Goal: Task Accomplishment & Management: Manage account settings

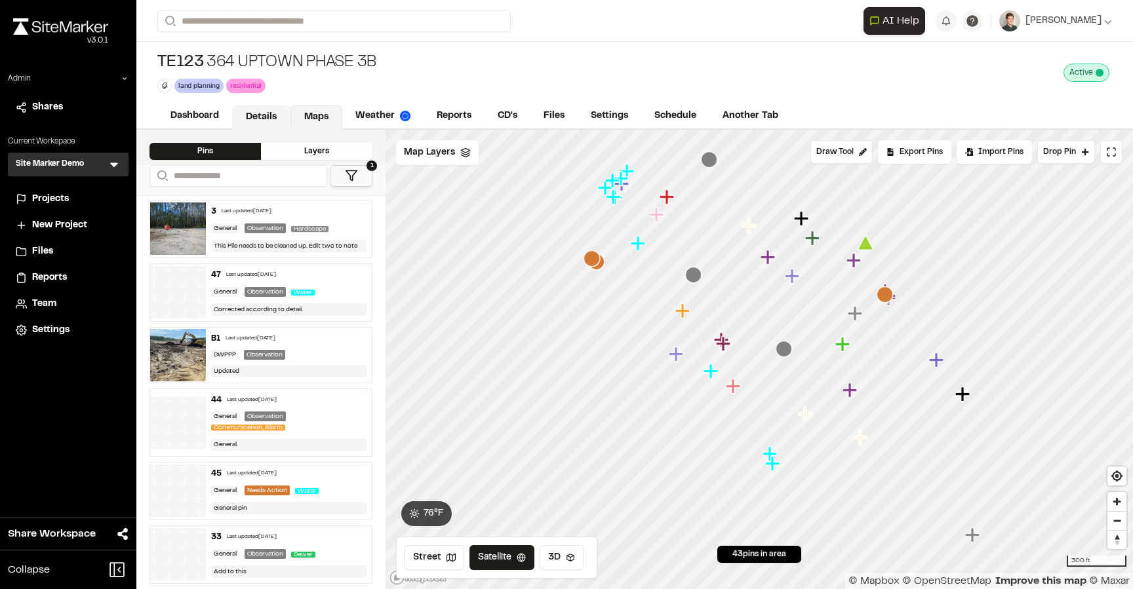
click at [252, 113] on link "Details" at bounding box center [261, 117] width 58 height 25
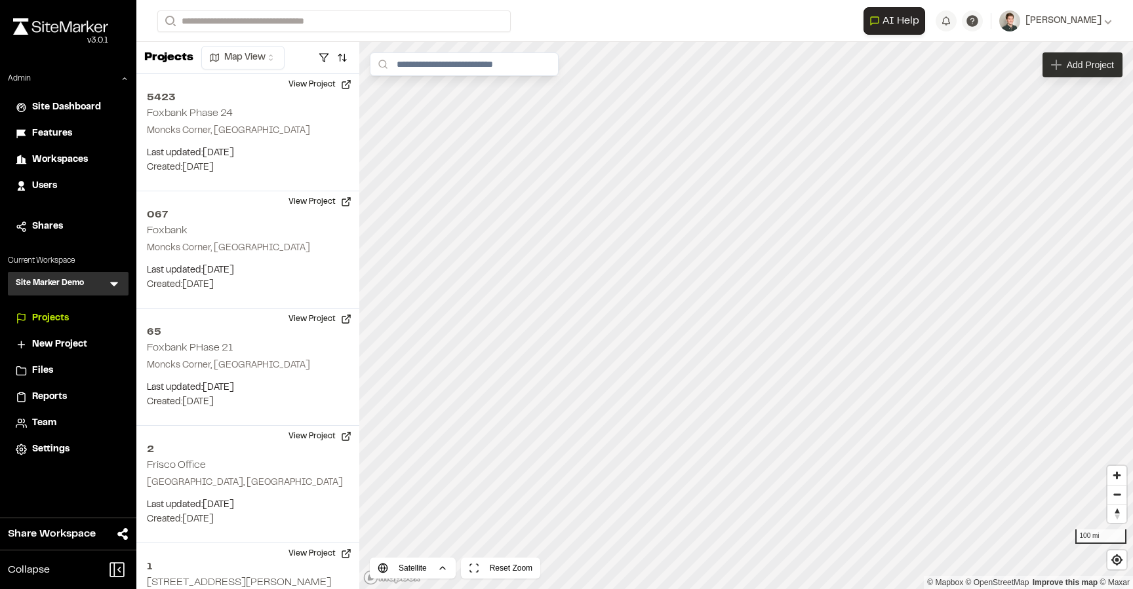
click at [1097, 74] on div "Add Project" at bounding box center [1082, 64] width 80 height 25
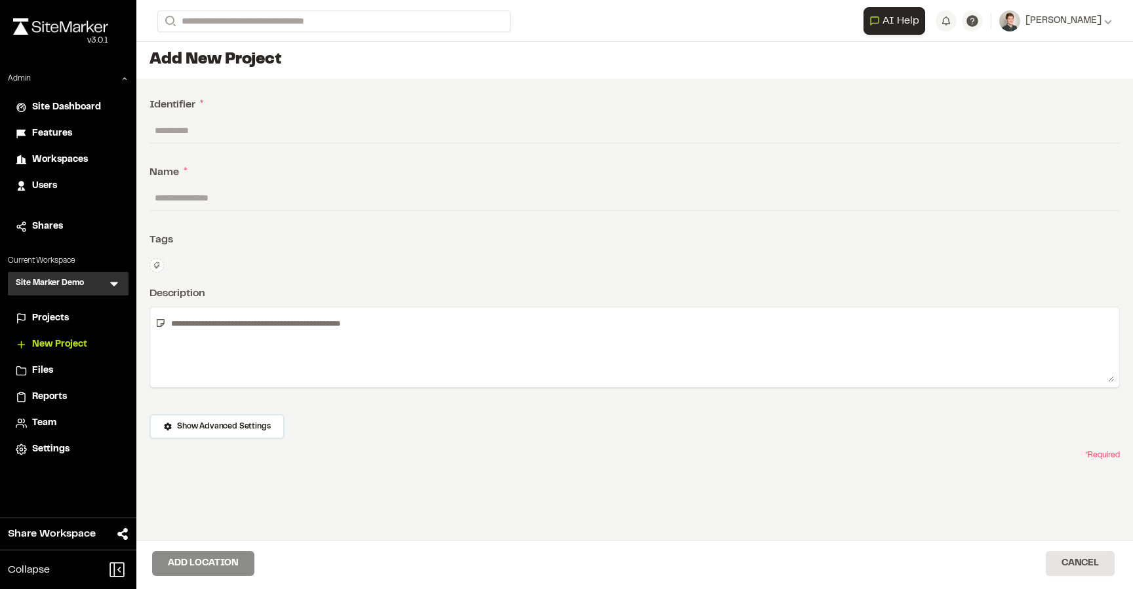
click at [274, 132] on input "text" at bounding box center [634, 130] width 970 height 25
type input "**********"
click at [237, 191] on input "text" at bounding box center [634, 198] width 970 height 25
type input "**********"
click at [199, 562] on button "Add Location" at bounding box center [203, 563] width 102 height 25
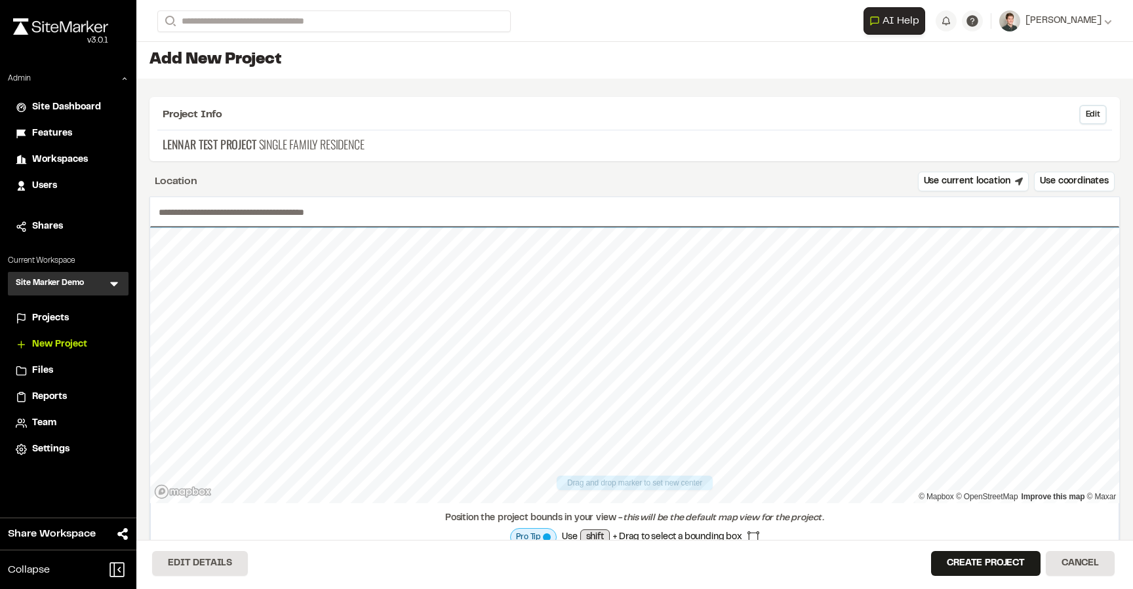
click at [289, 220] on input "text" at bounding box center [634, 212] width 969 height 30
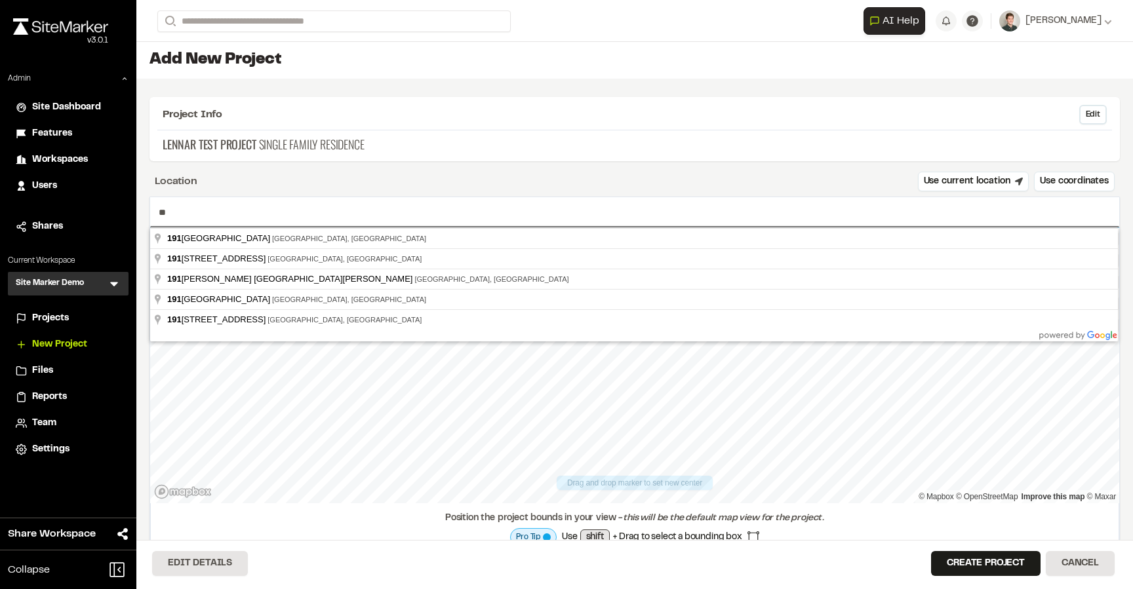
type input "*"
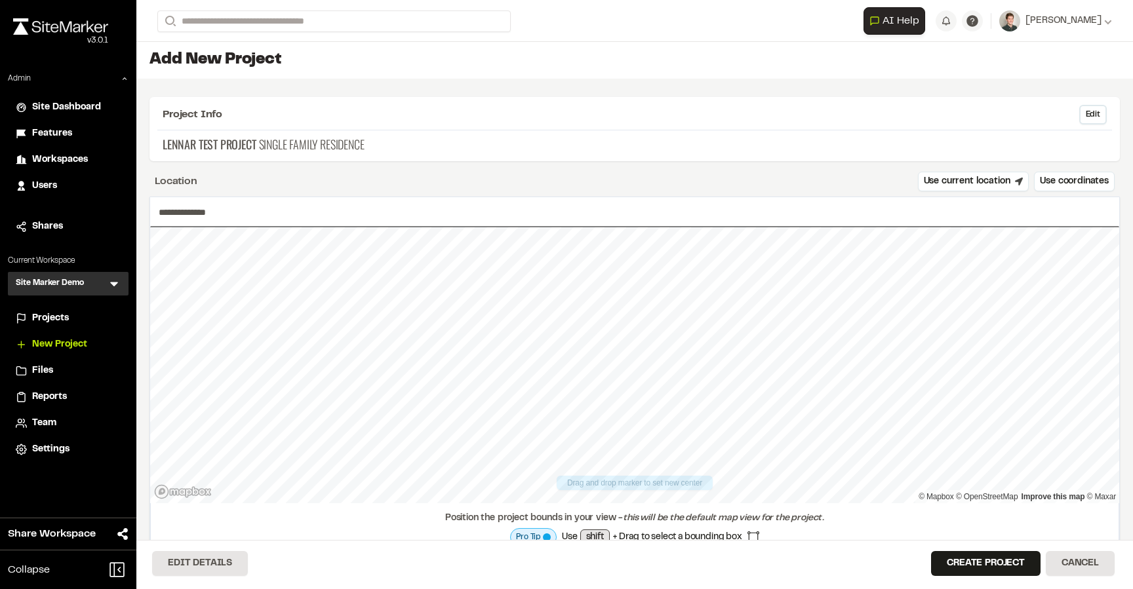
type input "**********"
click at [974, 561] on button "Create Project" at bounding box center [985, 563] width 109 height 25
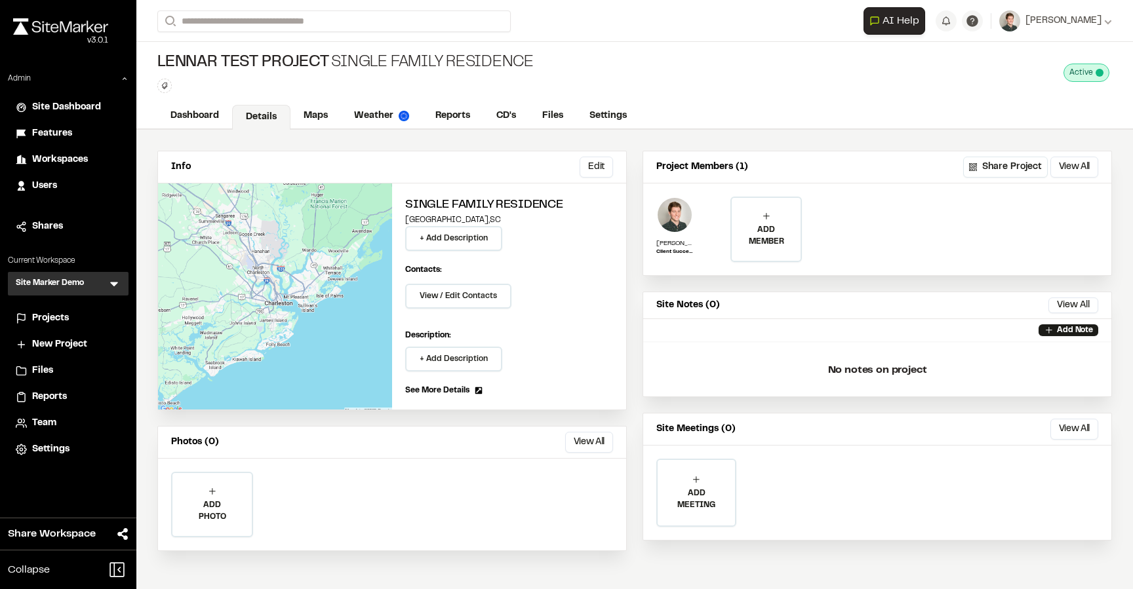
click at [292, 103] on div "Lennar Test Project Single Family Residence Type Enter or comma to add tag. Act…" at bounding box center [634, 73] width 996 height 62
click at [309, 113] on link "Maps" at bounding box center [316, 117] width 52 height 25
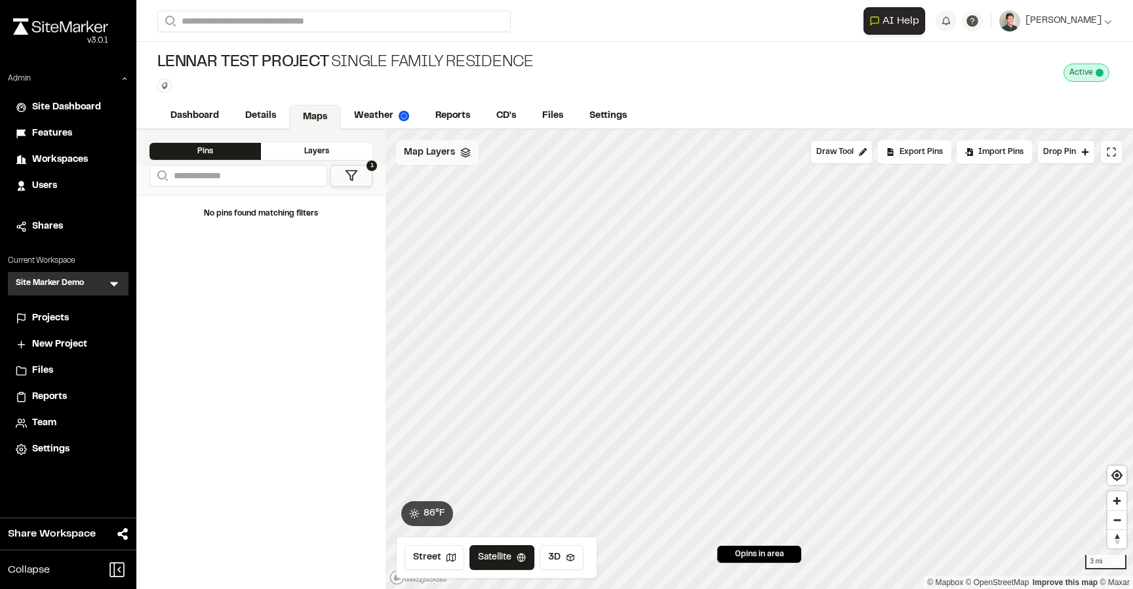
click at [444, 155] on span "Map Layers" at bounding box center [429, 153] width 51 height 14
click at [488, 157] on html "Close sidebar v 3.0.1 Admin Site Dashboard Features Workspaces Users Shares Cur…" at bounding box center [566, 294] width 1133 height 589
click at [441, 203] on link "Add Layer" at bounding box center [445, 203] width 98 height 22
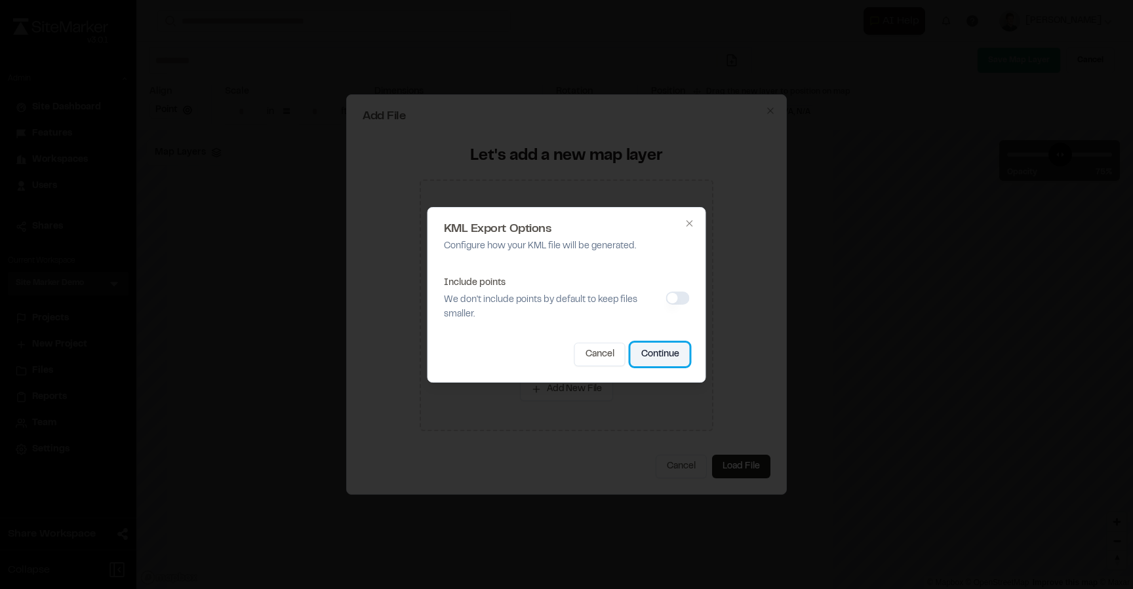
click at [661, 353] on button "Continue" at bounding box center [660, 355] width 59 height 24
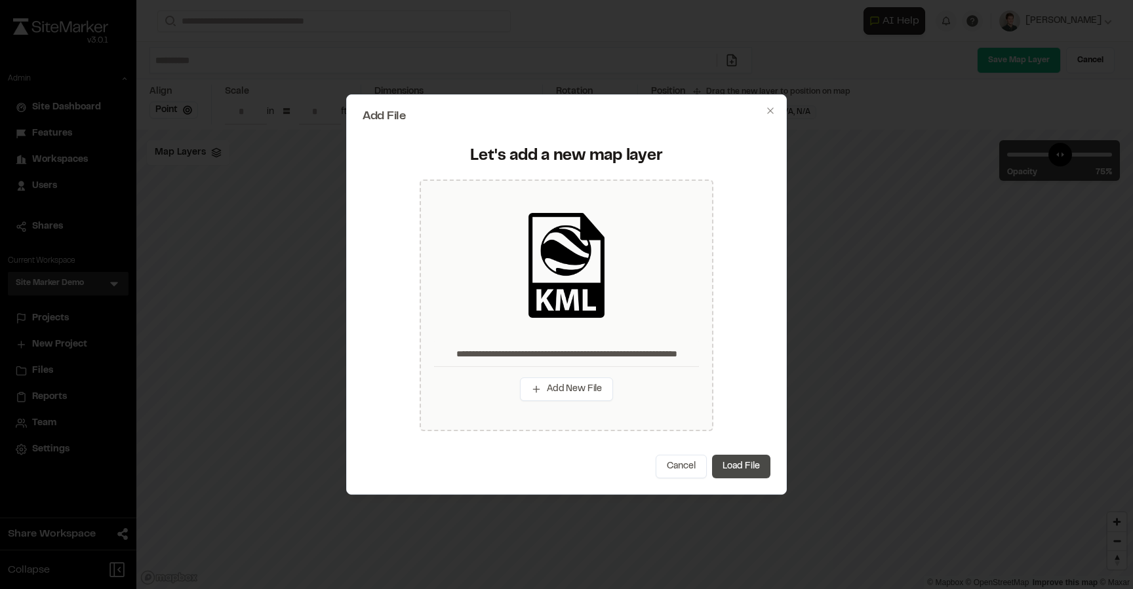
click at [747, 470] on button "Load File" at bounding box center [741, 467] width 58 height 24
type input "**********"
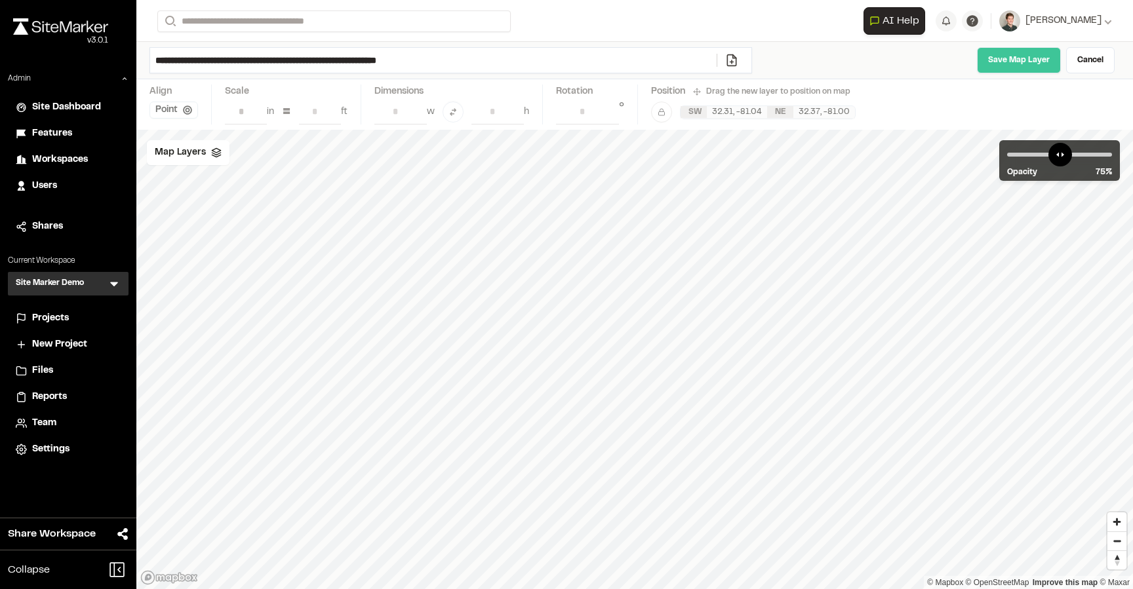
click at [998, 64] on link "Save Map Layer" at bounding box center [1019, 60] width 84 height 26
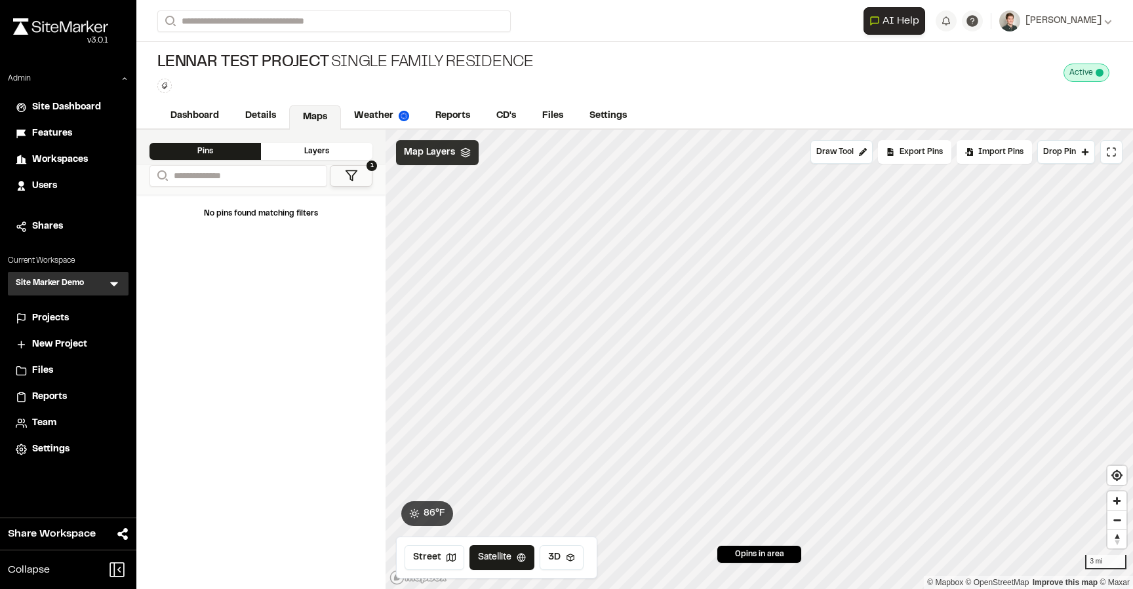
click at [454, 158] on div "Map Layers" at bounding box center [437, 152] width 83 height 25
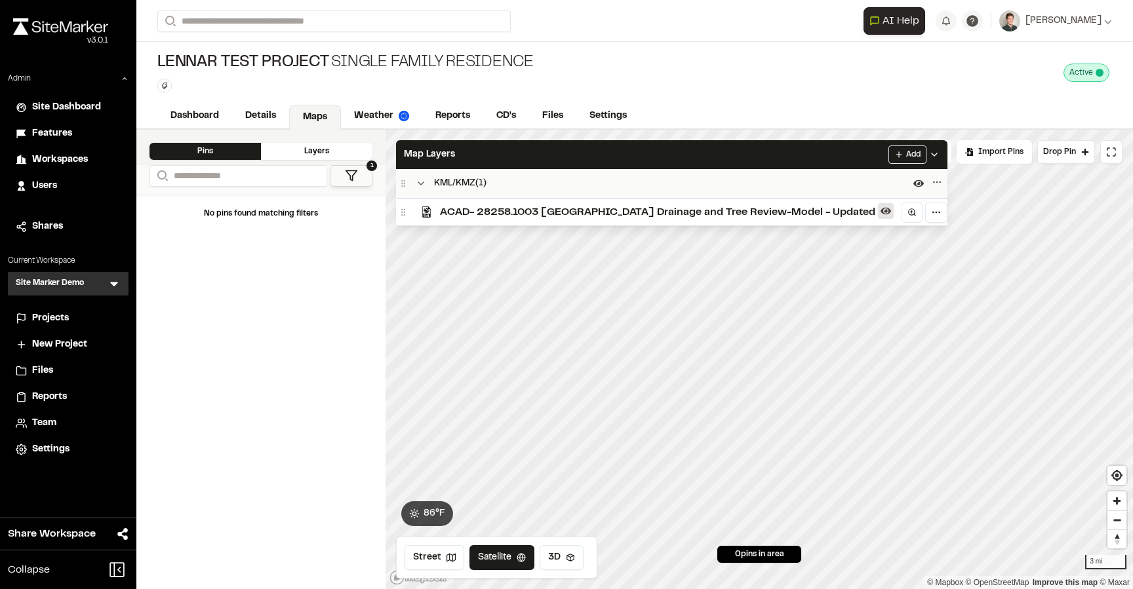
click at [880, 206] on icon at bounding box center [885, 211] width 10 height 10
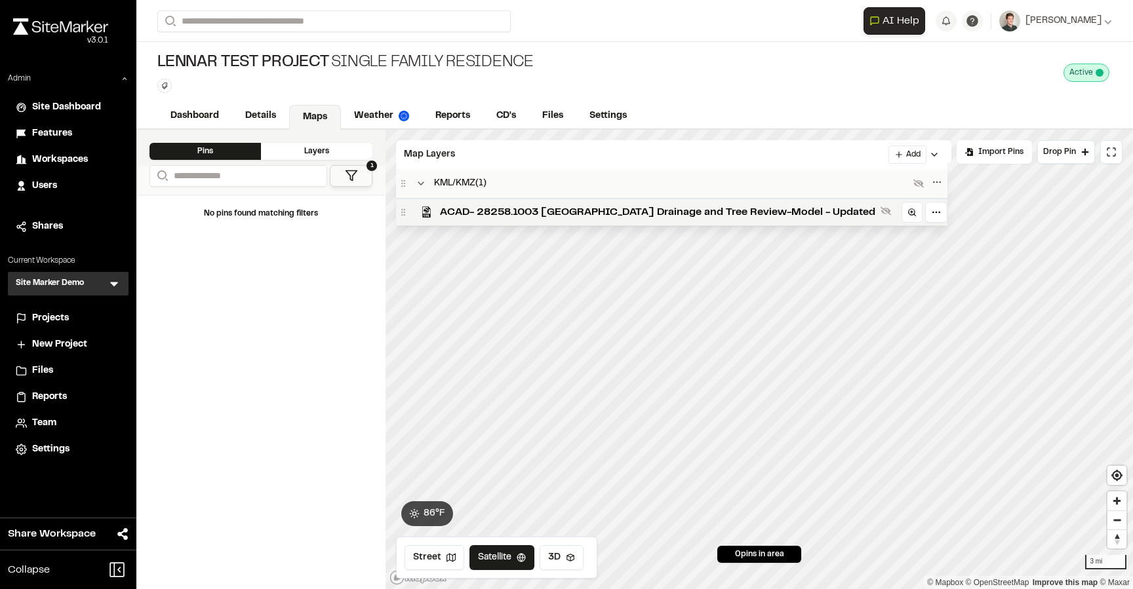
click at [880, 206] on icon at bounding box center [885, 211] width 10 height 10
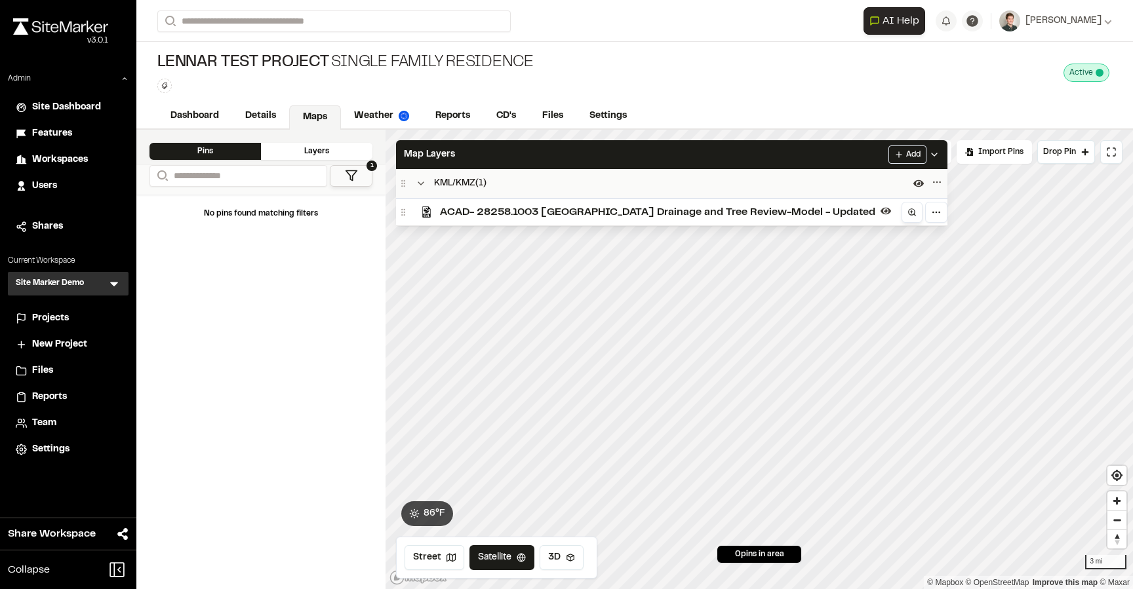
click at [907, 216] on icon at bounding box center [911, 212] width 9 height 9
click at [568, 207] on span "ACAD- 28258.1003 South End Drainage and Tree Review-Model - Updated" at bounding box center [657, 213] width 435 height 16
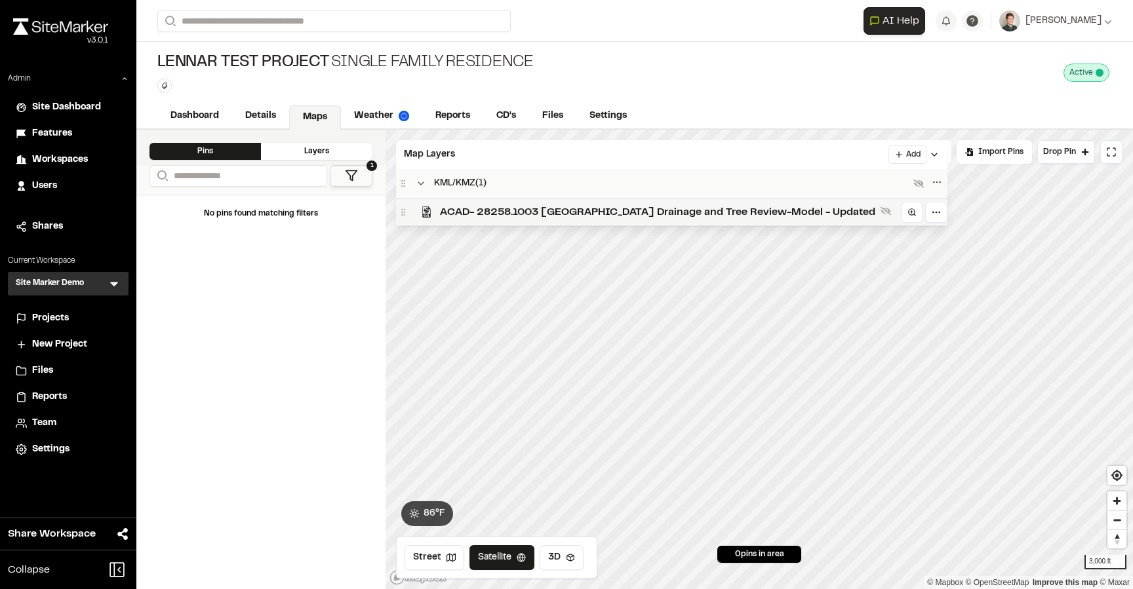
click at [559, 205] on span "ACAD- 28258.1003 South End Drainage and Tree Review-Model - Updated" at bounding box center [657, 213] width 435 height 16
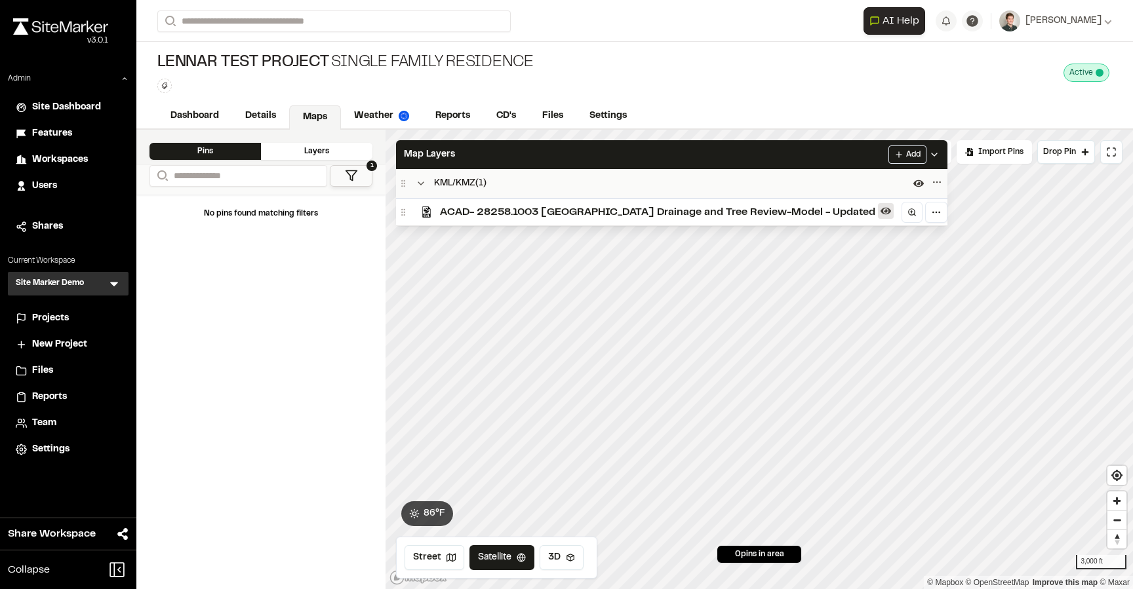
click at [880, 210] on icon at bounding box center [885, 211] width 10 height 10
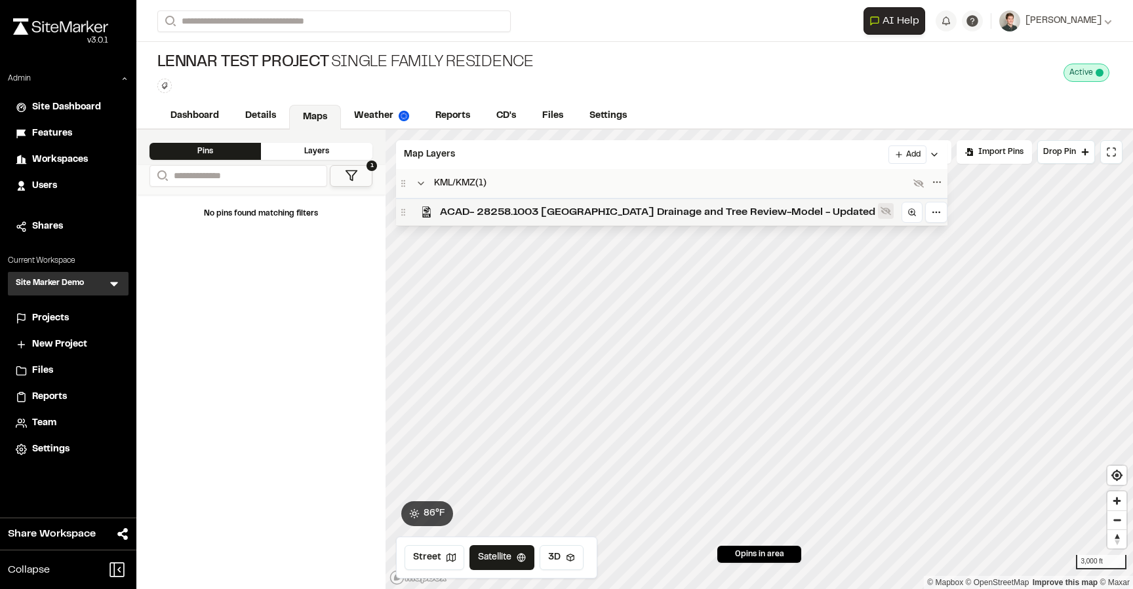
click at [880, 212] on icon at bounding box center [885, 211] width 10 height 10
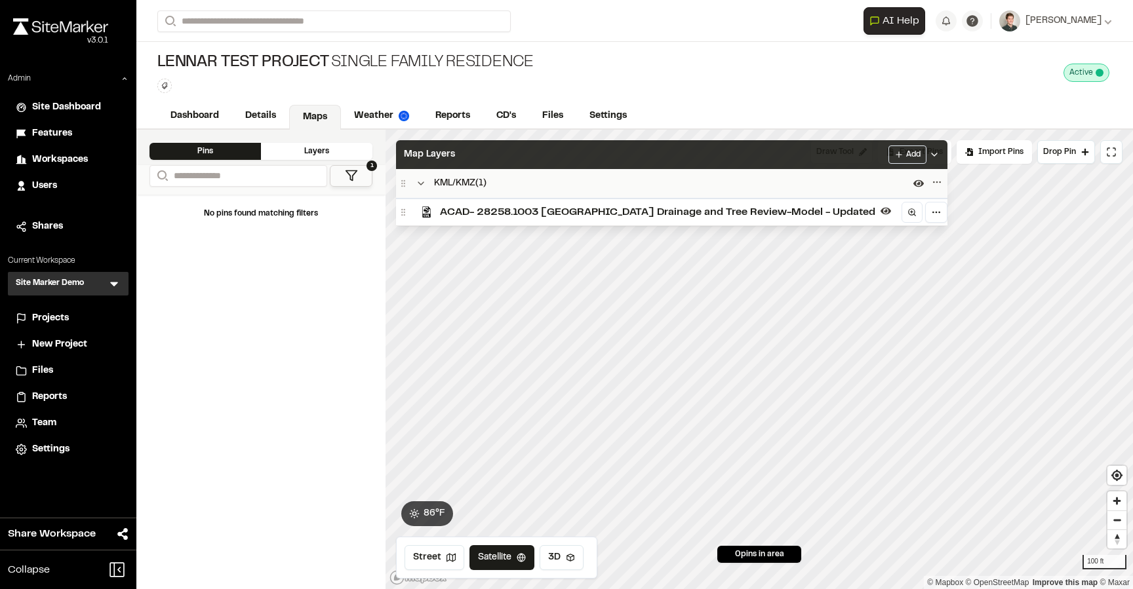
click at [707, 156] on div "Map Layers Add" at bounding box center [671, 154] width 551 height 29
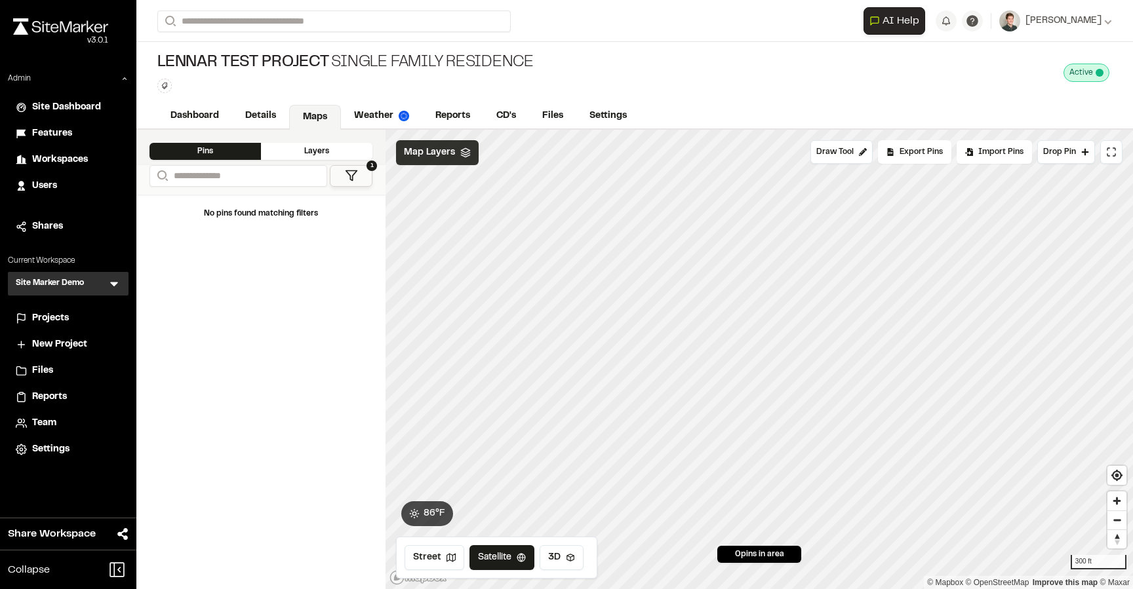
click at [452, 161] on div "Map Layers" at bounding box center [437, 152] width 83 height 25
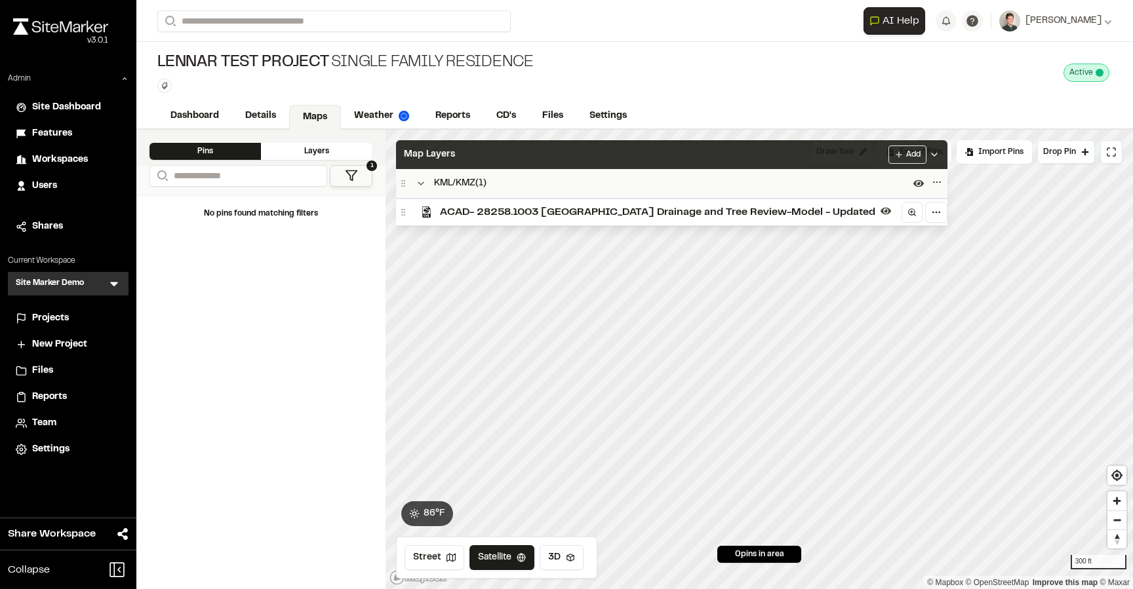
click at [842, 165] on div "Map Layers Add" at bounding box center [671, 154] width 551 height 29
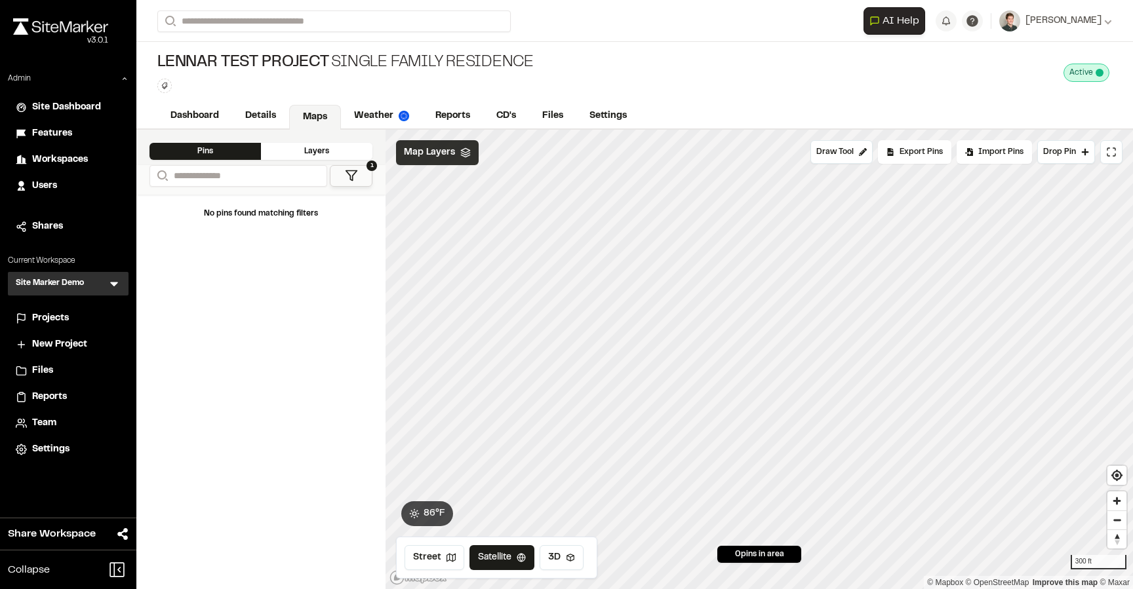
click at [450, 154] on span "Map Layers" at bounding box center [429, 153] width 51 height 14
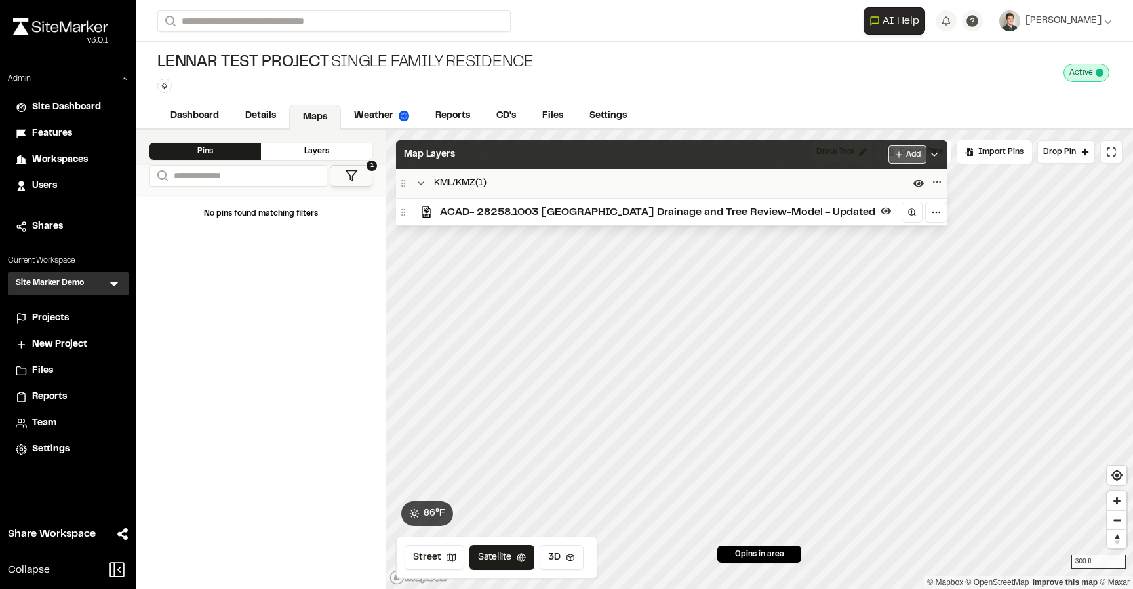
click at [842, 153] on html "Close sidebar v 3.0.1 Admin Site Dashboard Features Workspaces Users Shares Cur…" at bounding box center [566, 294] width 1133 height 589
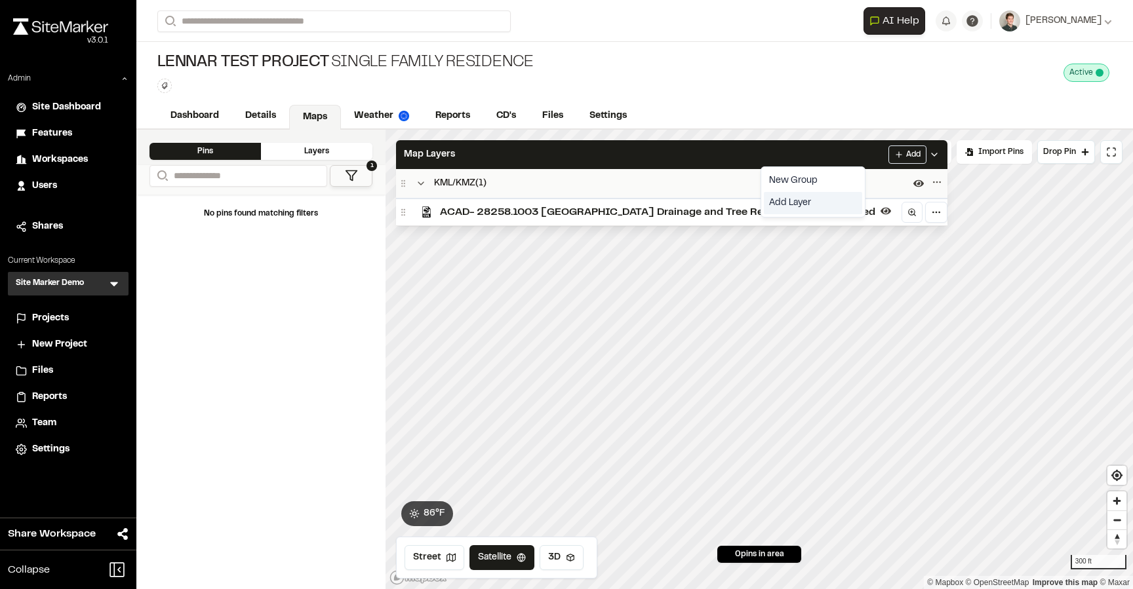
click at [792, 201] on link "Add Layer" at bounding box center [813, 203] width 98 height 22
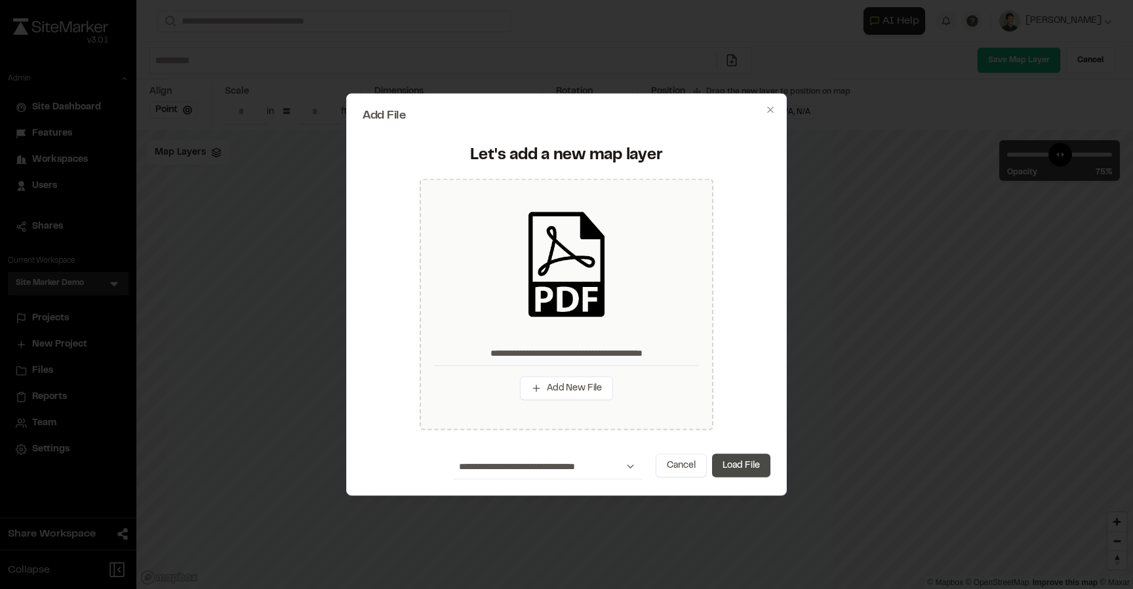
click at [743, 467] on button "Load File" at bounding box center [741, 466] width 58 height 24
type input "**********"
type input "****"
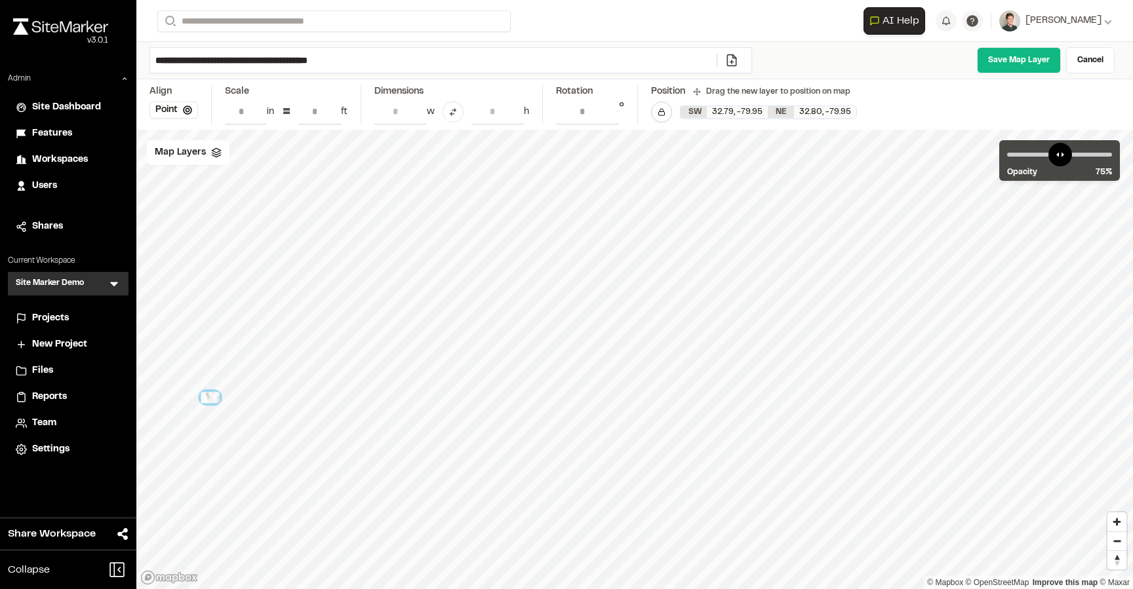
drag, startPoint x: 618, startPoint y: 403, endPoint x: 188, endPoint y: 383, distance: 429.9
click at [201, 392] on div at bounding box center [210, 397] width 18 height 11
click at [1103, 65] on link "Cancel" at bounding box center [1090, 60] width 49 height 26
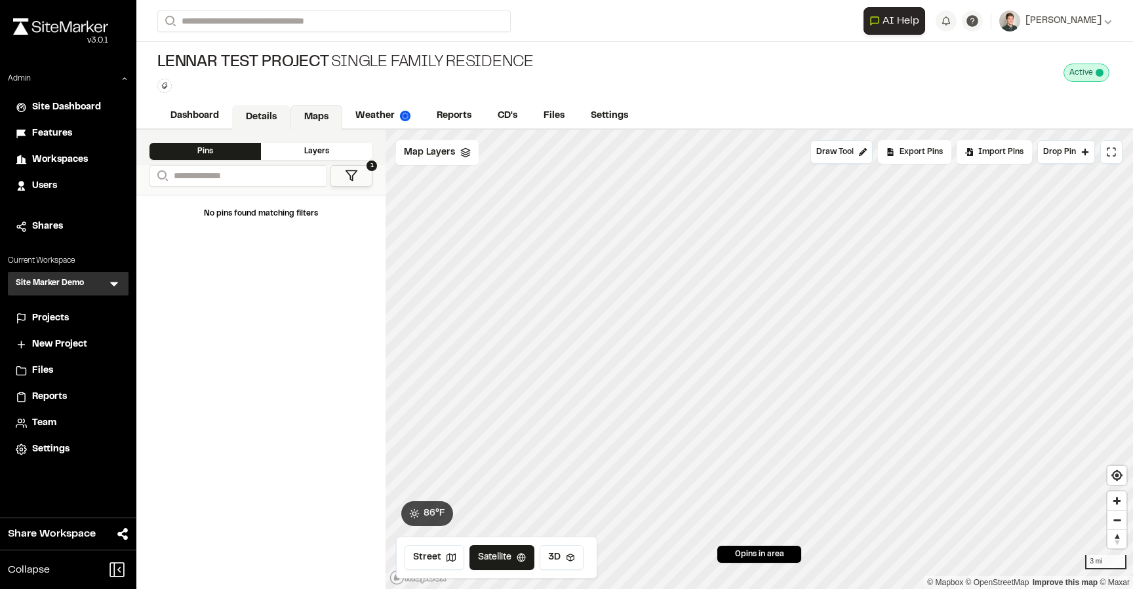
click at [264, 113] on link "Details" at bounding box center [261, 117] width 58 height 25
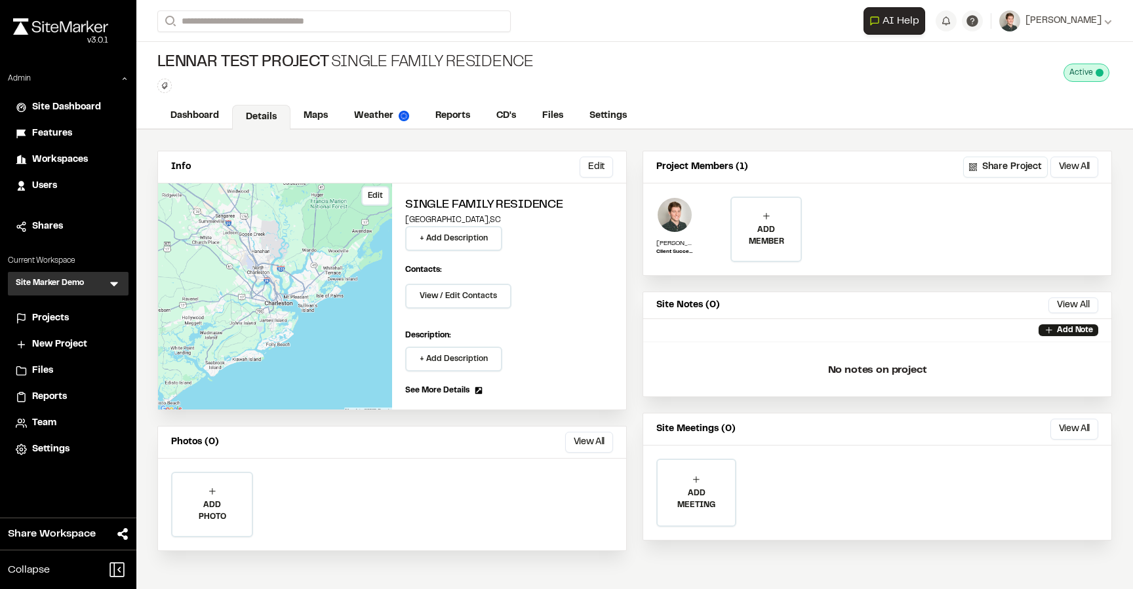
click at [366, 197] on button "Edit" at bounding box center [375, 196] width 28 height 20
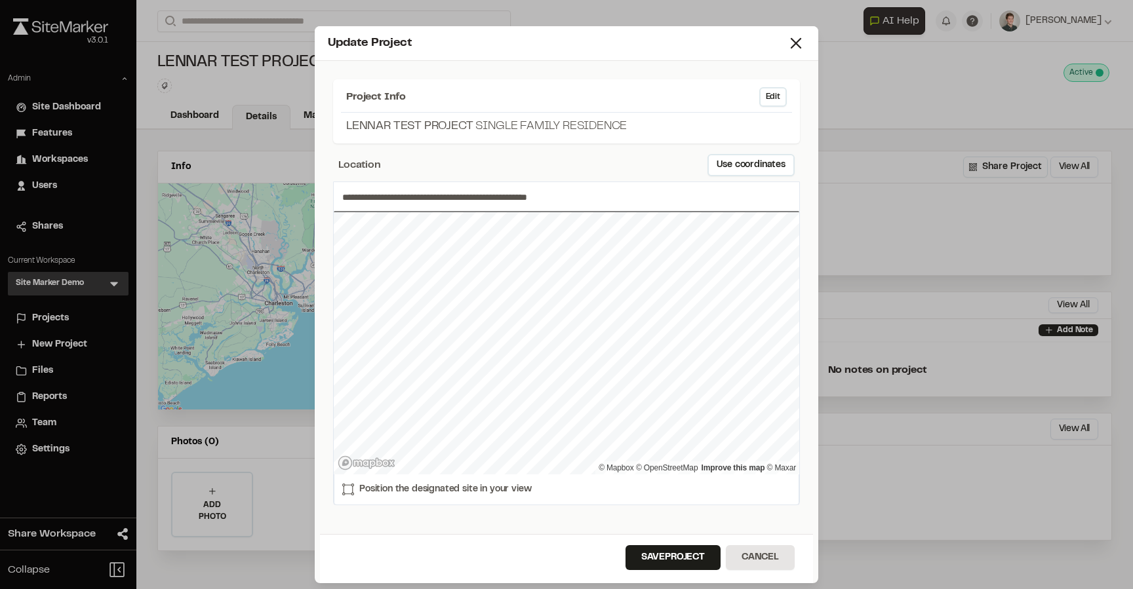
type input "**********"
click at [665, 566] on button "Save Project" at bounding box center [672, 557] width 95 height 25
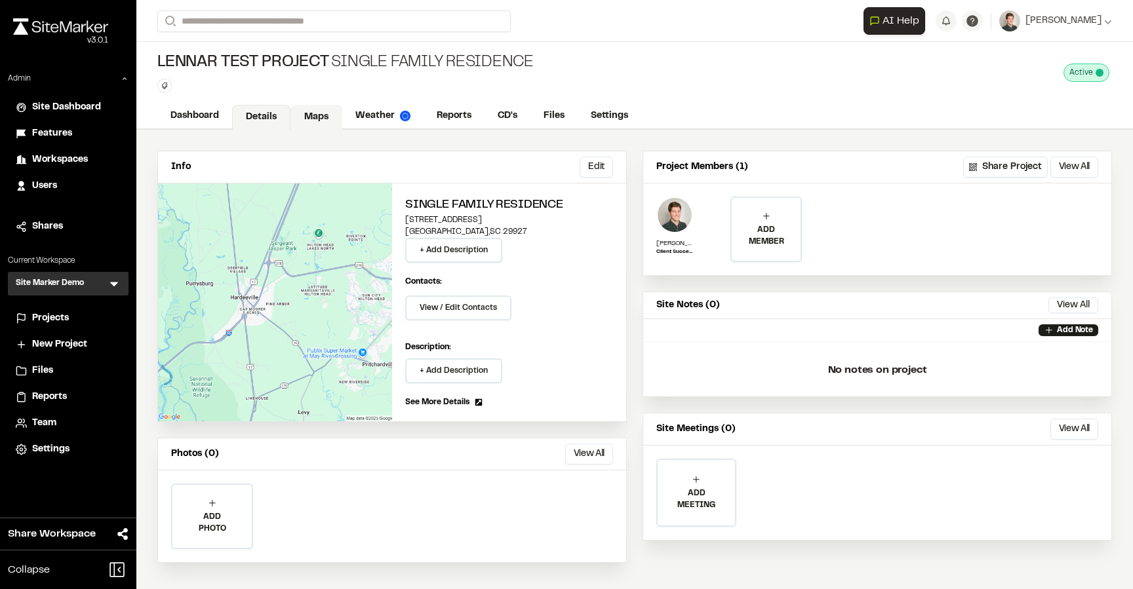
click at [325, 113] on link "Maps" at bounding box center [316, 117] width 52 height 25
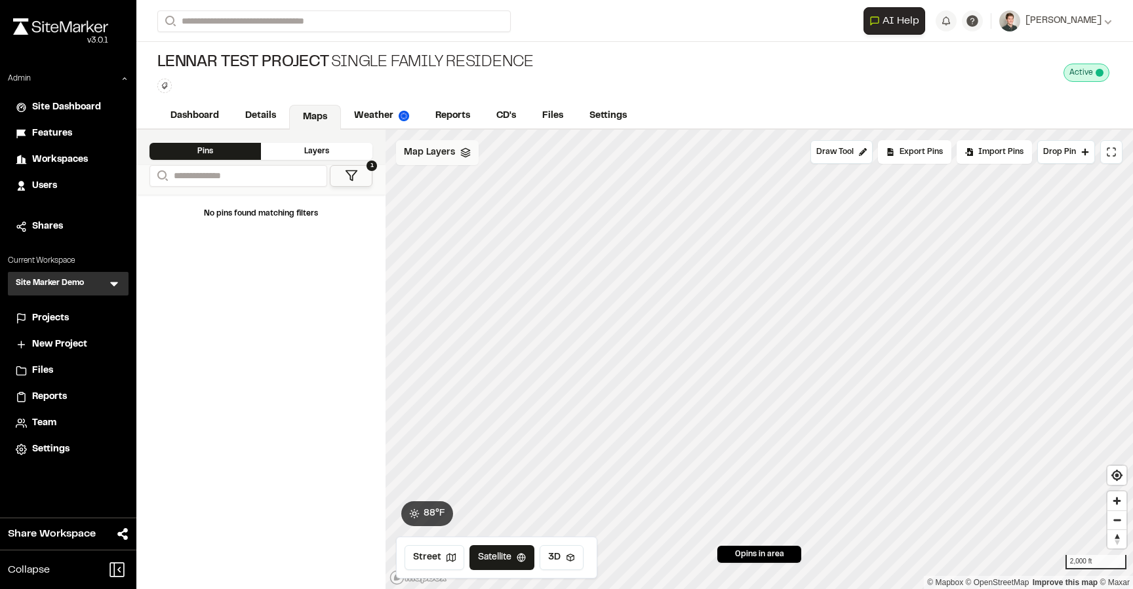
click at [458, 150] on div "Map Layers" at bounding box center [437, 152] width 83 height 25
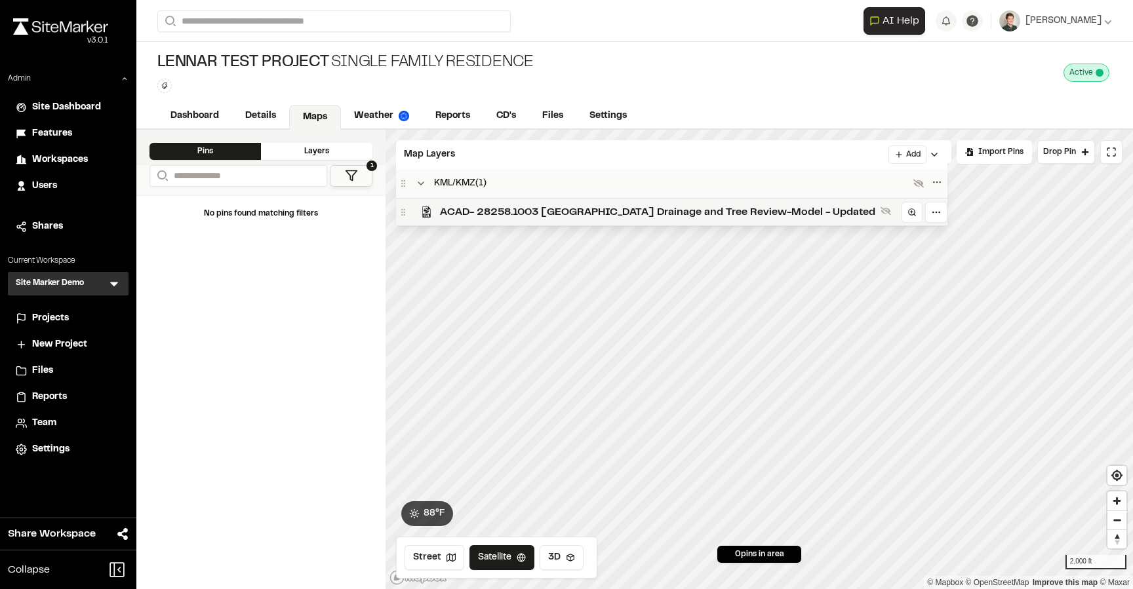
click at [451, 208] on span "ACAD- 28258.1003 South End Drainage and Tree Review-Model - Updated" at bounding box center [657, 213] width 435 height 16
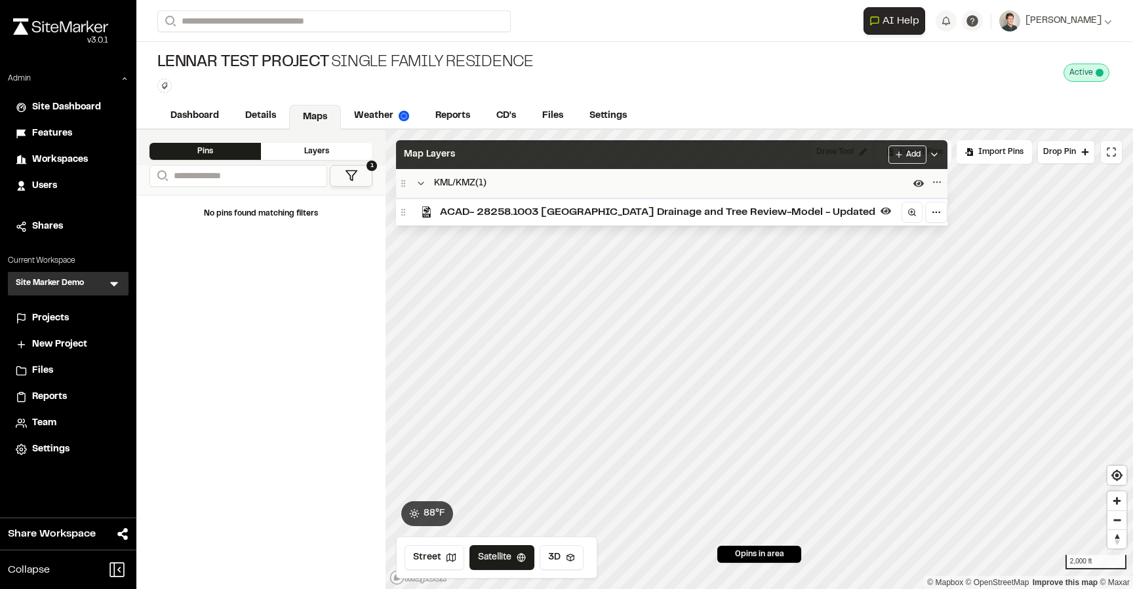
click at [499, 154] on div "Map Layers Add" at bounding box center [671, 154] width 551 height 29
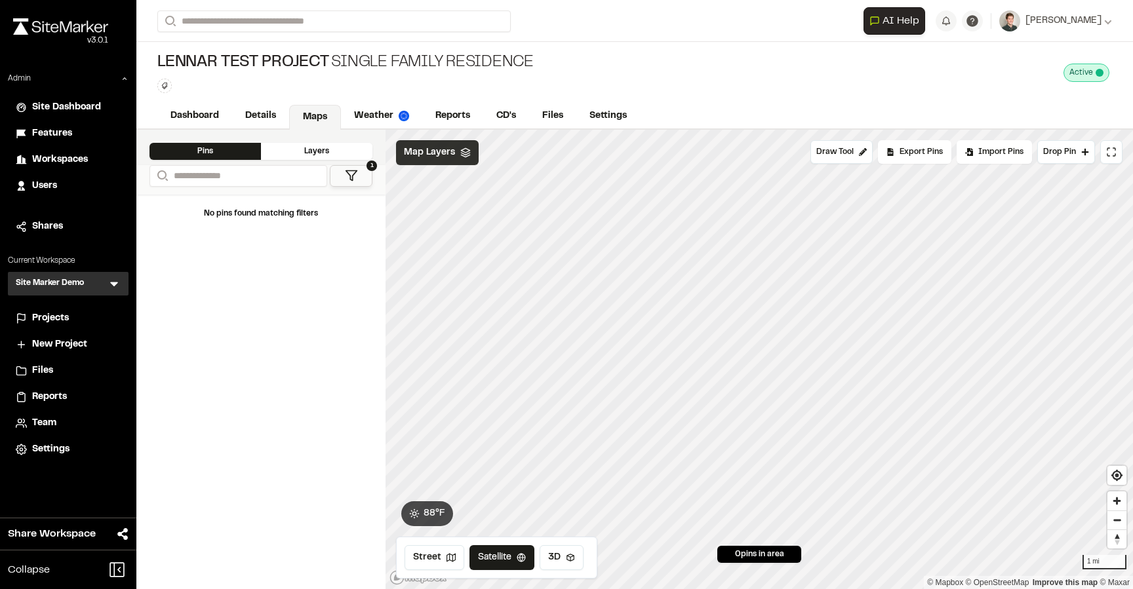
click at [450, 157] on span "Map Layers" at bounding box center [429, 153] width 51 height 14
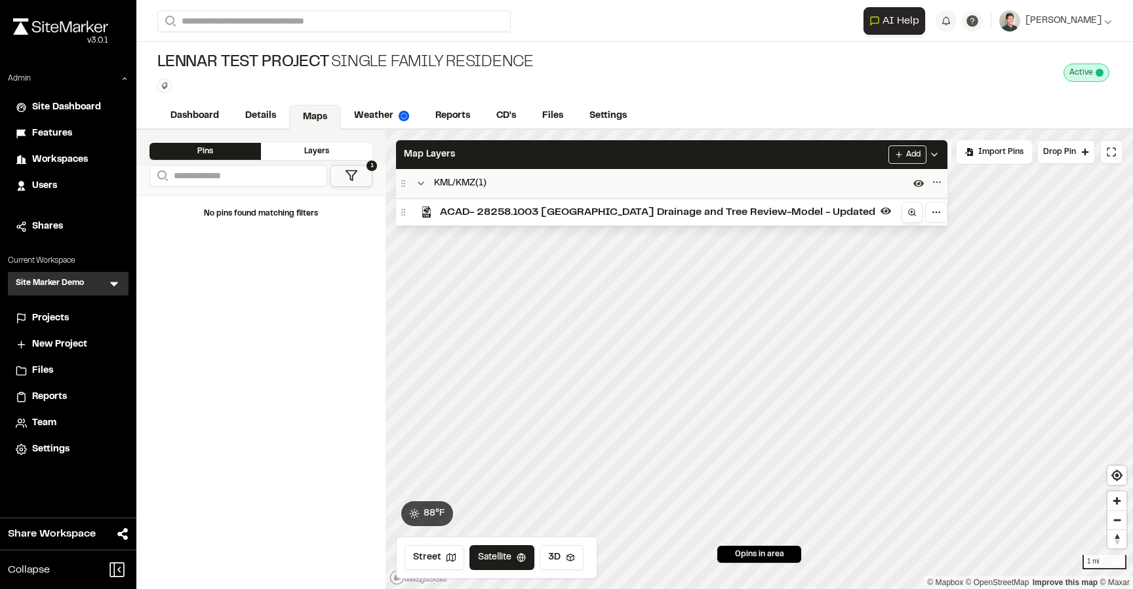
click at [909, 212] on circle at bounding box center [912, 212] width 6 height 6
click at [761, 210] on span "ACAD- 28258.1003 South End Drainage and Tree Review-Model - Updated" at bounding box center [657, 213] width 435 height 16
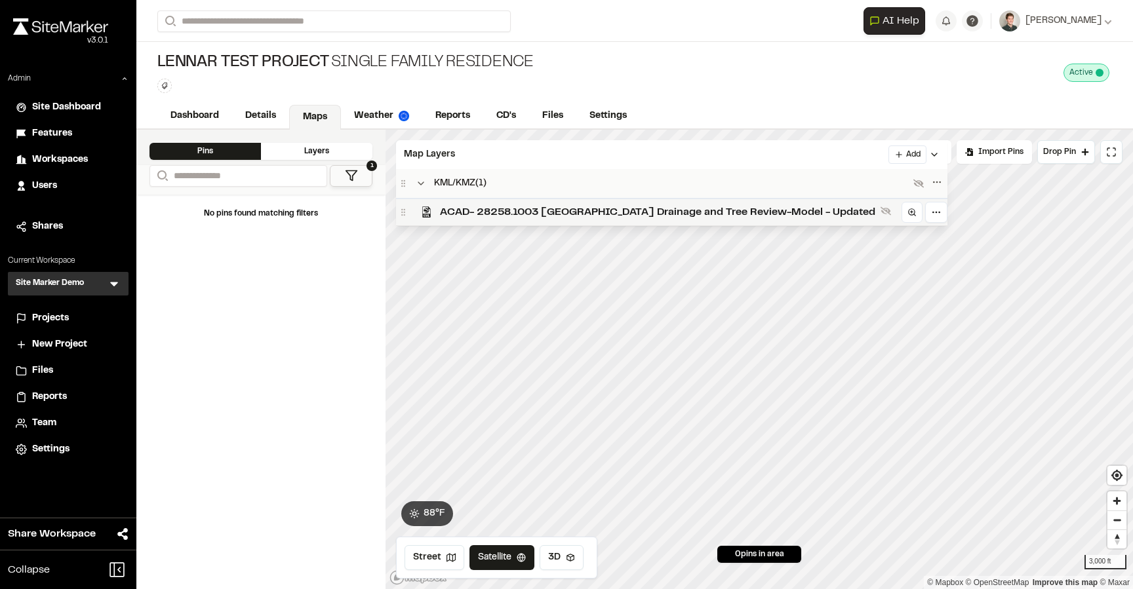
click at [743, 209] on span "ACAD- 28258.1003 South End Drainage and Tree Review-Model - Updated" at bounding box center [657, 213] width 435 height 16
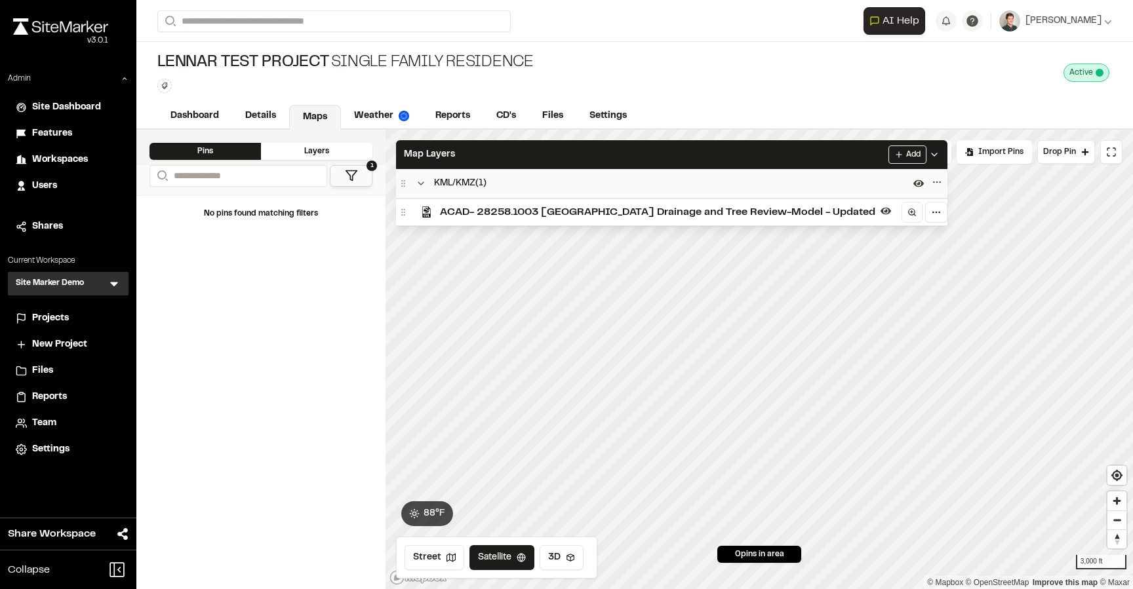
click at [747, 216] on div "Click to Drop Pin 0 pins in area Draw Tool Export Pins Available Datums Datums …" at bounding box center [758, 360] width 747 height 460
click at [254, 109] on link "Details" at bounding box center [261, 117] width 58 height 25
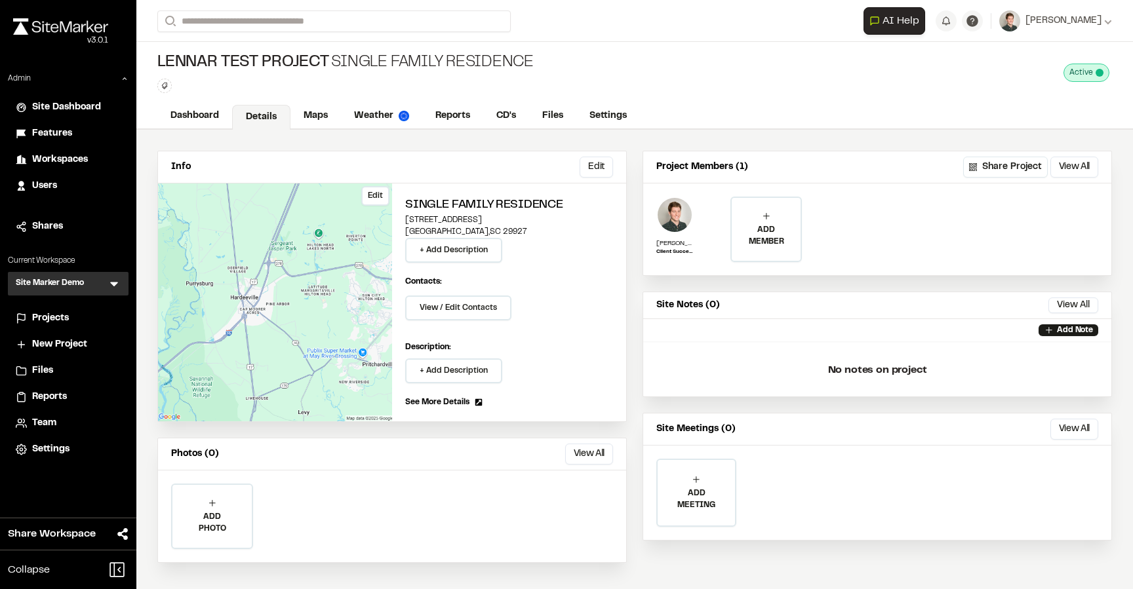
click at [377, 197] on button "Edit" at bounding box center [375, 196] width 28 height 20
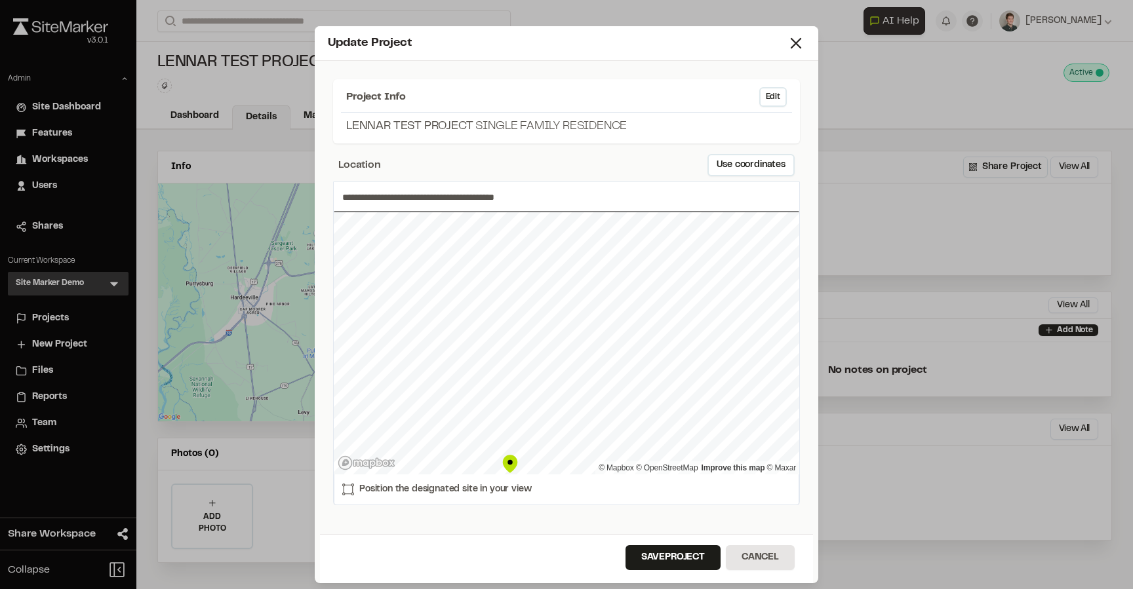
click at [549, 478] on div "**********" at bounding box center [566, 344] width 467 height 324
click at [446, 495] on div "**********" at bounding box center [566, 344] width 467 height 324
click at [590, 181] on div "**********" at bounding box center [566, 300] width 493 height 468
type input "**********"
click at [650, 549] on button "Save Project" at bounding box center [672, 557] width 95 height 25
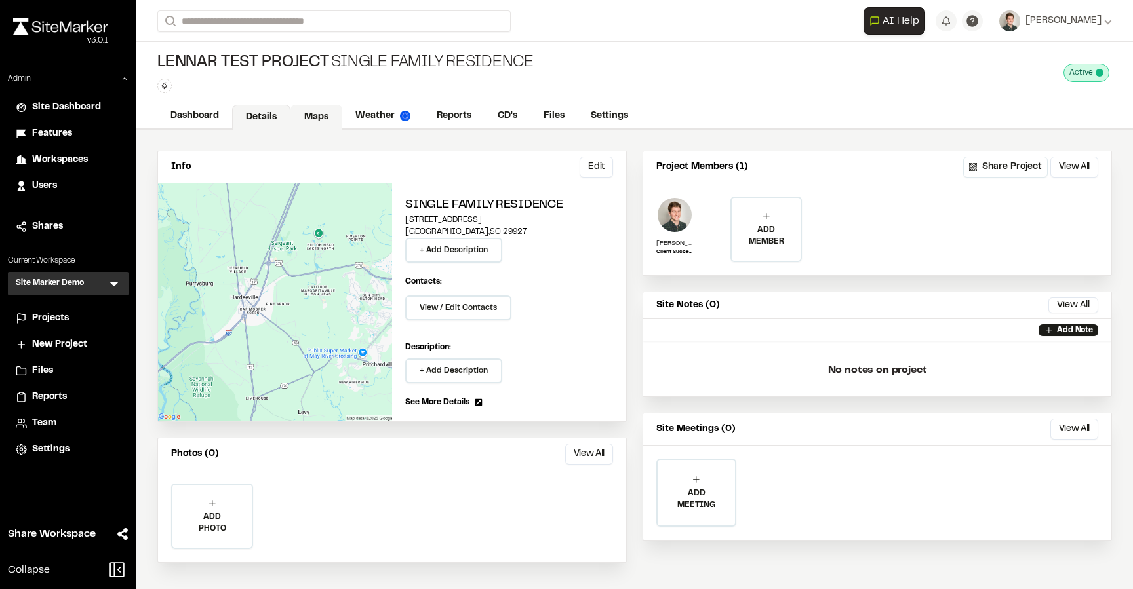
click at [312, 117] on link "Maps" at bounding box center [316, 117] width 52 height 25
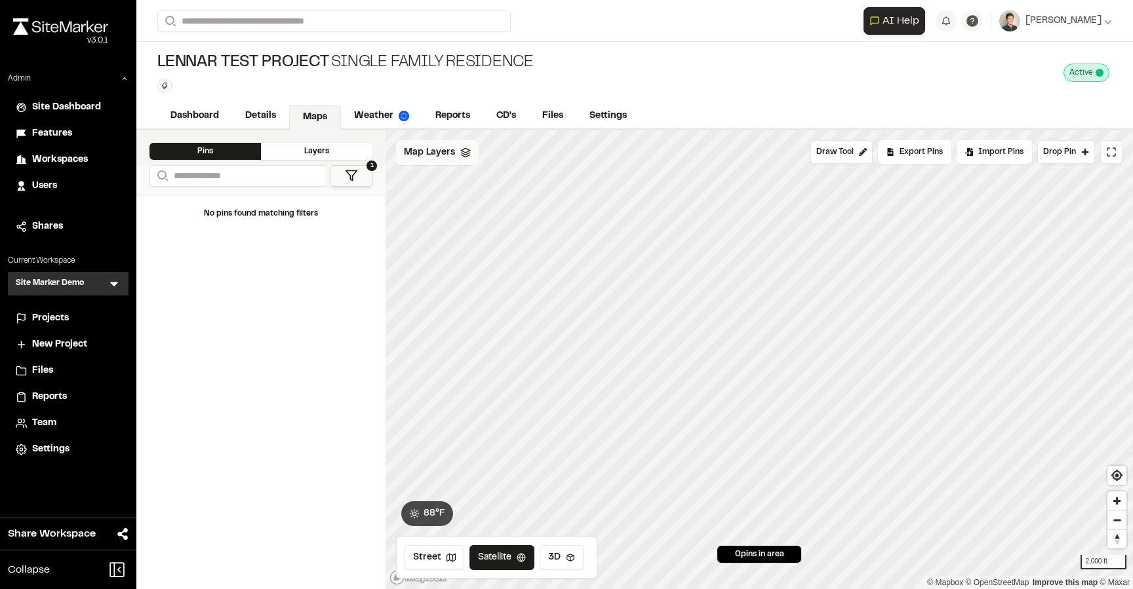
click at [446, 157] on span "Map Layers" at bounding box center [429, 153] width 51 height 14
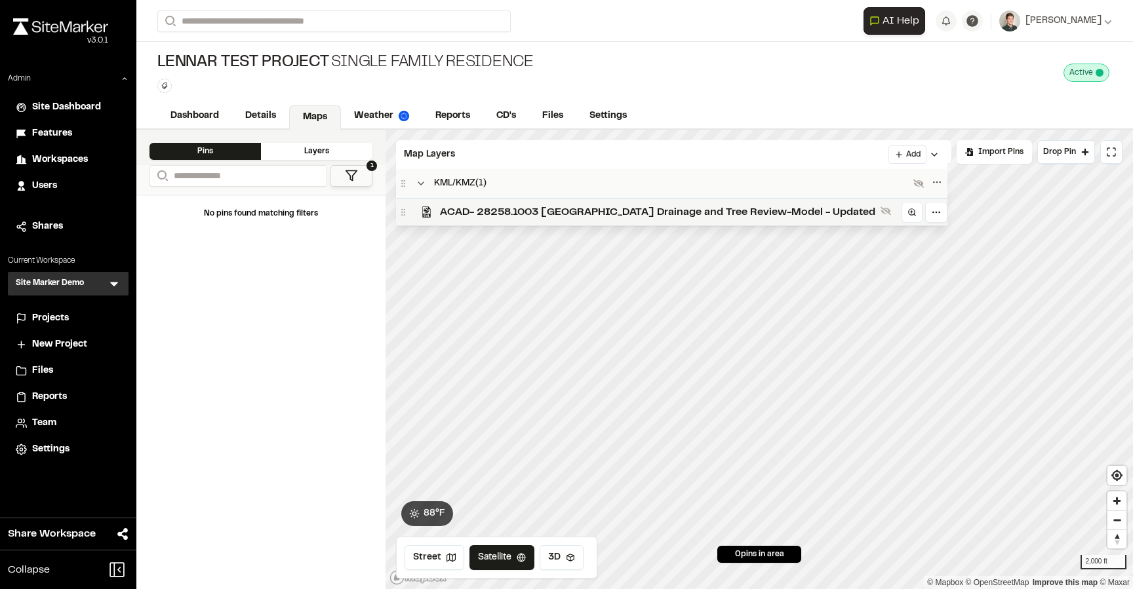
click at [486, 217] on span "ACAD- 28258.1003 South End Drainage and Tree Review-Model - Updated" at bounding box center [657, 213] width 435 height 16
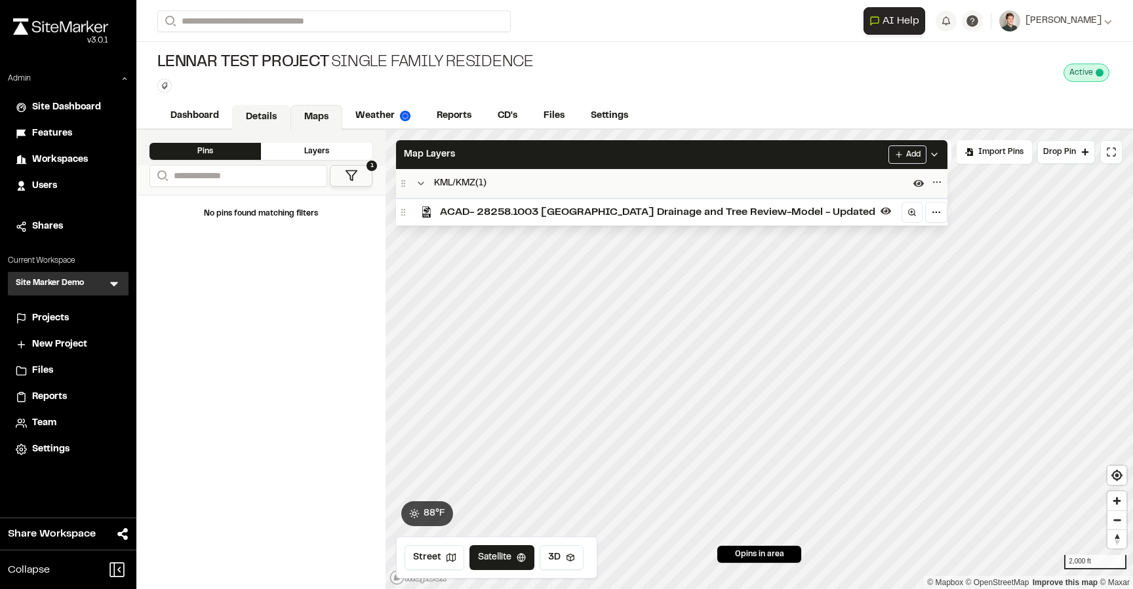
click at [273, 107] on link "Details" at bounding box center [261, 117] width 58 height 25
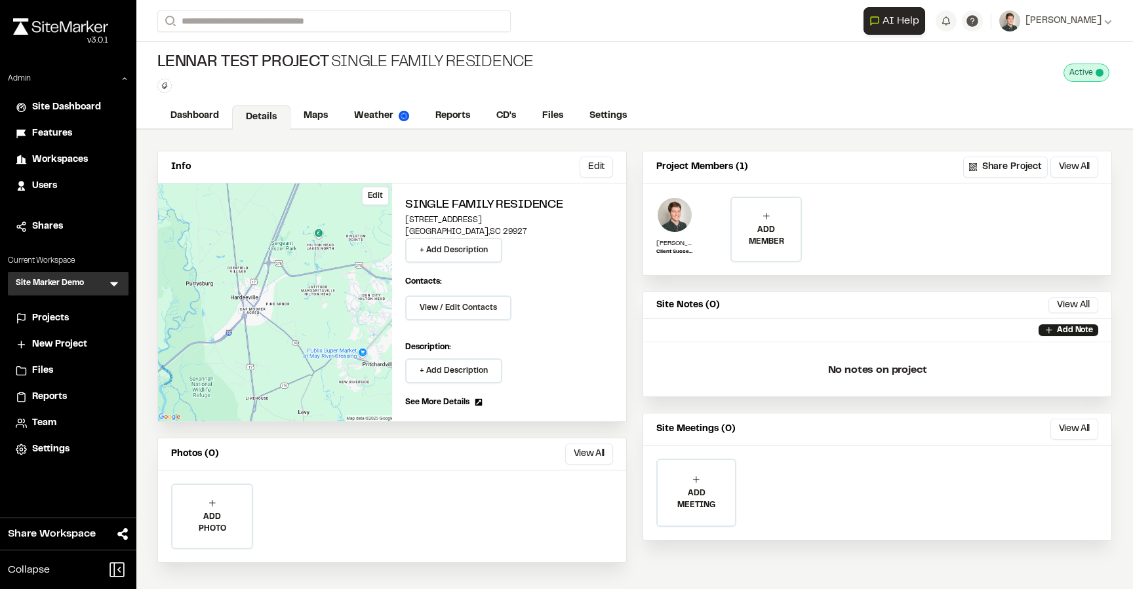
click at [376, 200] on button "Edit" at bounding box center [375, 196] width 28 height 20
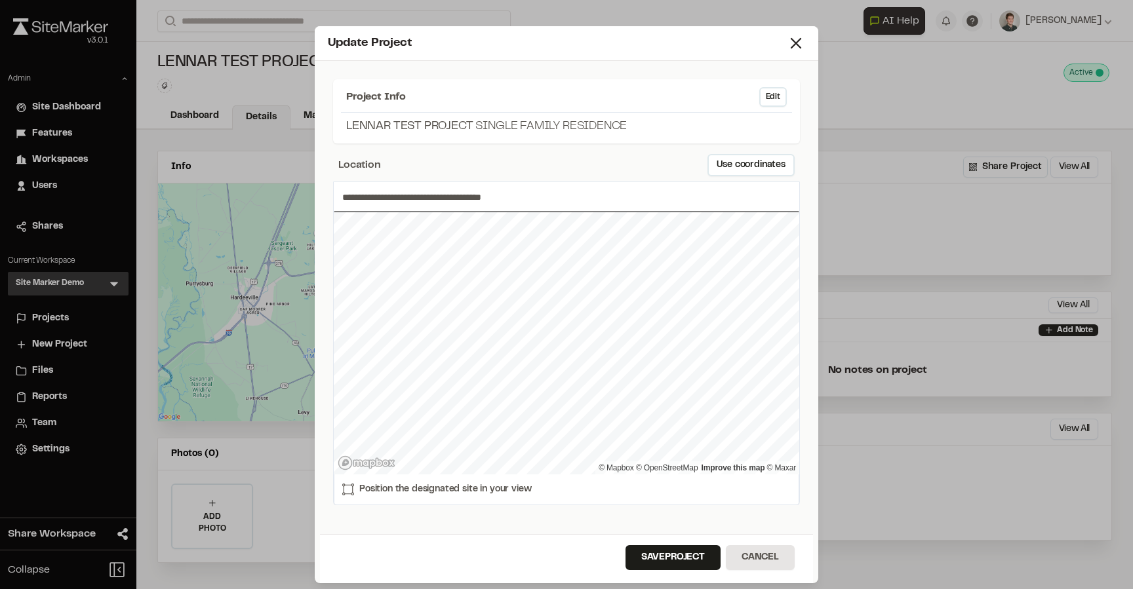
click at [524, 498] on div "**********" at bounding box center [566, 344] width 467 height 324
type input "**********"
click at [677, 561] on button "Save Project" at bounding box center [672, 557] width 95 height 25
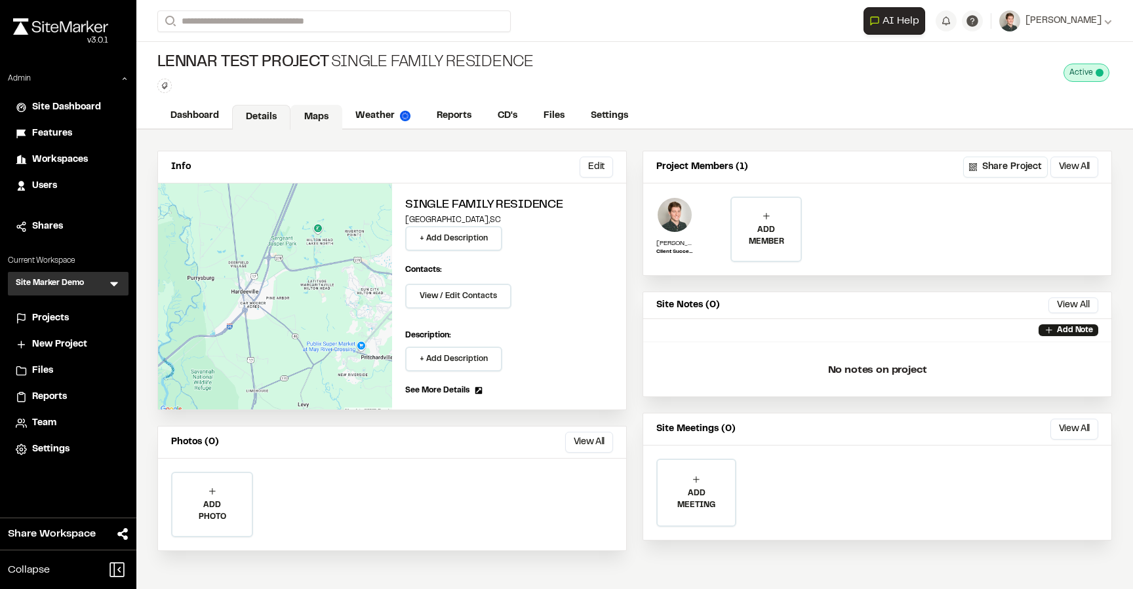
click at [303, 111] on link "Maps" at bounding box center [316, 117] width 52 height 25
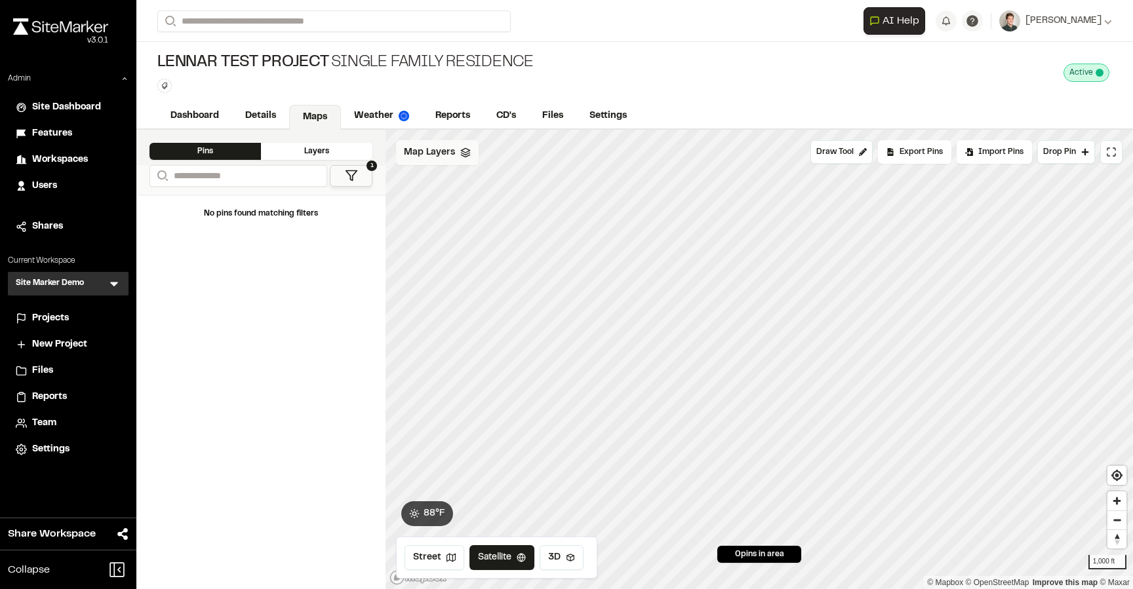
click at [435, 148] on span "Map Layers" at bounding box center [429, 153] width 51 height 14
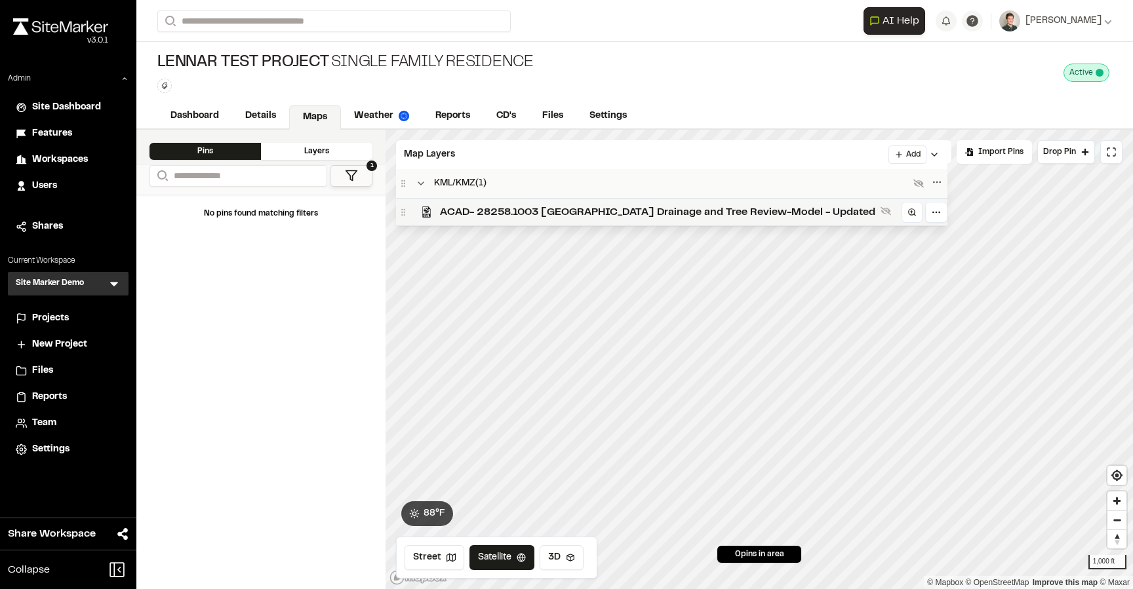
click at [479, 214] on span "ACAD- 28258.1003 South End Drainage and Tree Review-Model - Updated" at bounding box center [657, 213] width 435 height 16
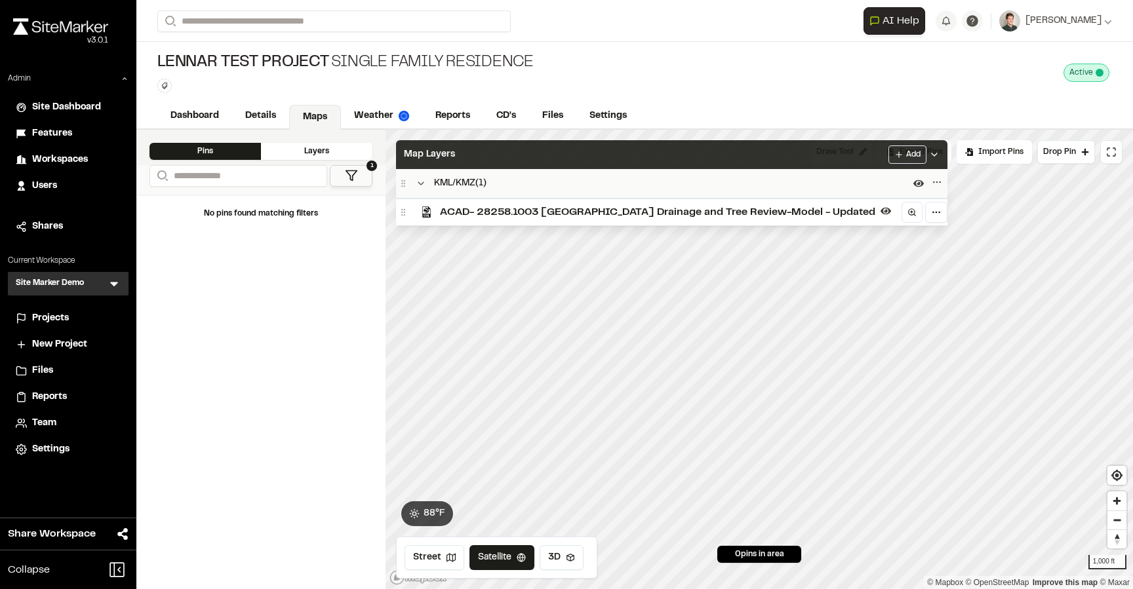
click at [546, 158] on div "Map Layers Add" at bounding box center [671, 154] width 551 height 29
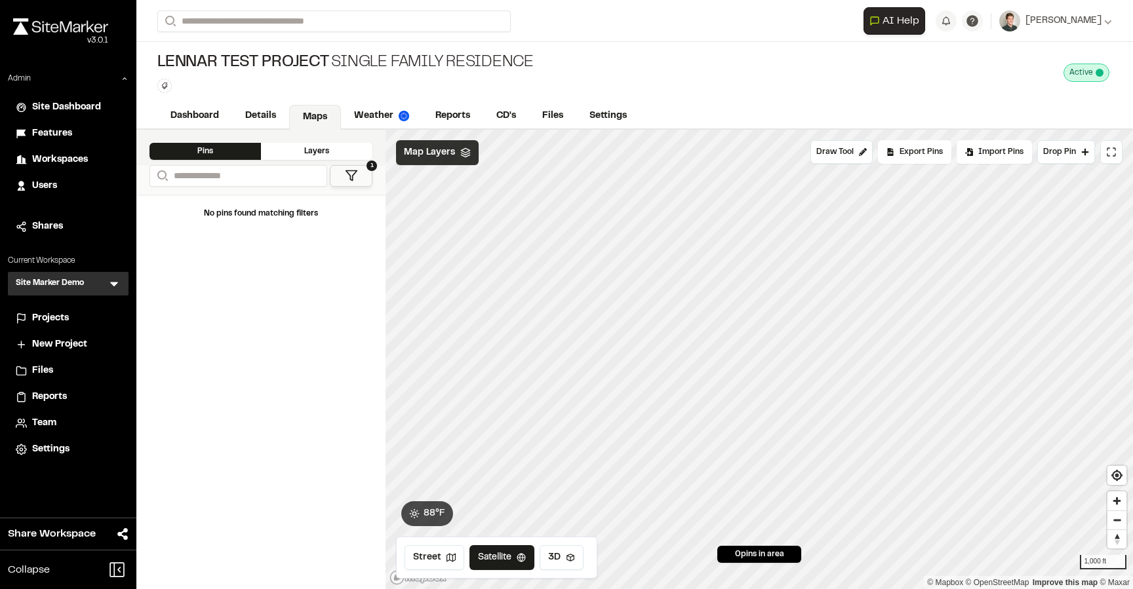
click at [442, 161] on div "Map Layers" at bounding box center [437, 152] width 83 height 25
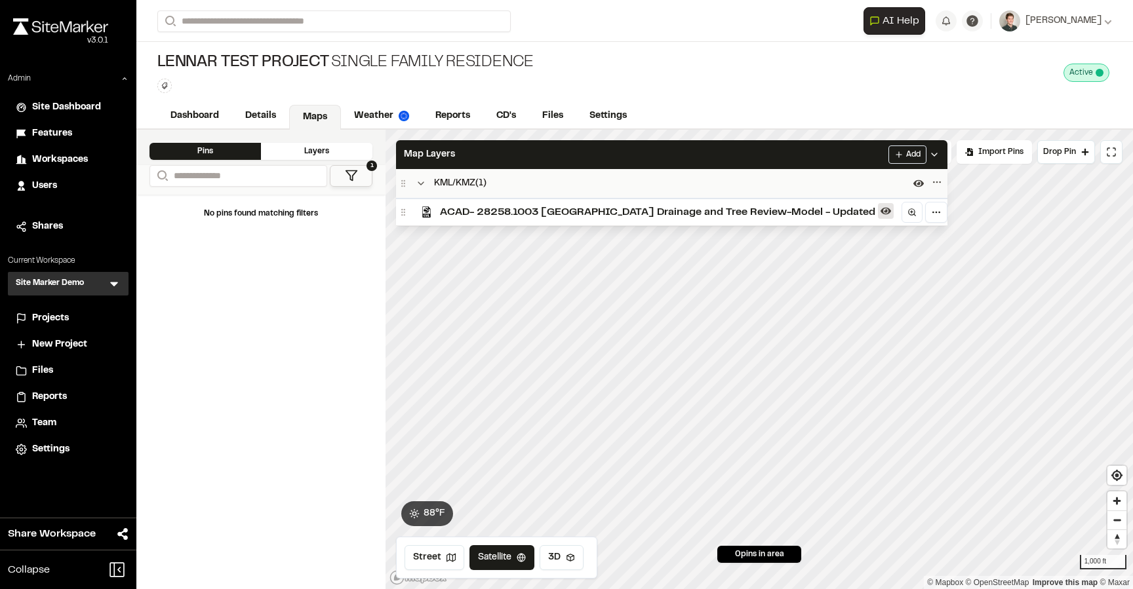
click at [880, 213] on icon at bounding box center [885, 211] width 10 height 10
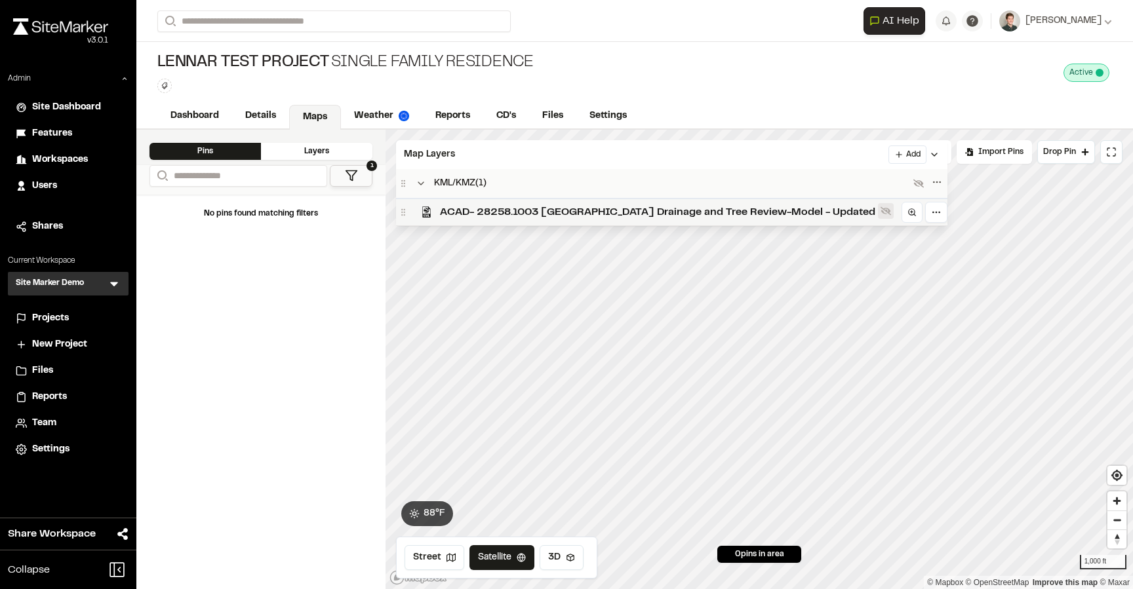
click at [880, 211] on icon at bounding box center [885, 211] width 10 height 9
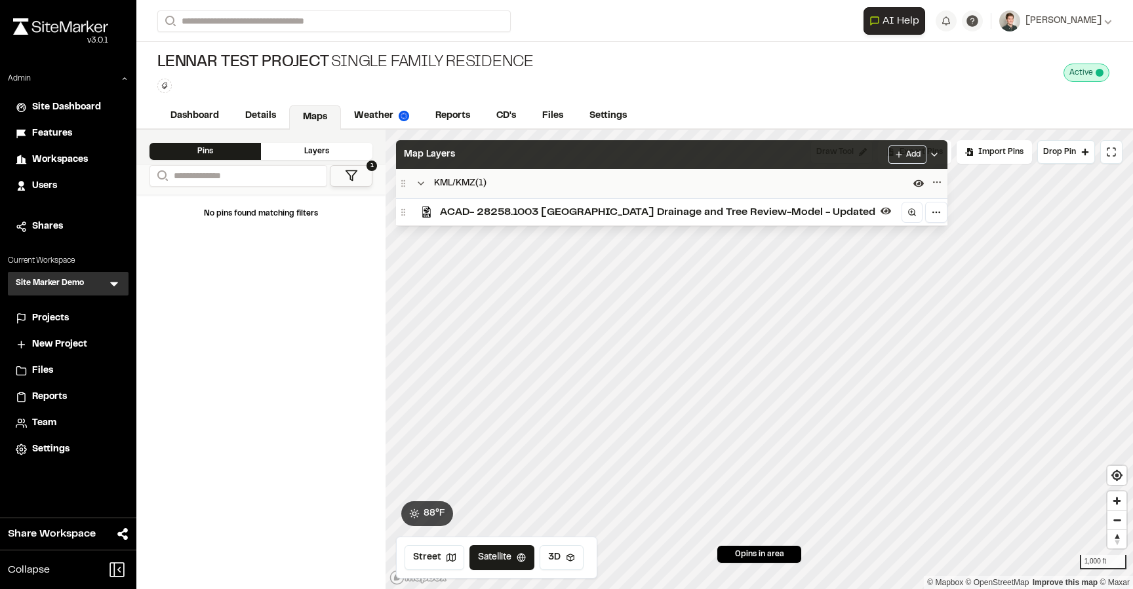
click at [684, 161] on div "Map Layers Add" at bounding box center [671, 154] width 551 height 29
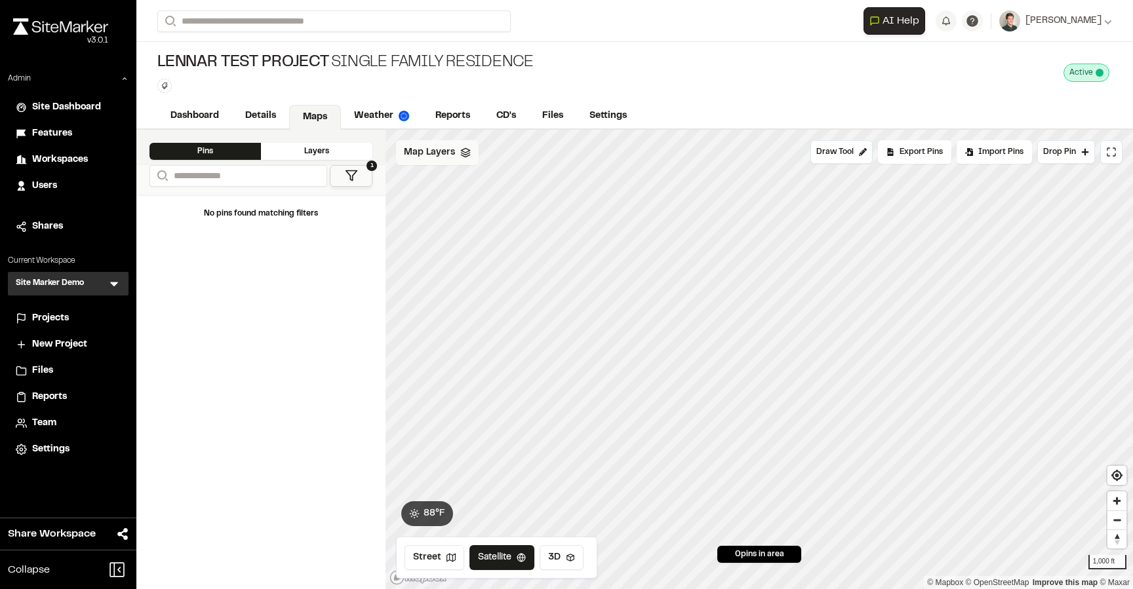
click at [448, 155] on span "Map Layers" at bounding box center [429, 153] width 51 height 14
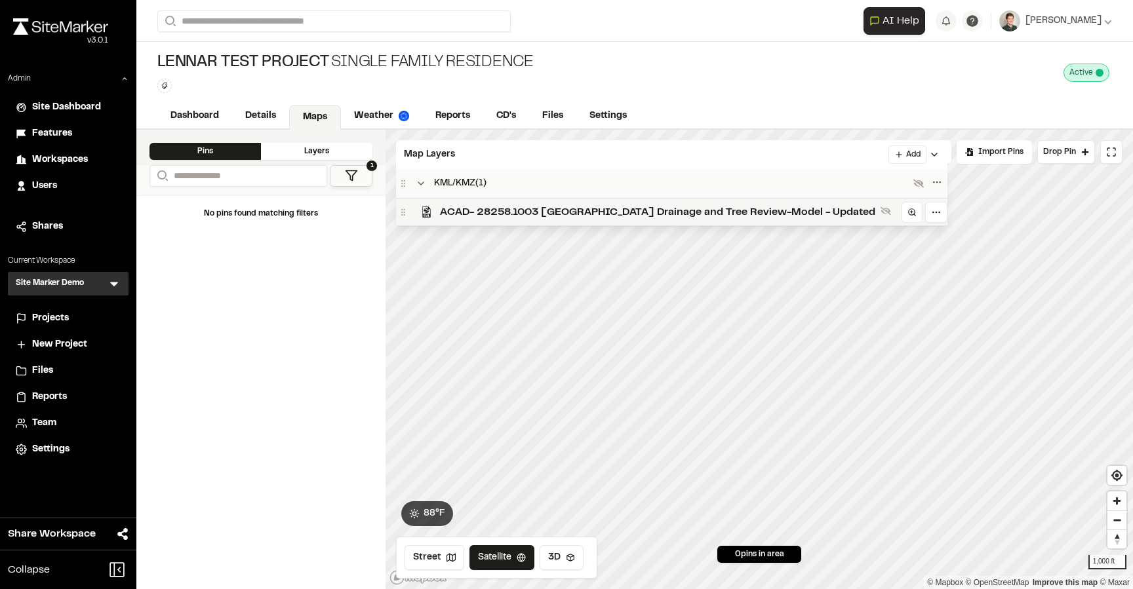
click at [522, 210] on span "ACAD- 28258.1003 [GEOGRAPHIC_DATA] Drainage and Tree Review-Model - Updated" at bounding box center [657, 213] width 435 height 16
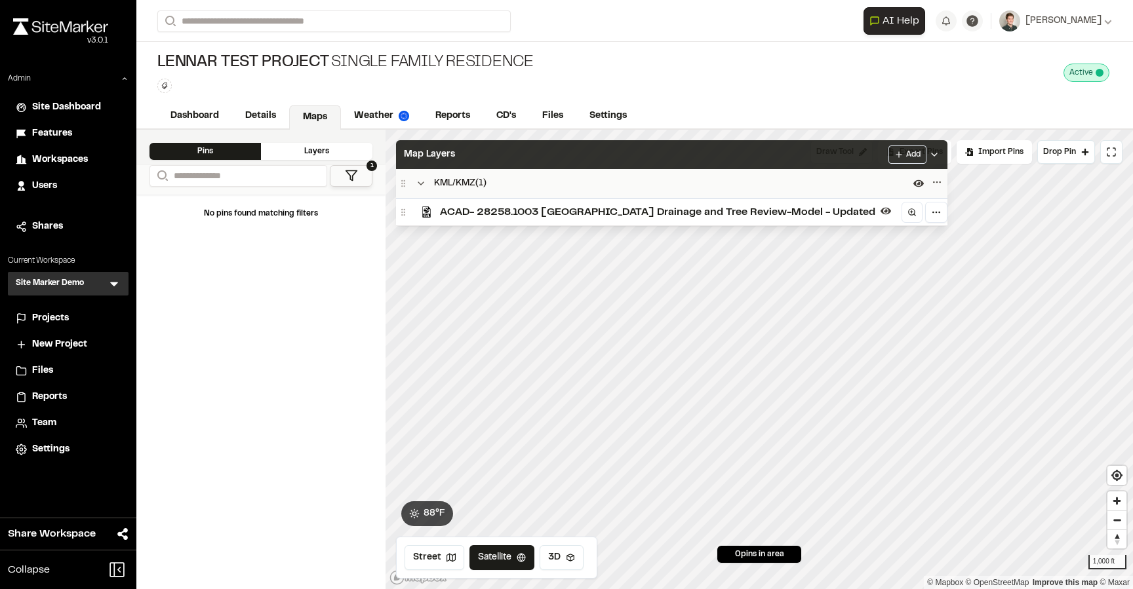
click at [535, 155] on div "Map Layers Add" at bounding box center [671, 154] width 551 height 29
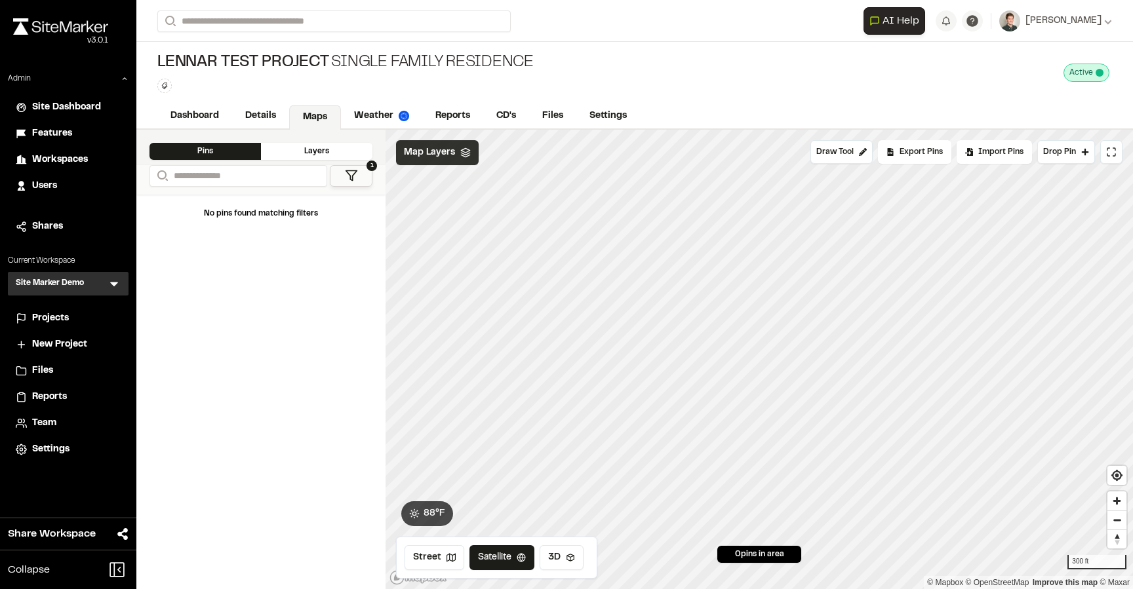
click at [460, 159] on div "Map Layers" at bounding box center [437, 152] width 83 height 25
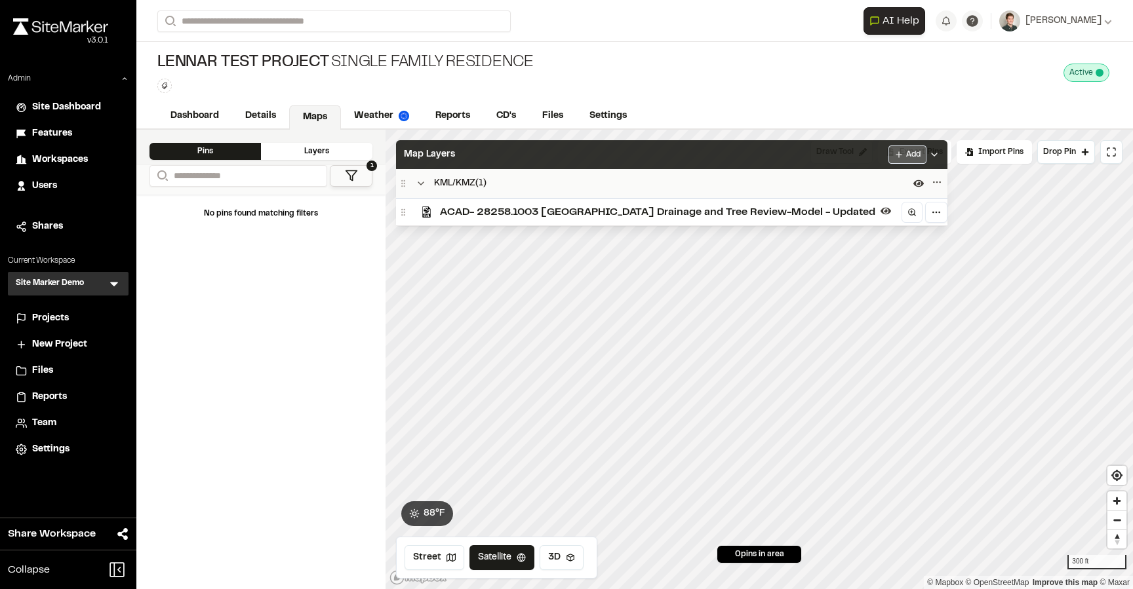
click at [844, 154] on html "Close sidebar v 3.0.1 Admin Site Dashboard Features Workspaces Users Shares Cur…" at bounding box center [566, 294] width 1133 height 589
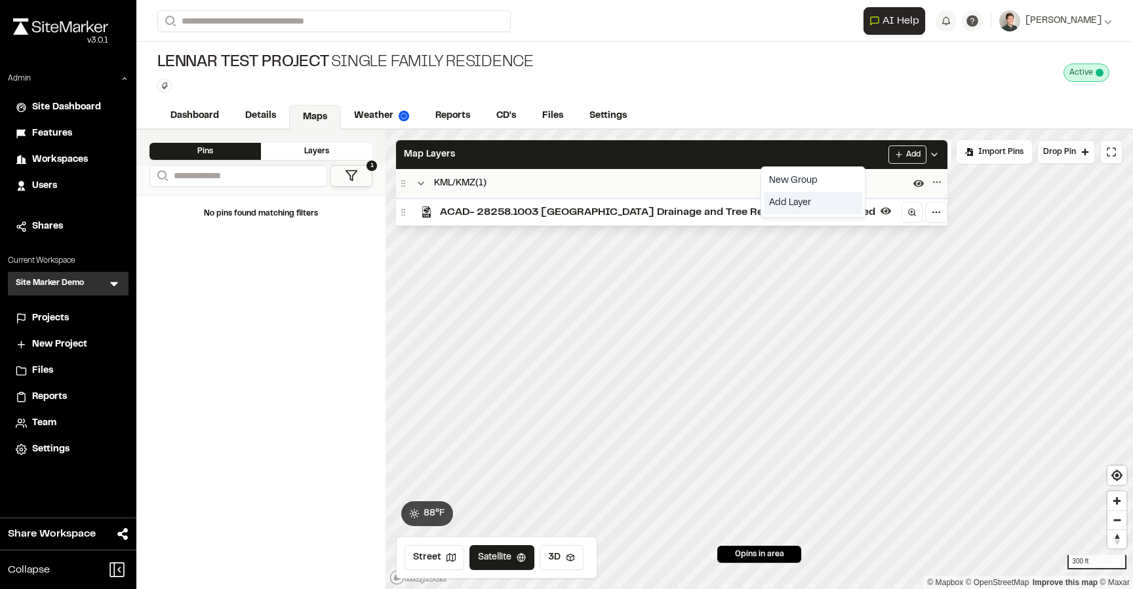
click at [798, 207] on link "Add Layer" at bounding box center [813, 203] width 98 height 22
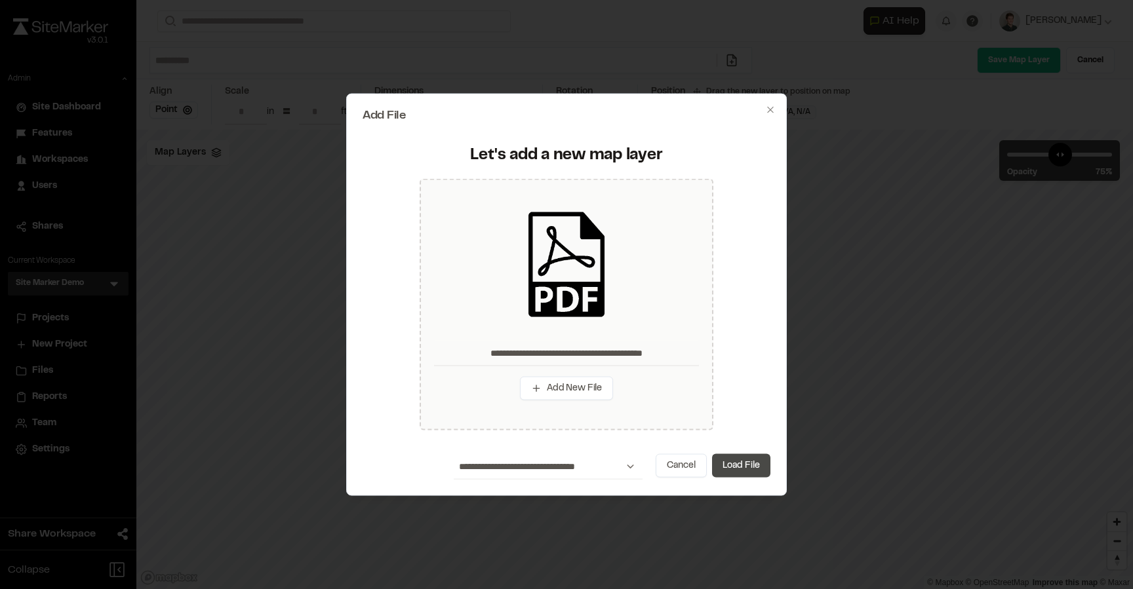
click at [741, 462] on button "Load File" at bounding box center [741, 466] width 58 height 24
type input "**********"
type input "****"
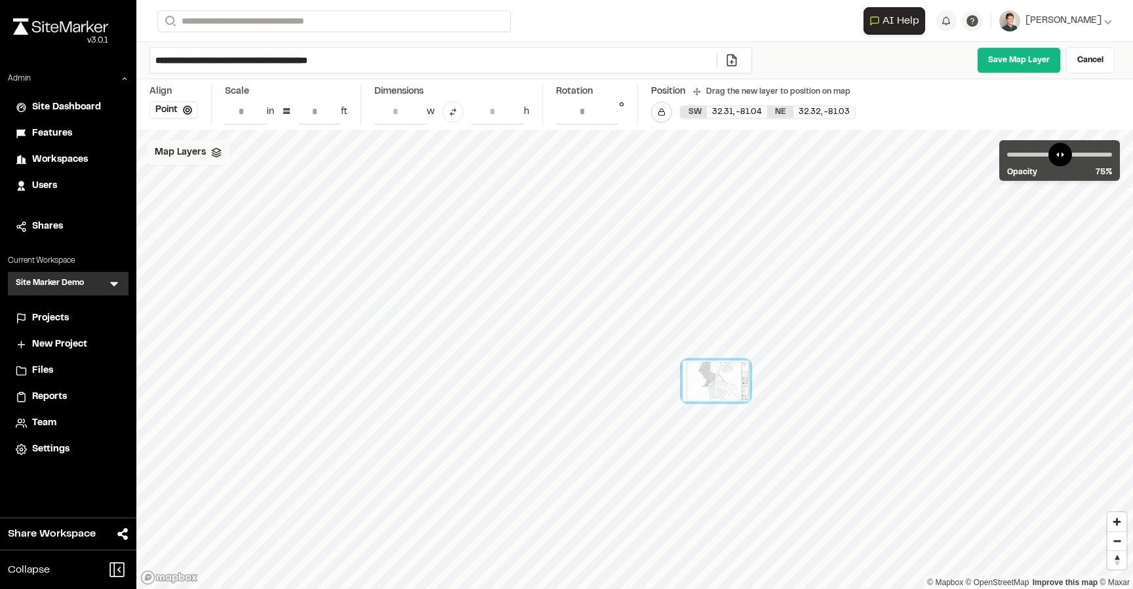
click at [216, 159] on div "Map Layers" at bounding box center [188, 152] width 83 height 25
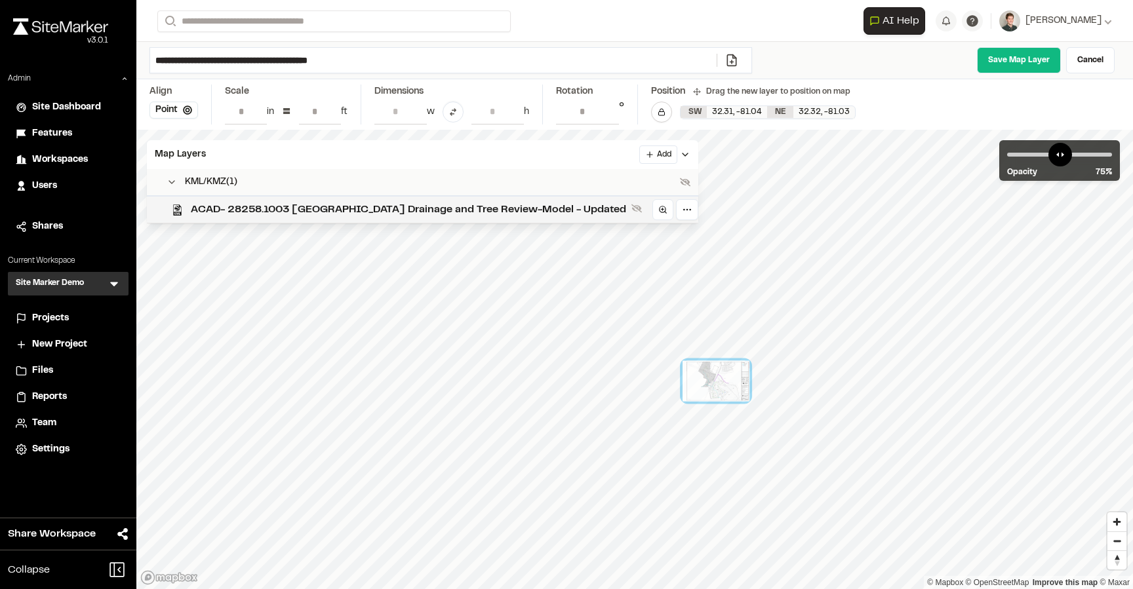
click at [250, 212] on span "ACAD- 28258.1003 South End Drainage and Tree Review-Model - Updated" at bounding box center [408, 210] width 435 height 16
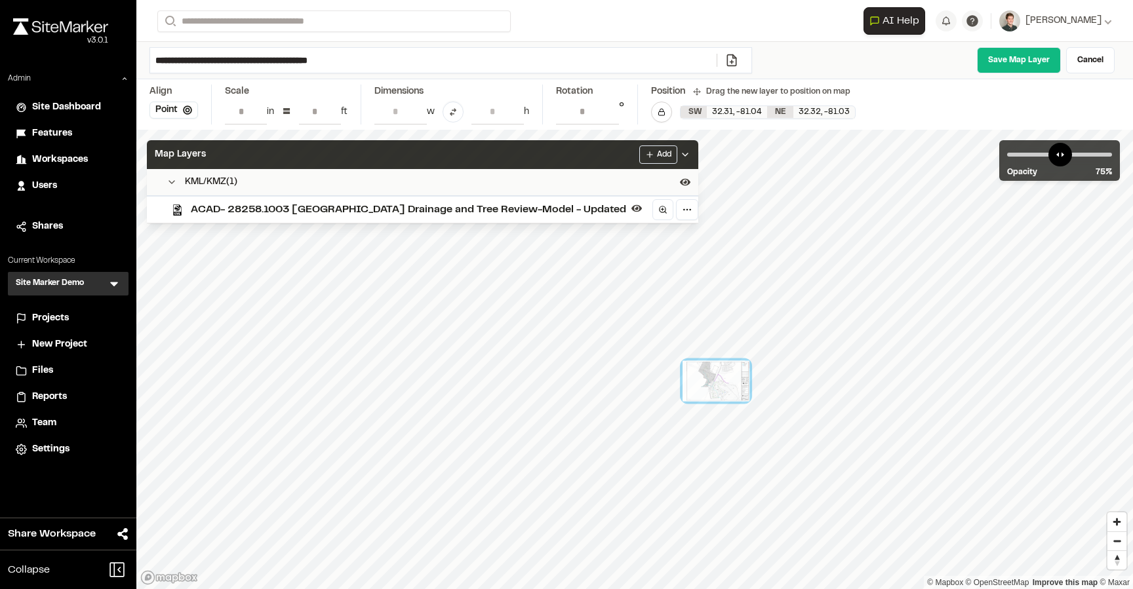
click at [325, 153] on div "Map Layers Add" at bounding box center [422, 154] width 551 height 29
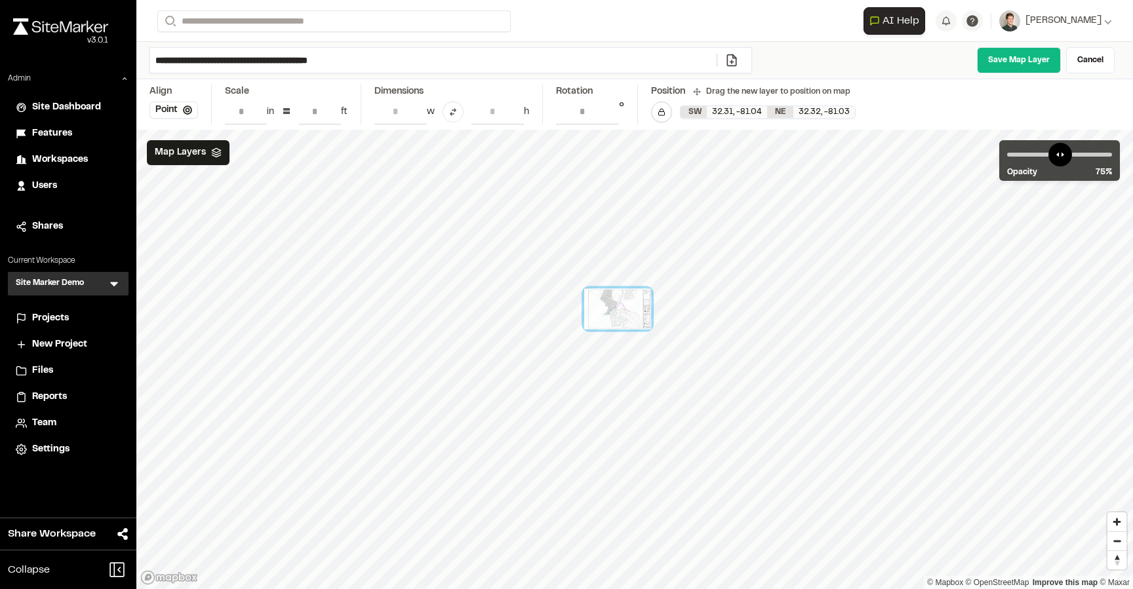
drag, startPoint x: 732, startPoint y: 391, endPoint x: 633, endPoint y: 317, distance: 123.8
click at [633, 317] on div at bounding box center [617, 309] width 67 height 41
click at [324, 117] on input "**" at bounding box center [320, 111] width 42 height 25
click at [313, 109] on input "**" at bounding box center [320, 111] width 42 height 25
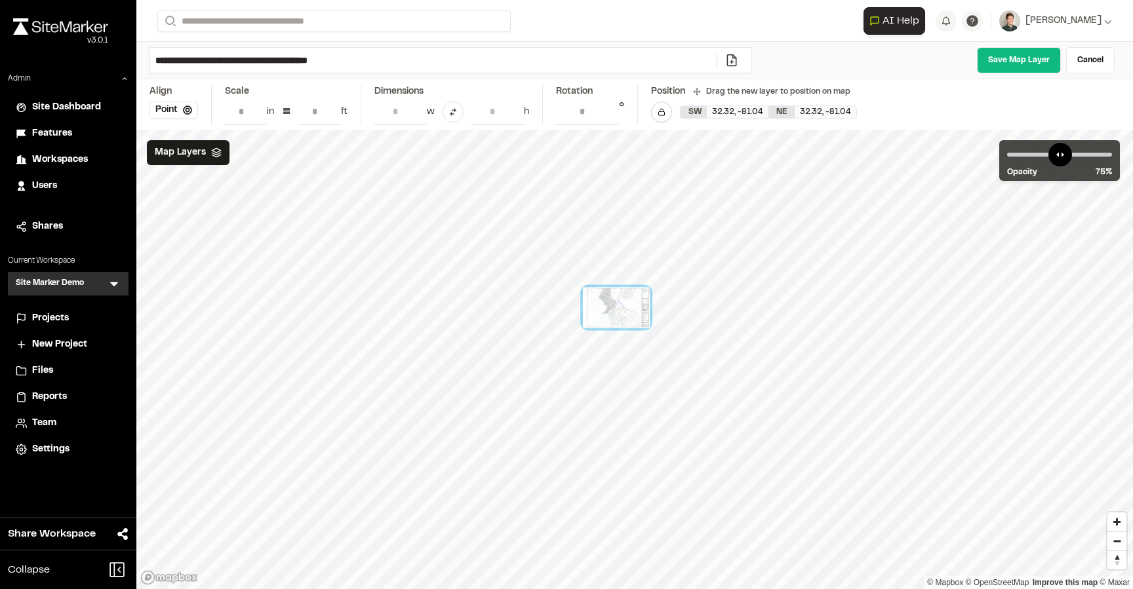
click at [313, 109] on input "**" at bounding box center [320, 111] width 42 height 25
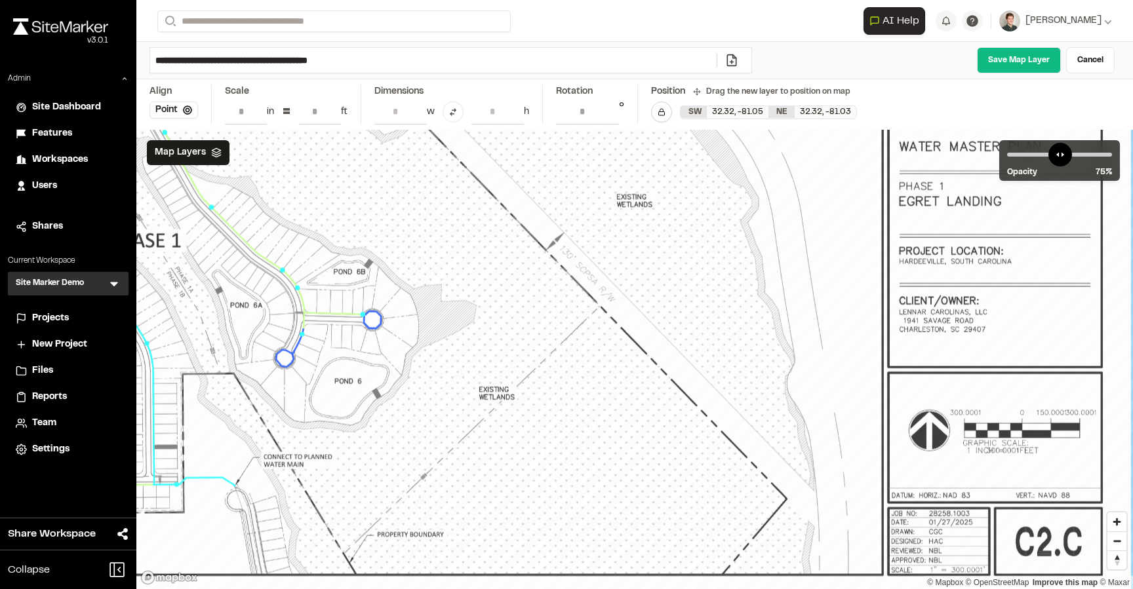
drag, startPoint x: 780, startPoint y: 309, endPoint x: 623, endPoint y: 555, distance: 291.5
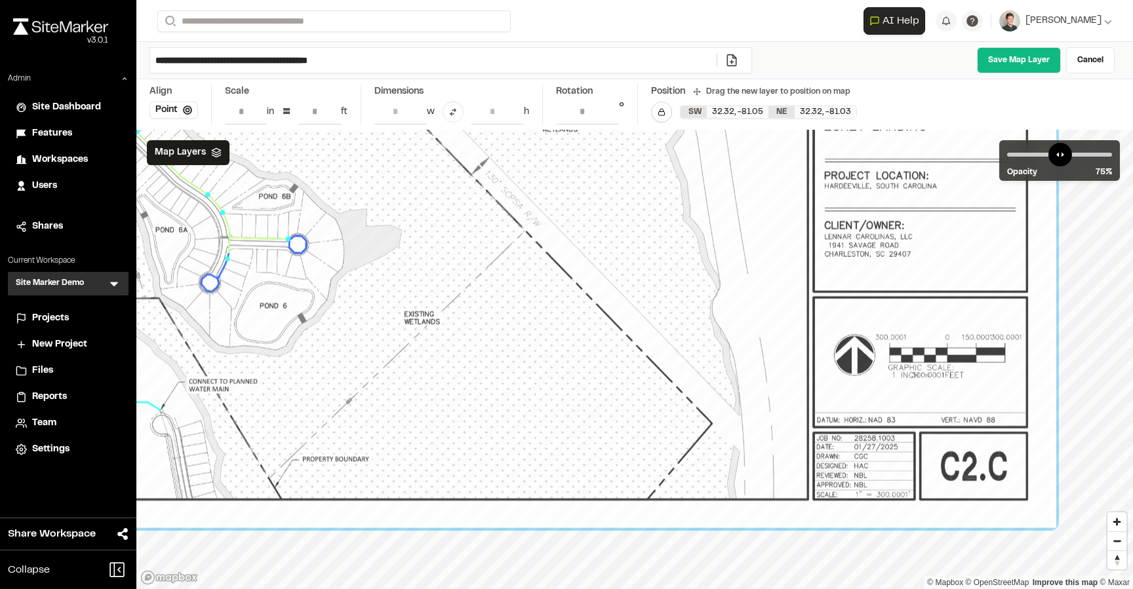
drag, startPoint x: 706, startPoint y: 512, endPoint x: 656, endPoint y: 384, distance: 137.2
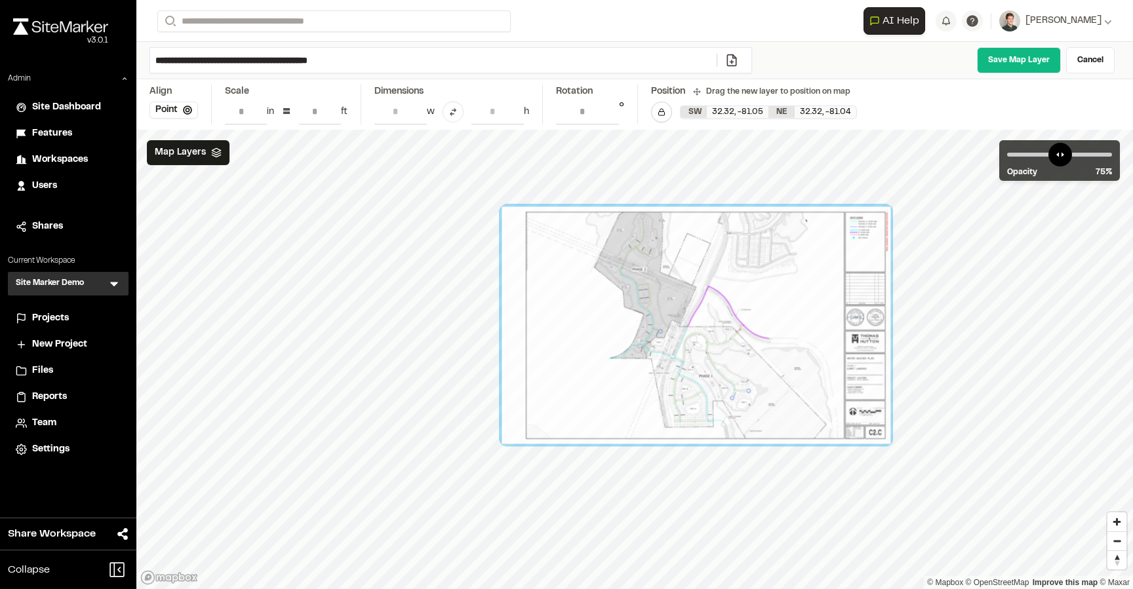
drag, startPoint x: 756, startPoint y: 385, endPoint x: 748, endPoint y: 401, distance: 17.6
click at [748, 401] on div at bounding box center [696, 325] width 389 height 237
click at [317, 109] on input "***" at bounding box center [320, 111] width 42 height 25
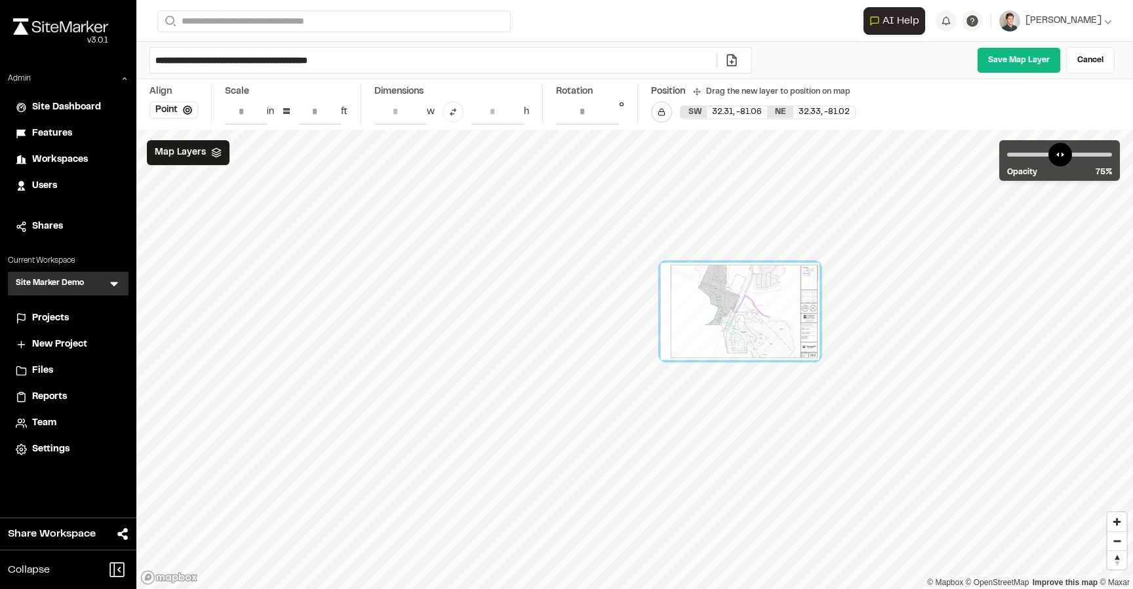
drag, startPoint x: 572, startPoint y: 352, endPoint x: 737, endPoint y: 309, distance: 170.6
click at [737, 309] on div at bounding box center [740, 311] width 159 height 97
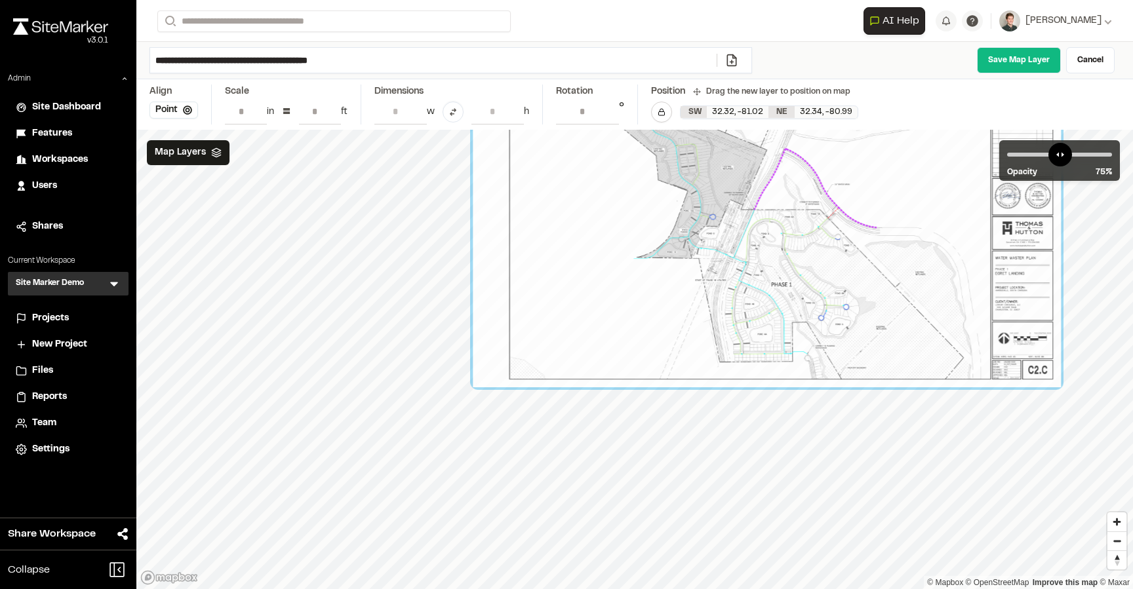
drag, startPoint x: 822, startPoint y: 280, endPoint x: 590, endPoint y: 226, distance: 238.2
click at [590, 226] on div at bounding box center [767, 207] width 588 height 359
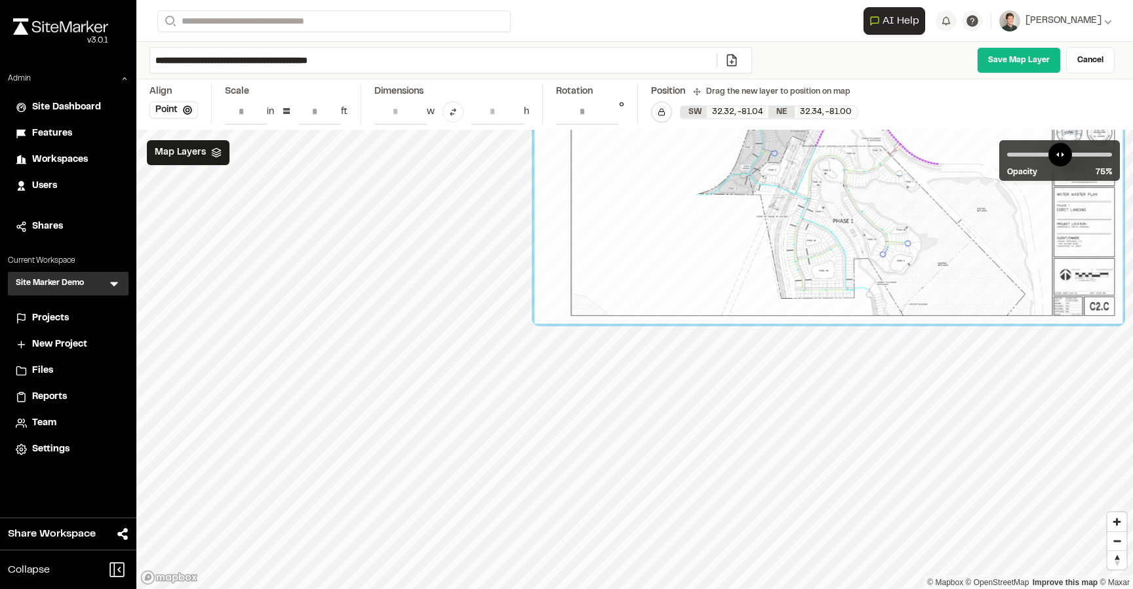
drag, startPoint x: 588, startPoint y: 287, endPoint x: 654, endPoint y: 217, distance: 96.5
click at [654, 217] on div at bounding box center [828, 144] width 588 height 359
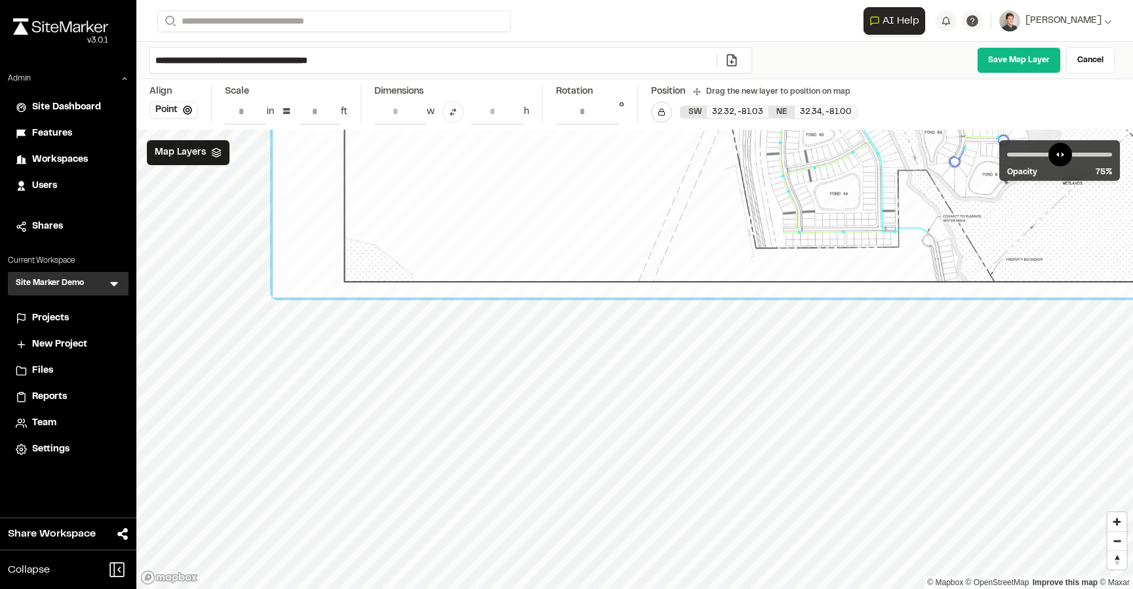
drag, startPoint x: 750, startPoint y: 223, endPoint x: 434, endPoint y: 250, distance: 317.2
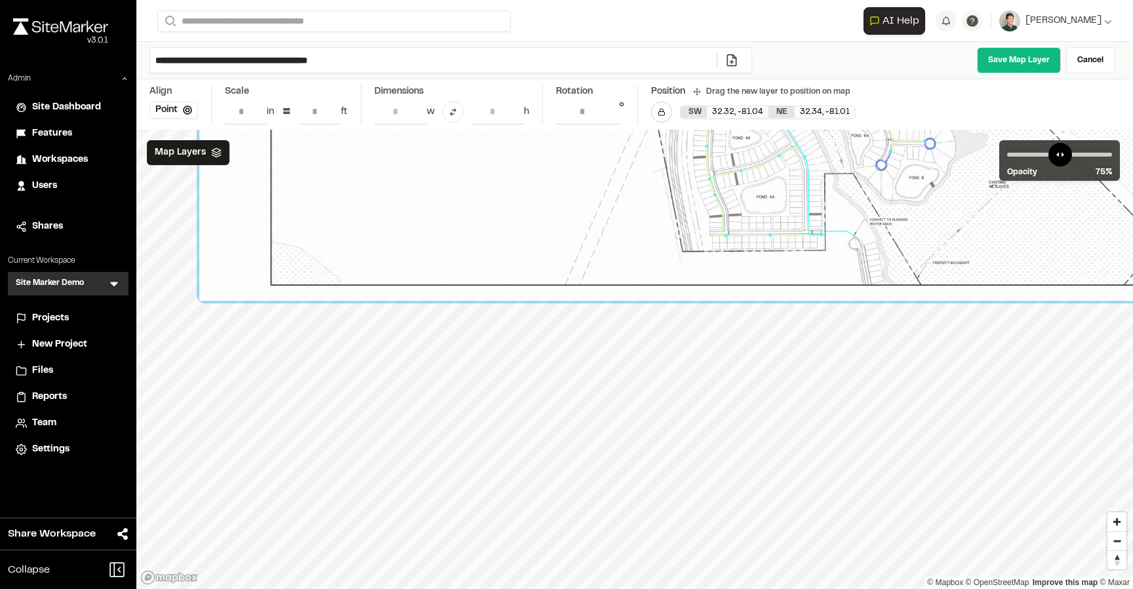
drag, startPoint x: 751, startPoint y: 256, endPoint x: 686, endPoint y: 262, distance: 65.8
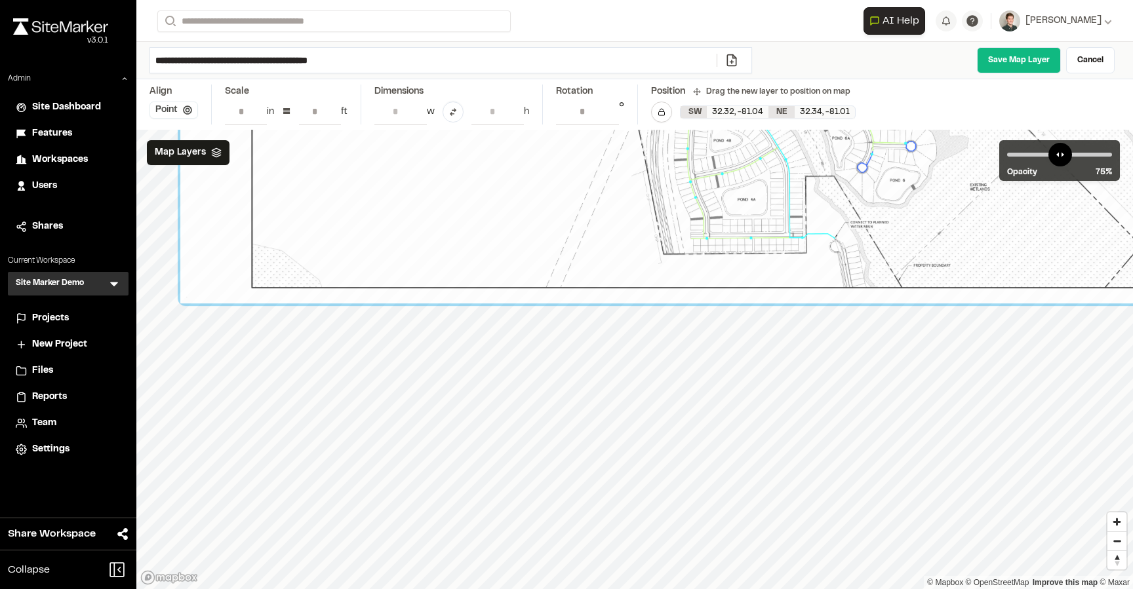
click at [181, 108] on button "Point" at bounding box center [173, 110] width 49 height 17
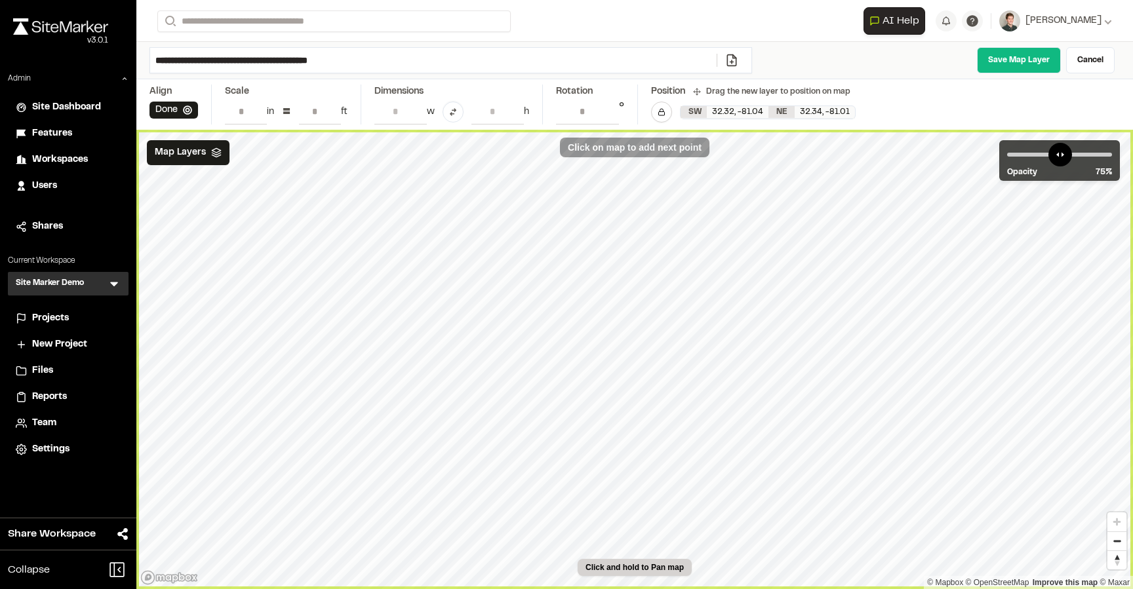
type input "**********"
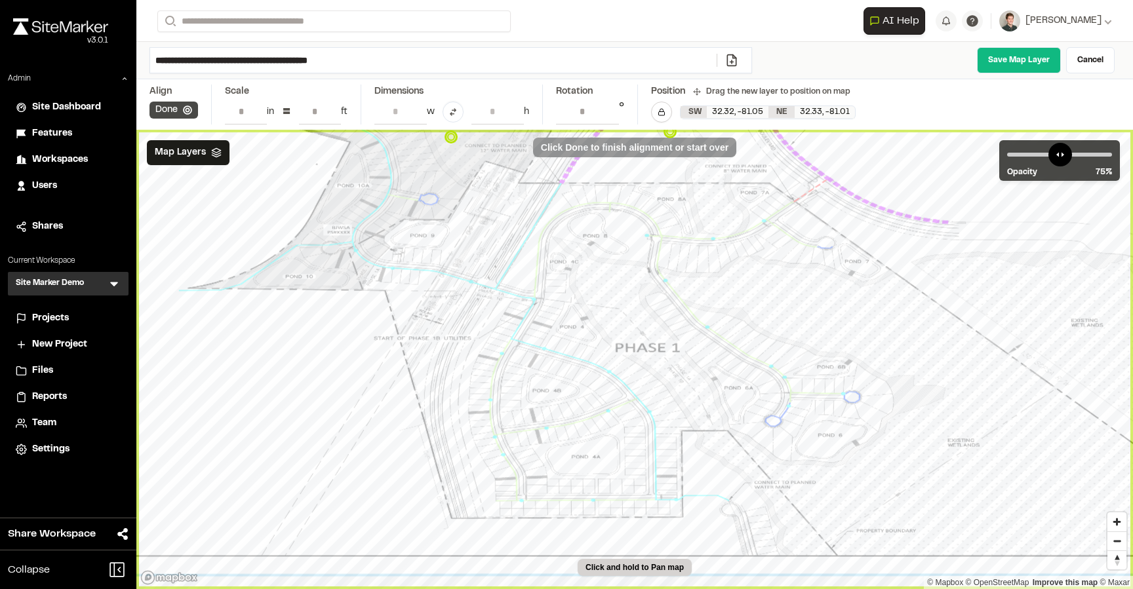
click at [186, 108] on icon at bounding box center [187, 110] width 9 height 9
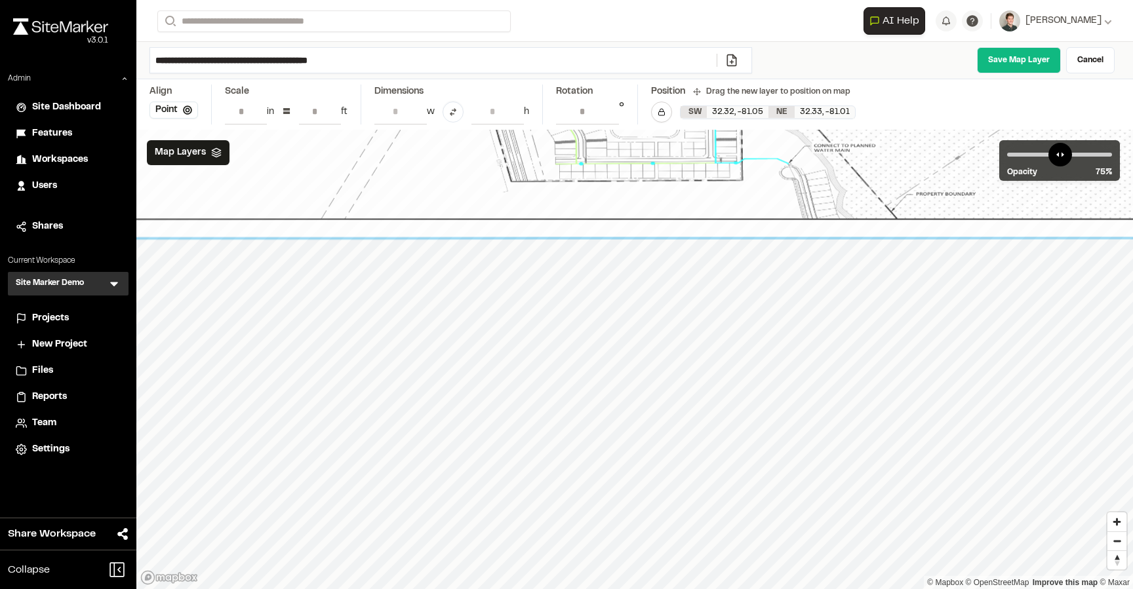
drag, startPoint x: 500, startPoint y: 366, endPoint x: 553, endPoint y: 11, distance: 358.6
click at [554, 11] on div "**********" at bounding box center [634, 294] width 996 height 589
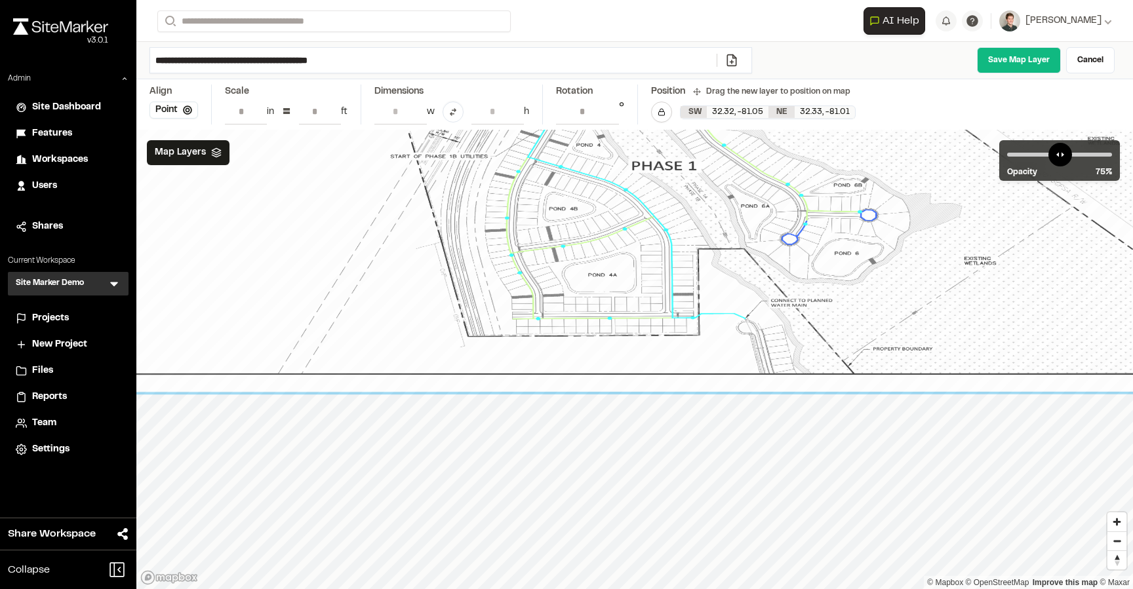
drag, startPoint x: 574, startPoint y: 337, endPoint x: 521, endPoint y: 309, distance: 60.7
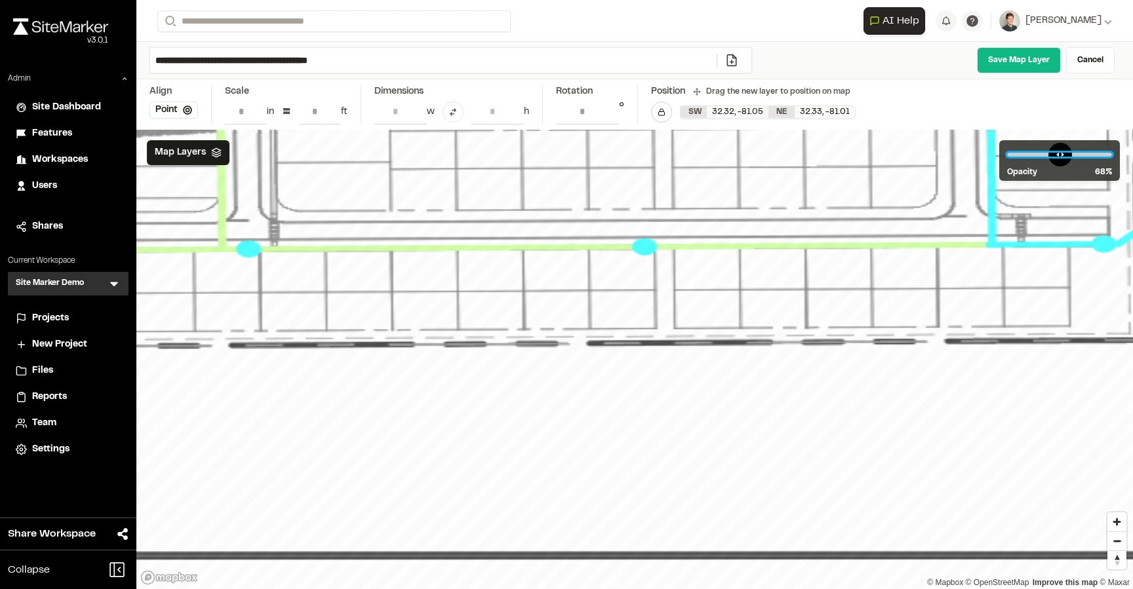
drag, startPoint x: 1082, startPoint y: 152, endPoint x: 1073, endPoint y: 163, distance: 14.0
type input "**"
click at [1073, 157] on input "range" at bounding box center [1059, 155] width 105 height 4
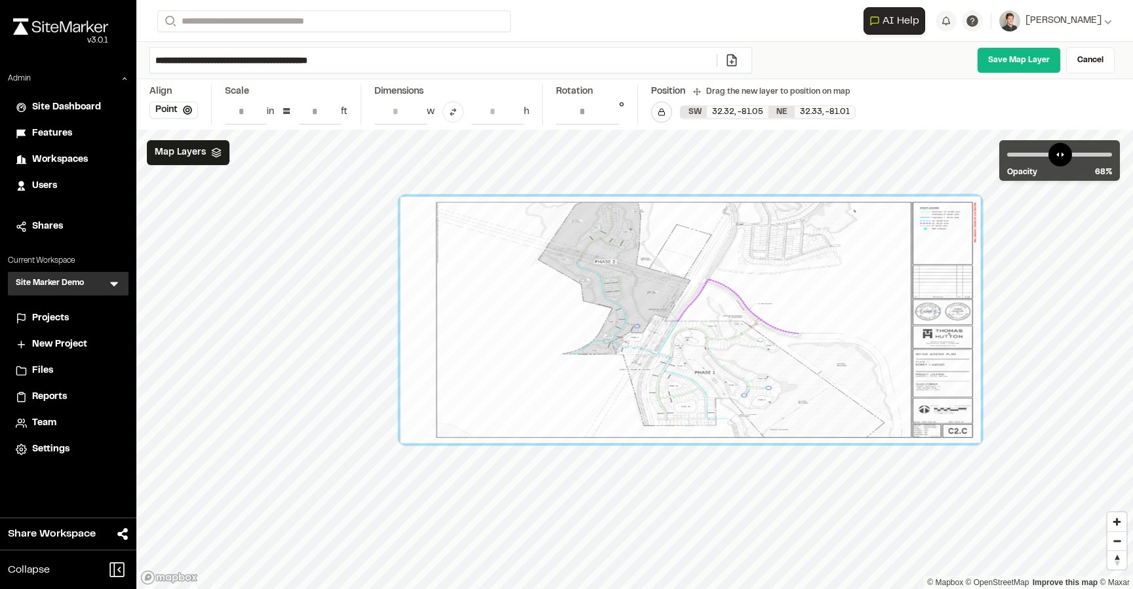
drag, startPoint x: 870, startPoint y: 253, endPoint x: 741, endPoint y: 384, distance: 184.0
click at [741, 384] on div at bounding box center [691, 320] width 581 height 246
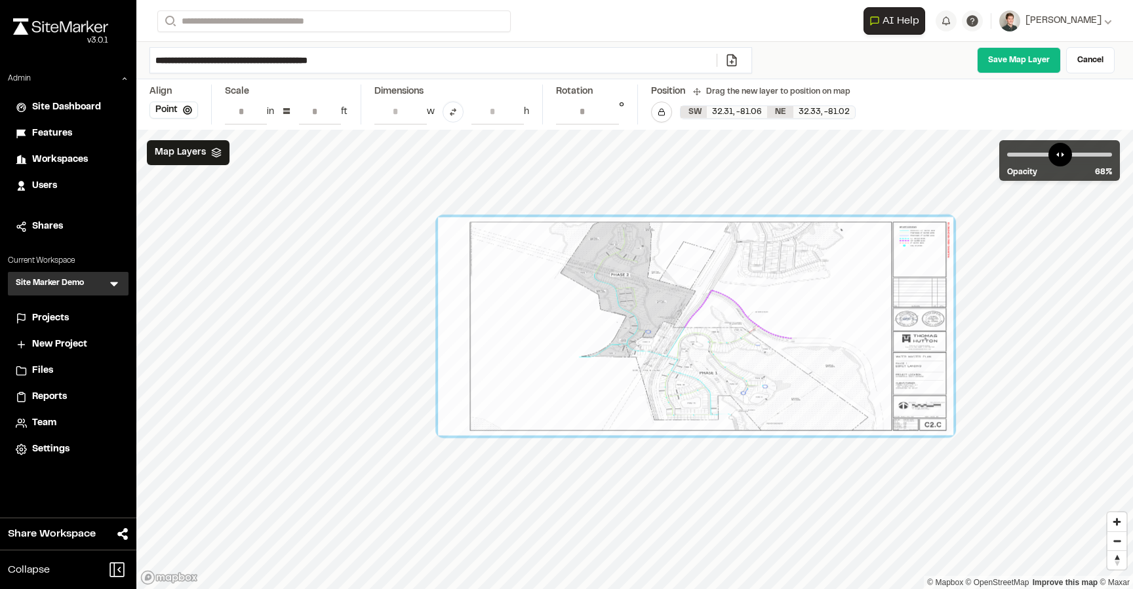
click at [692, 302] on div at bounding box center [695, 326] width 515 height 219
click at [1090, 49] on link "Cancel" at bounding box center [1090, 60] width 49 height 26
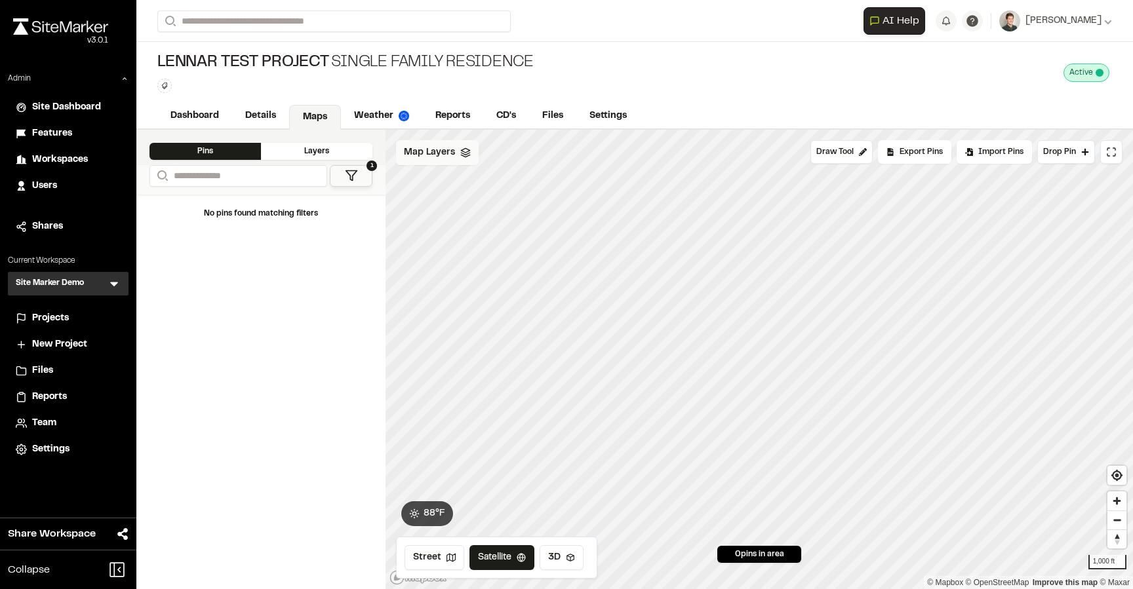
click at [453, 146] on div "Map Layers" at bounding box center [437, 152] width 83 height 25
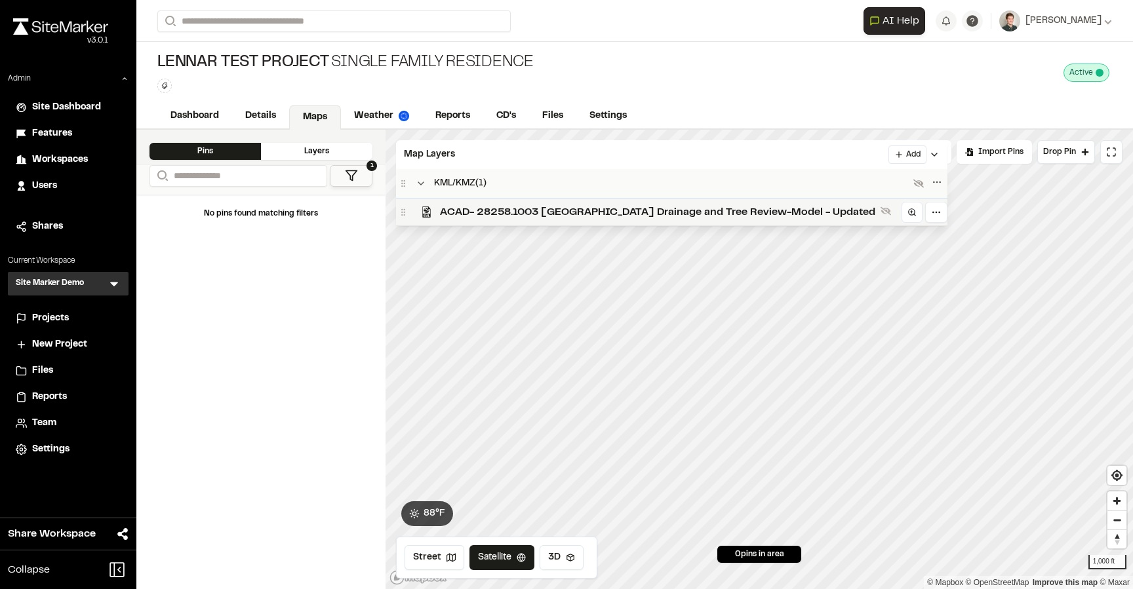
click at [472, 210] on span "ACAD- 28258.1003 South End Drainage and Tree Review-Model - Updated" at bounding box center [657, 213] width 435 height 16
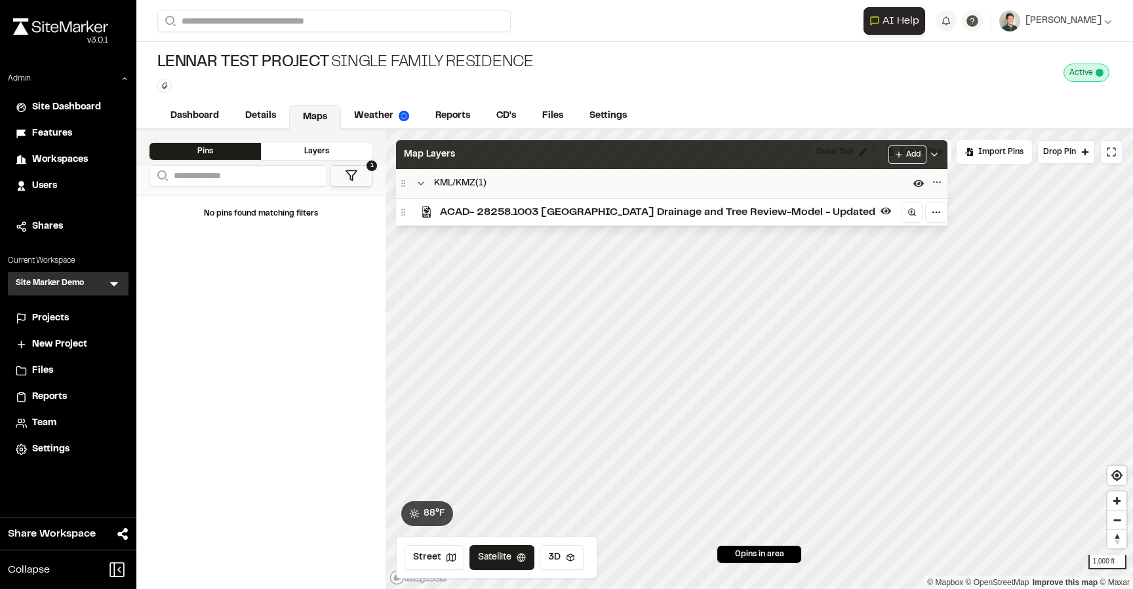
click at [604, 152] on div "Map Layers Add" at bounding box center [671, 154] width 551 height 29
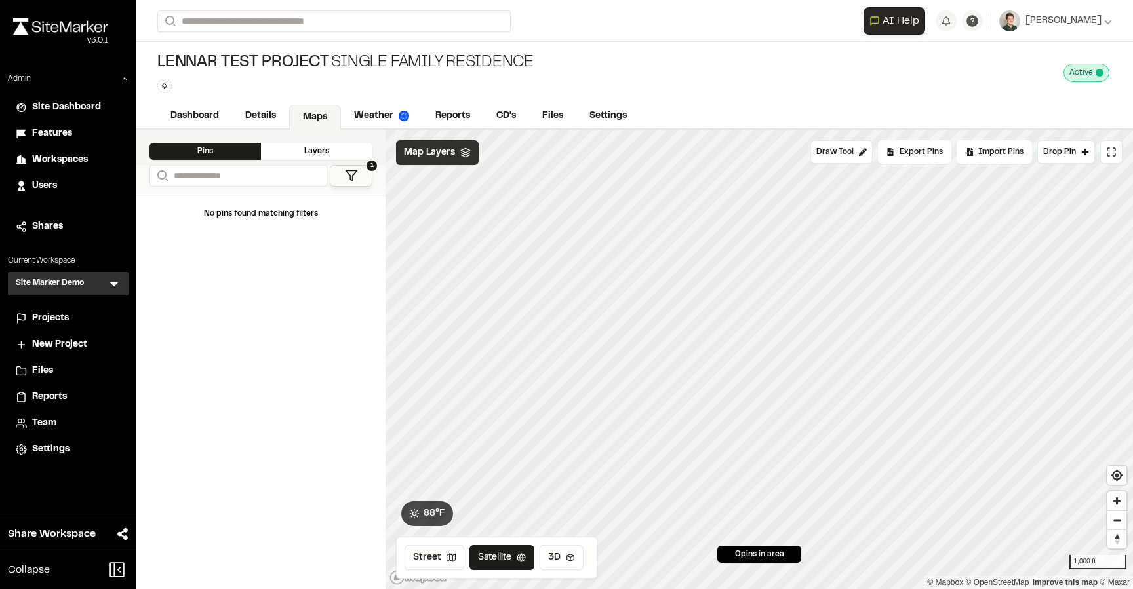
click at [427, 149] on span "Map Layers" at bounding box center [429, 153] width 51 height 14
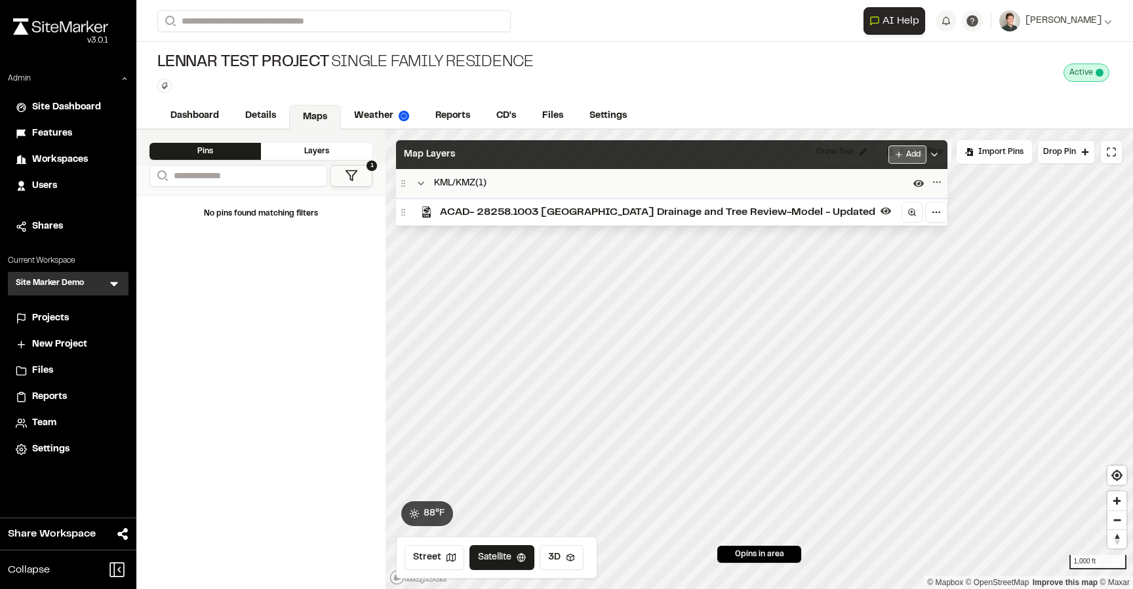
click at [850, 160] on html "Close sidebar v 3.0.1 Admin Site Dashboard Features Workspaces Users Shares Cur…" at bounding box center [566, 294] width 1133 height 589
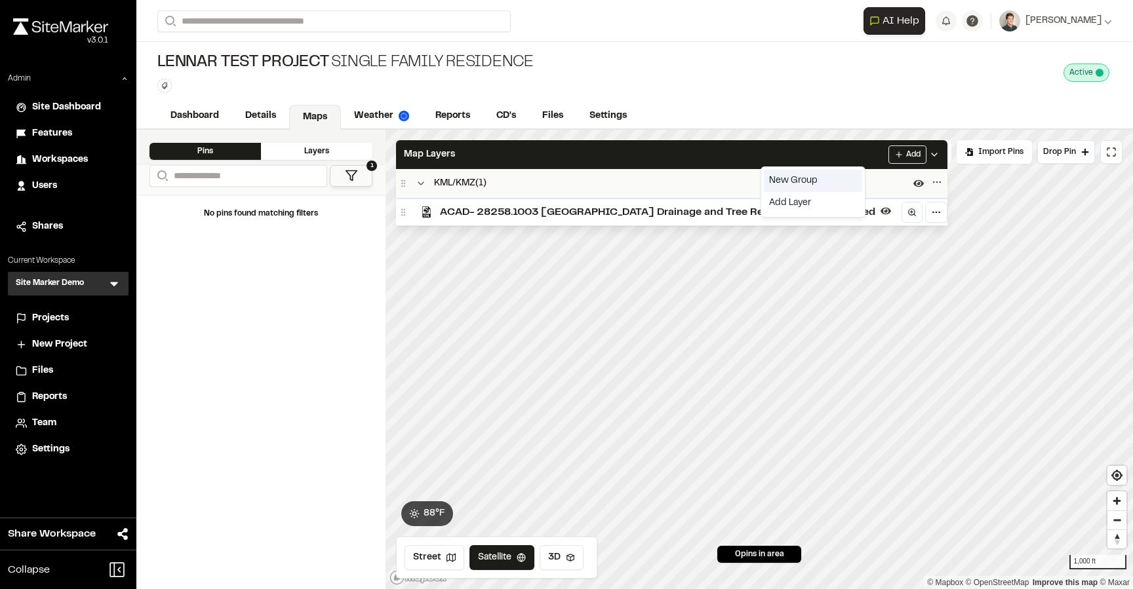
click at [812, 182] on div "New Group" at bounding box center [813, 181] width 98 height 22
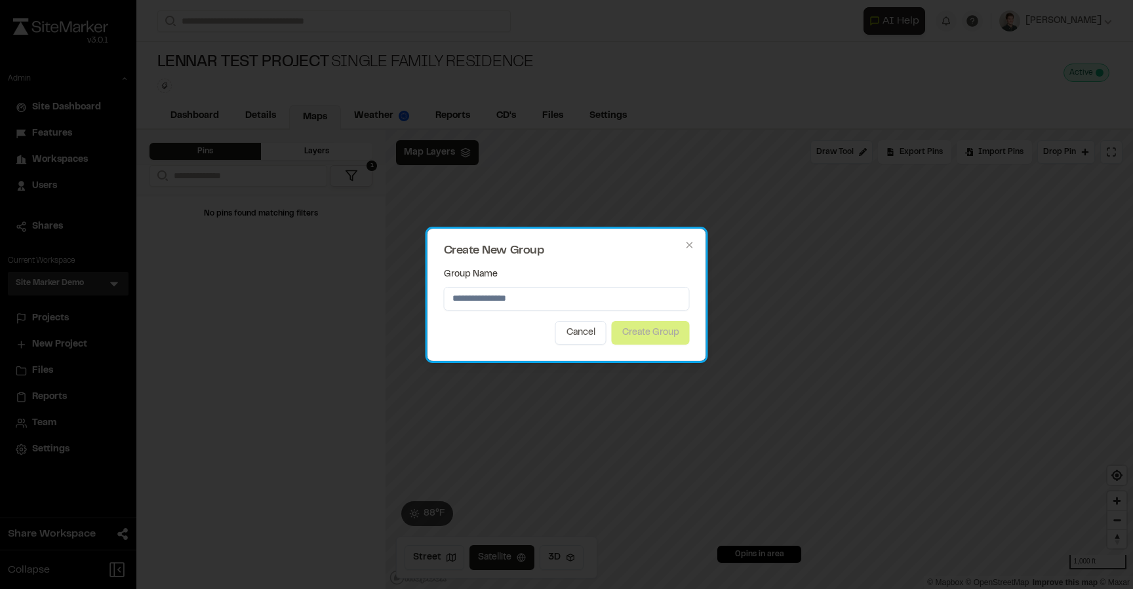
click at [690, 250] on div "Create New Group Group Name Cancel Create Group Close" at bounding box center [566, 295] width 279 height 132
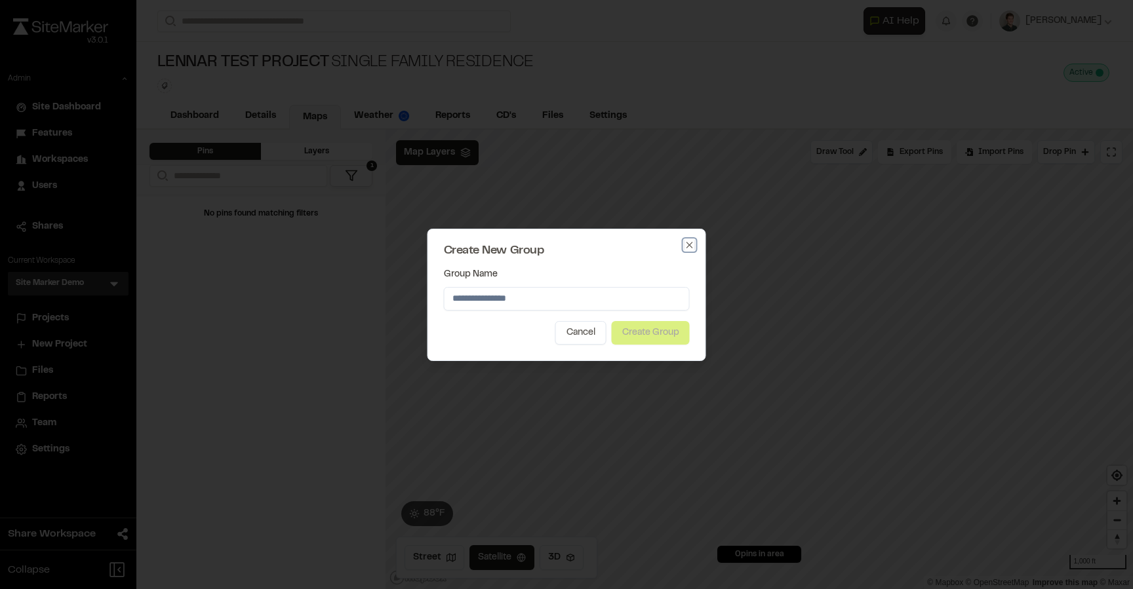
click at [690, 244] on icon "button" at bounding box center [689, 245] width 10 height 10
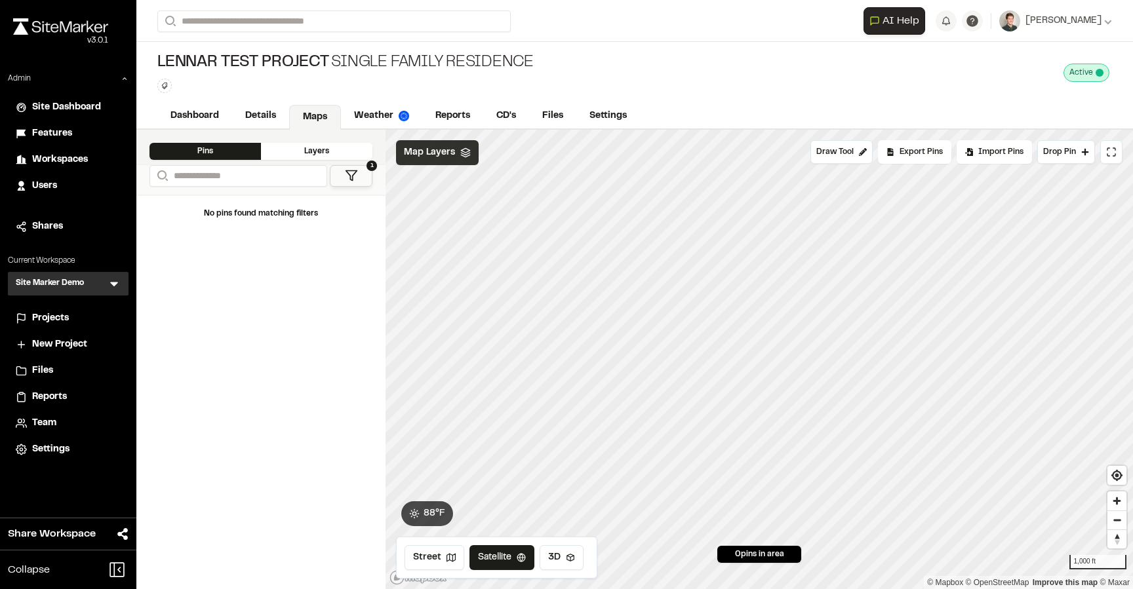
click at [456, 159] on div "Map Layers" at bounding box center [437, 152] width 83 height 25
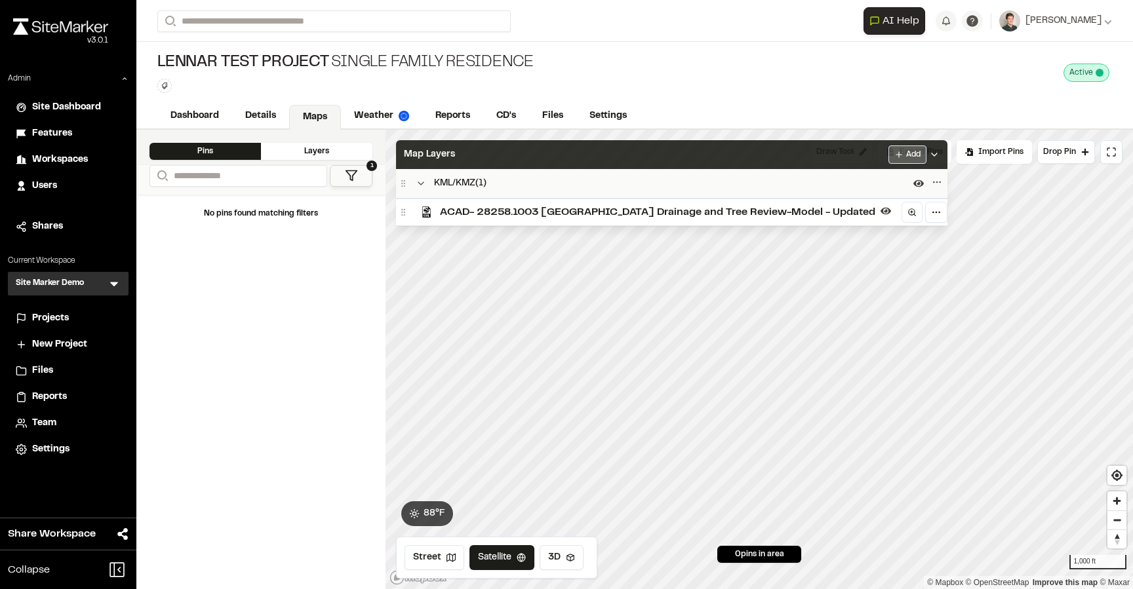
click at [850, 159] on html "Close sidebar v 3.0.1 Admin Site Dashboard Features Workspaces Users Shares Cur…" at bounding box center [566, 294] width 1133 height 589
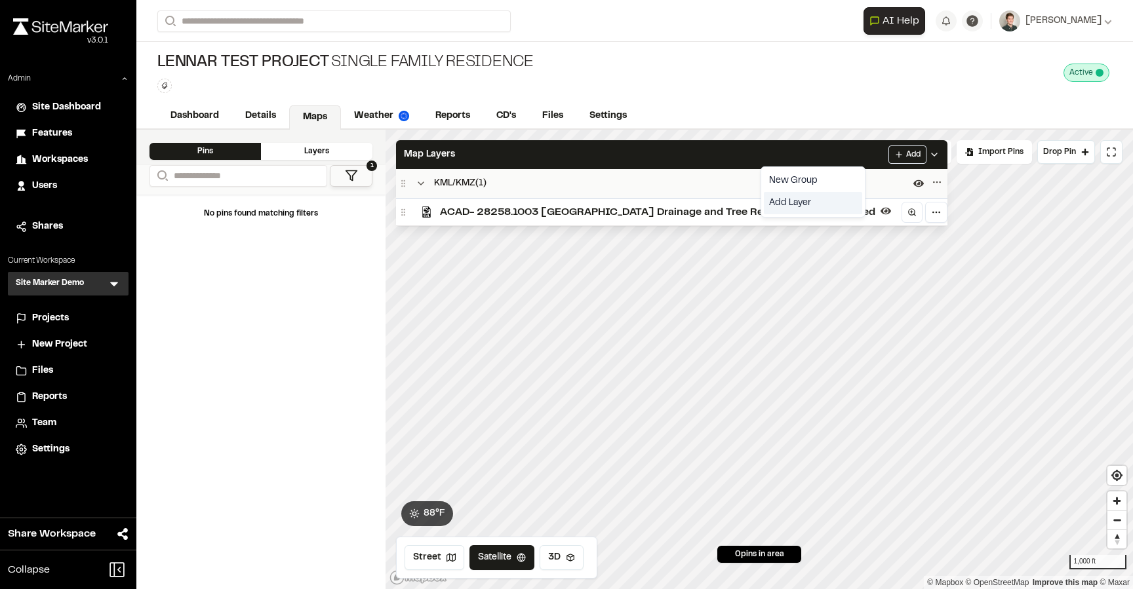
click at [812, 204] on link "Add Layer" at bounding box center [813, 203] width 98 height 22
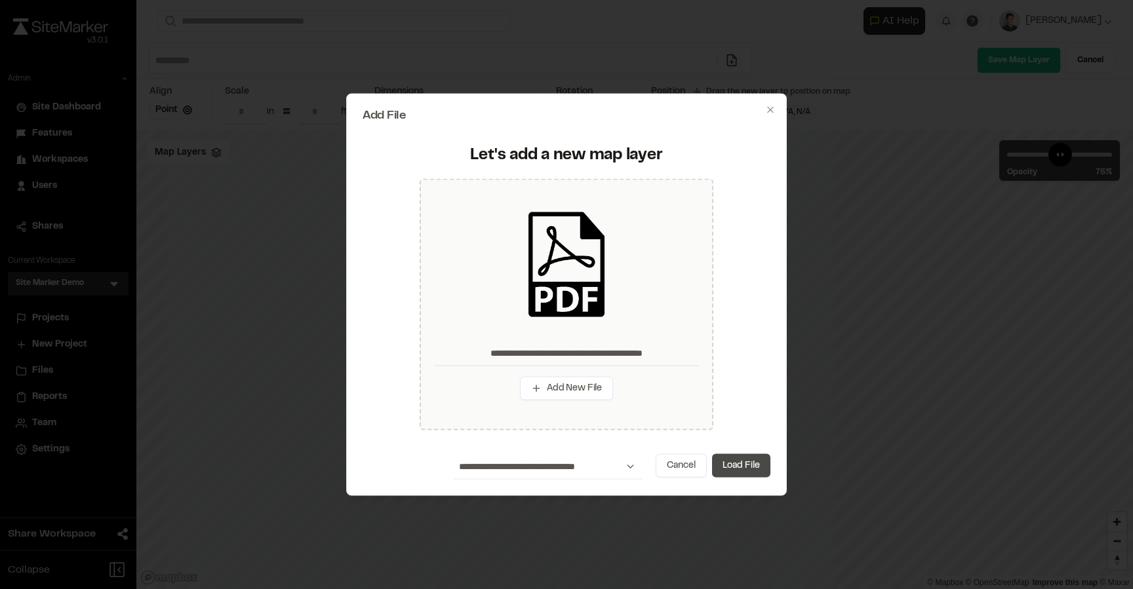
click at [738, 463] on button "Load File" at bounding box center [741, 466] width 58 height 24
type input "**********"
type input "****"
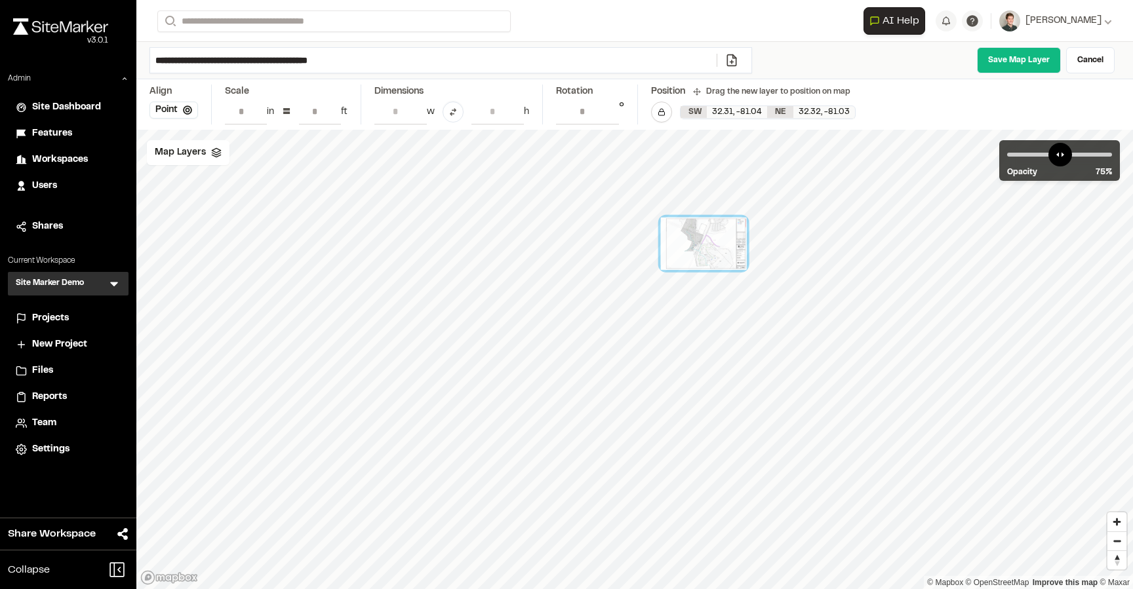
drag, startPoint x: 700, startPoint y: 438, endPoint x: 707, endPoint y: 229, distance: 208.6
click at [707, 229] on div at bounding box center [704, 244] width 86 height 52
click at [224, 163] on div "Map Layers" at bounding box center [188, 152] width 83 height 25
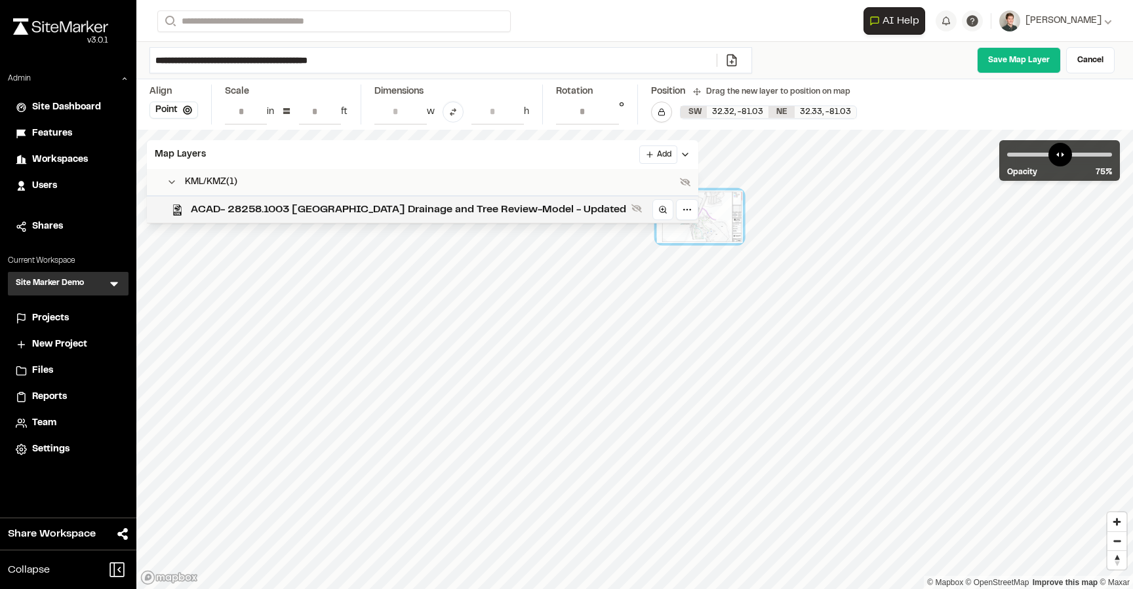
click at [298, 215] on span "ACAD- 28258.1003 South End Drainage and Tree Review-Model - Updated" at bounding box center [408, 210] width 435 height 16
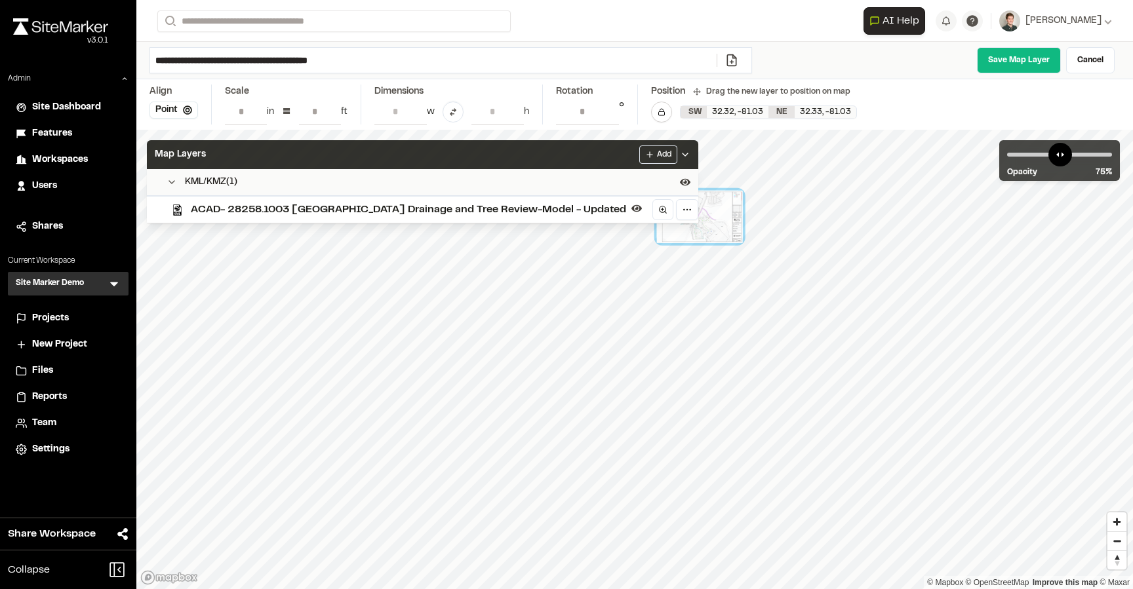
click at [354, 155] on div "Map Layers Add" at bounding box center [422, 154] width 551 height 29
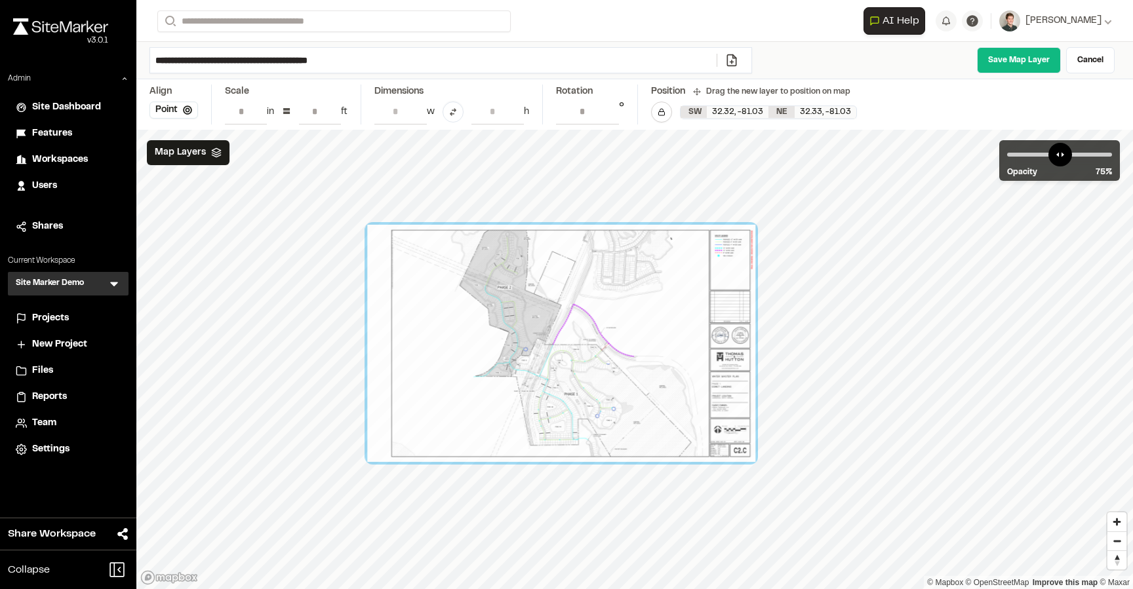
drag, startPoint x: 593, startPoint y: 227, endPoint x: 606, endPoint y: 384, distance: 157.2
click at [607, 384] on div at bounding box center [561, 343] width 388 height 237
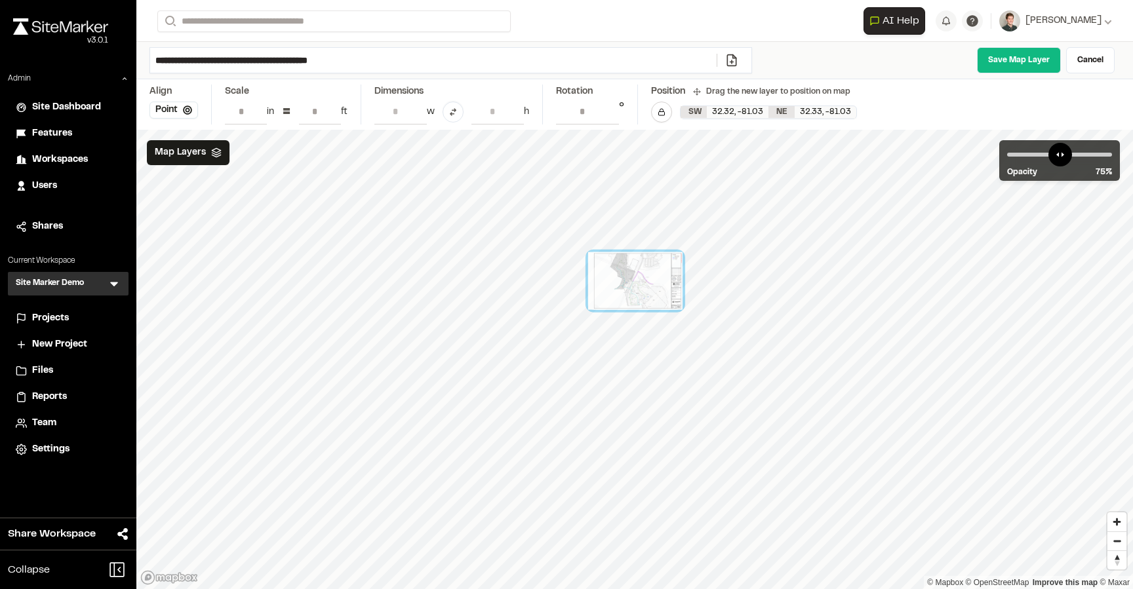
drag, startPoint x: 530, startPoint y: 292, endPoint x: 661, endPoint y: 290, distance: 130.5
click at [661, 290] on div at bounding box center [635, 281] width 94 height 58
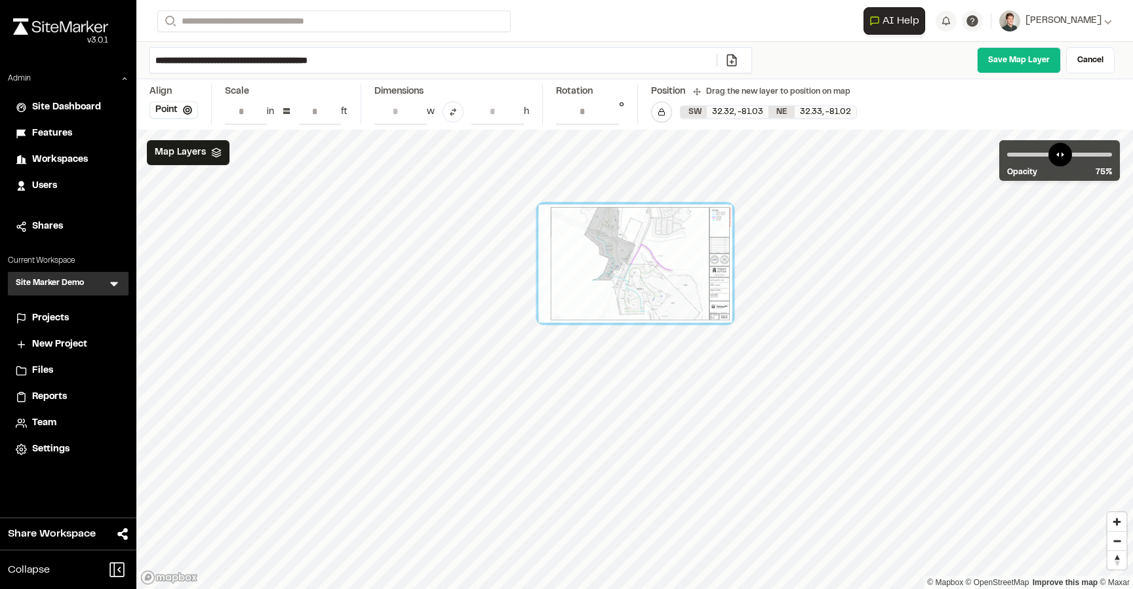
drag, startPoint x: 639, startPoint y: 338, endPoint x: 633, endPoint y: 258, distance: 80.9
click at [633, 258] on div at bounding box center [635, 264] width 193 height 118
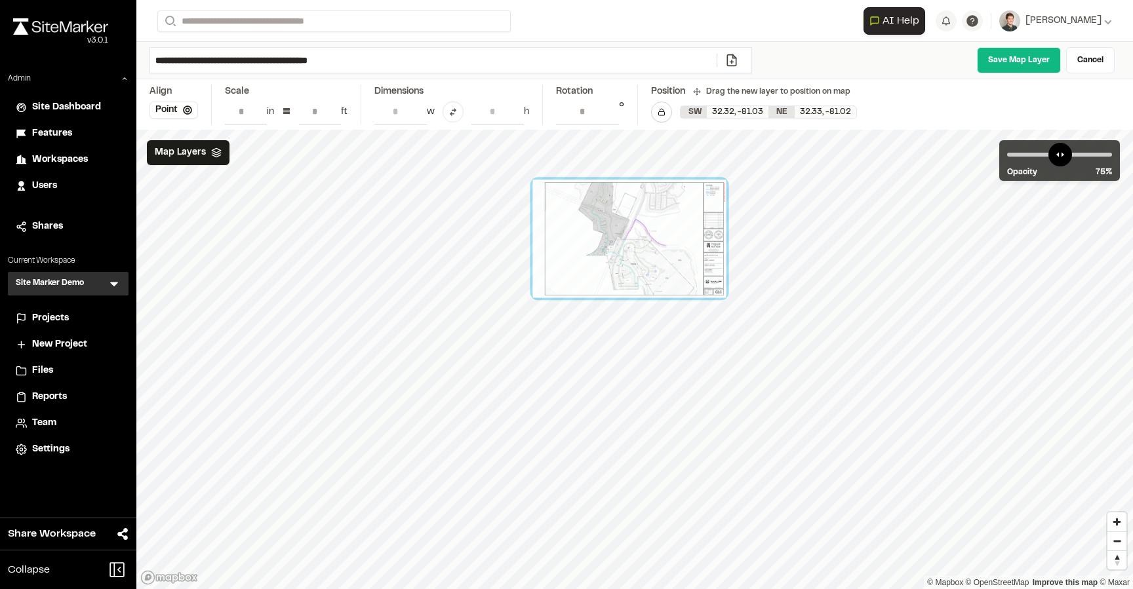
click at [319, 117] on input "**" at bounding box center [320, 111] width 42 height 25
click at [316, 111] on input "**" at bounding box center [320, 111] width 42 height 25
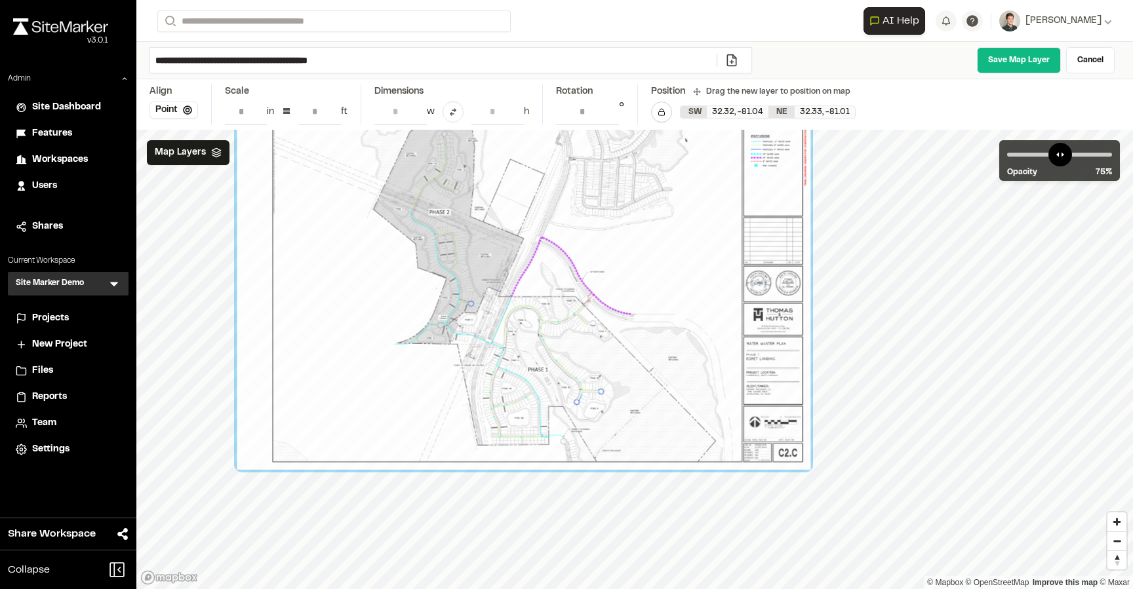
type input "***"
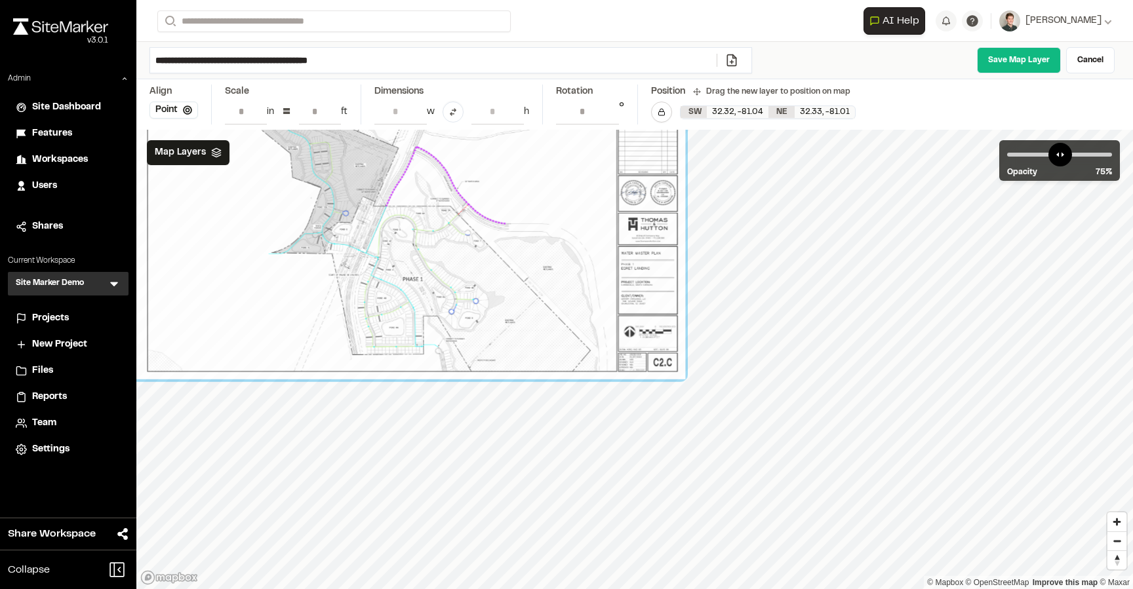
drag, startPoint x: 462, startPoint y: 425, endPoint x: 330, endPoint y: 321, distance: 168.4
click at [330, 321] on div at bounding box center [398, 205] width 574 height 350
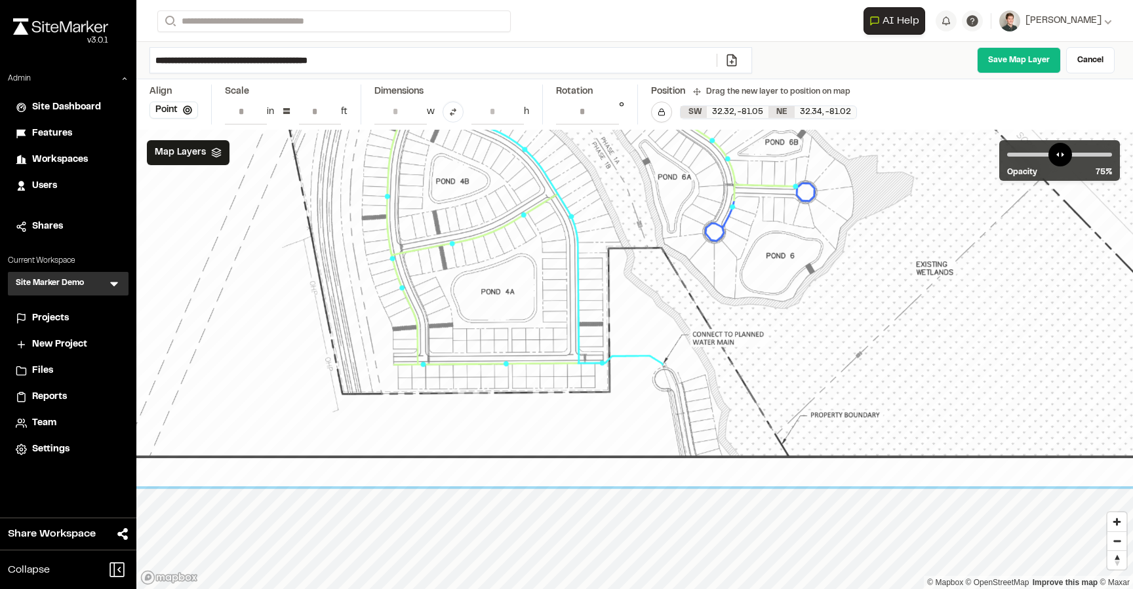
drag, startPoint x: 460, startPoint y: 288, endPoint x: 591, endPoint y: 384, distance: 162.9
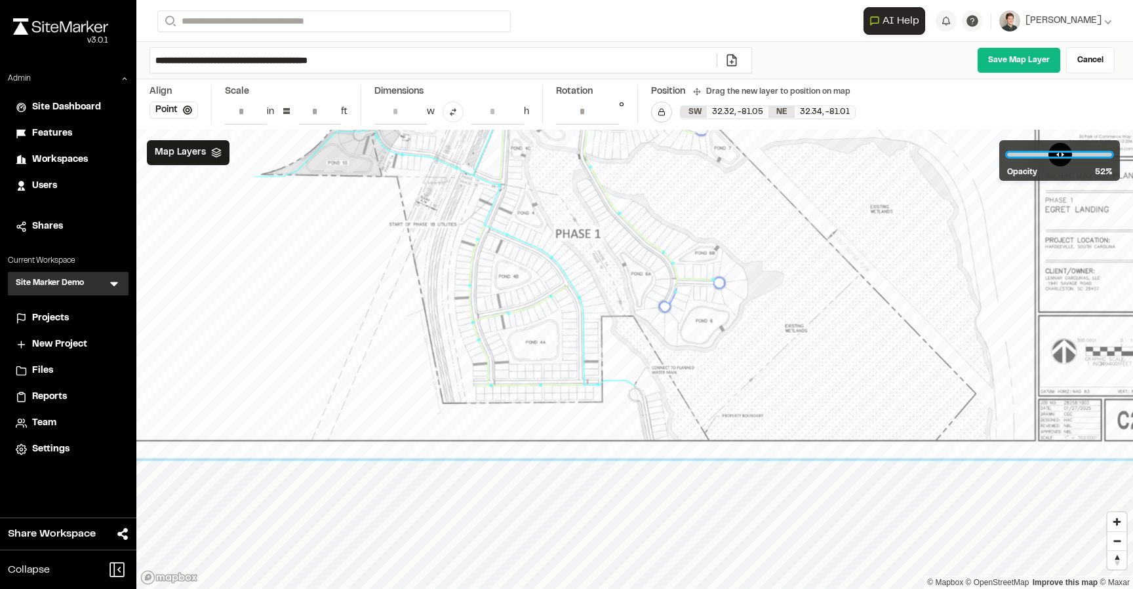
drag, startPoint x: 1078, startPoint y: 151, endPoint x: 1060, endPoint y: 154, distance: 18.5
type input "**"
click at [1060, 154] on input "range" at bounding box center [1059, 155] width 105 height 4
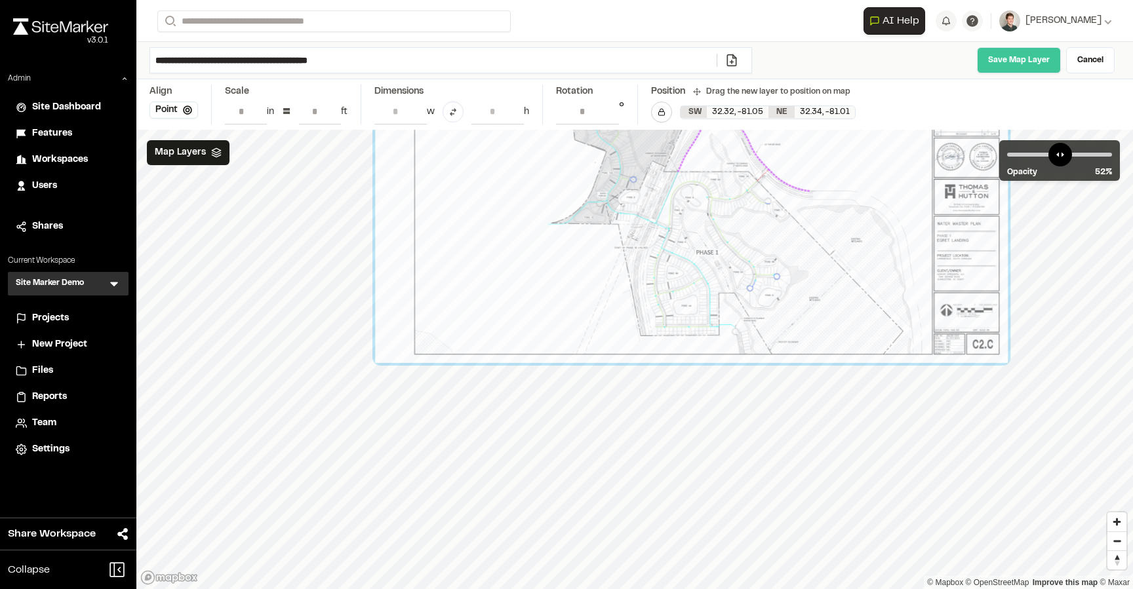
click at [1021, 58] on link "Save Map Layer" at bounding box center [1019, 60] width 84 height 26
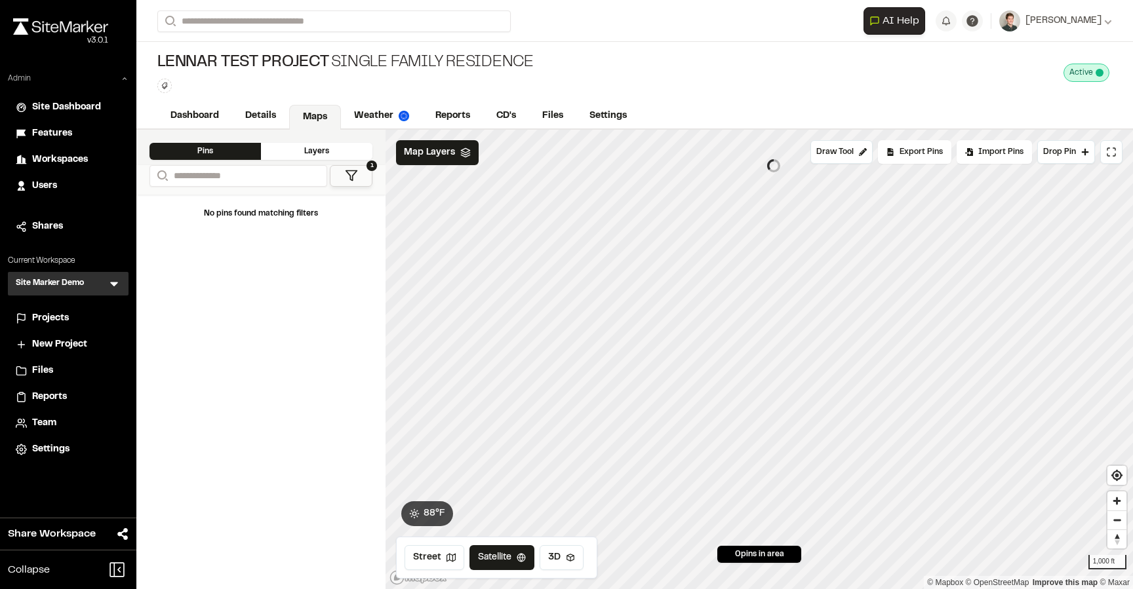
click at [122, 77] on icon at bounding box center [125, 79] width 8 height 8
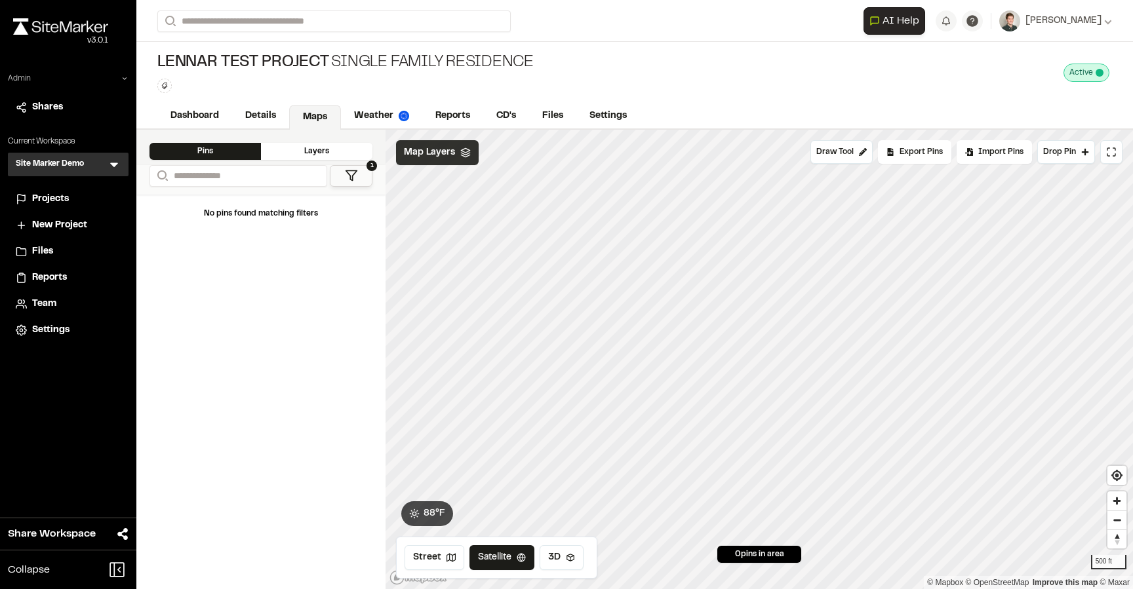
click at [451, 154] on span "Map Layers" at bounding box center [429, 153] width 51 height 14
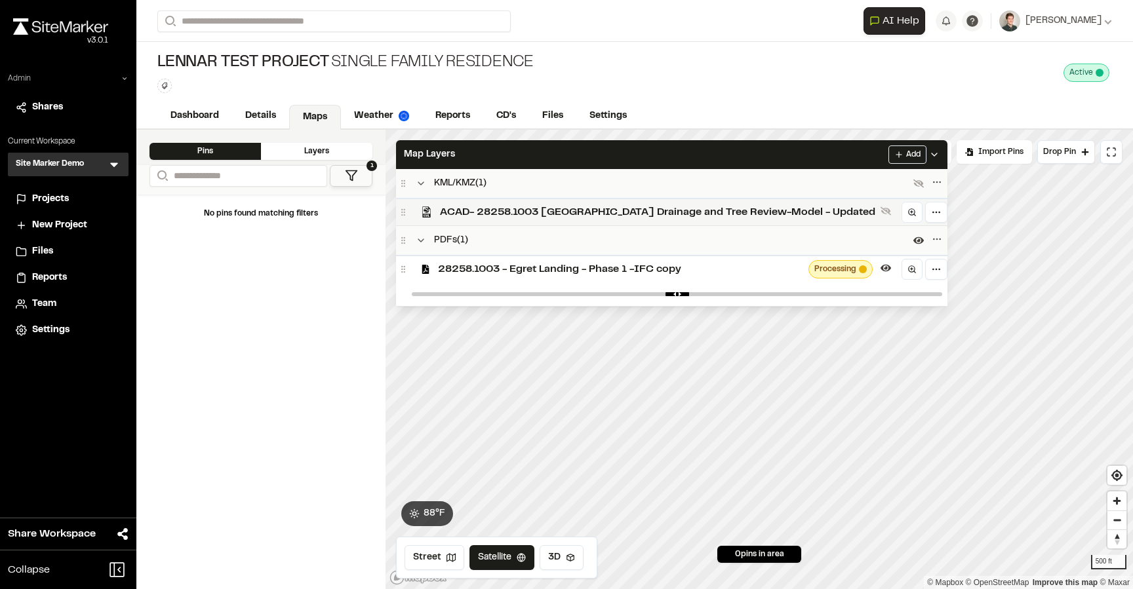
click at [489, 212] on span "ACAD- 28258.1003 South End Drainage and Tree Review-Model - Updated" at bounding box center [657, 213] width 435 height 16
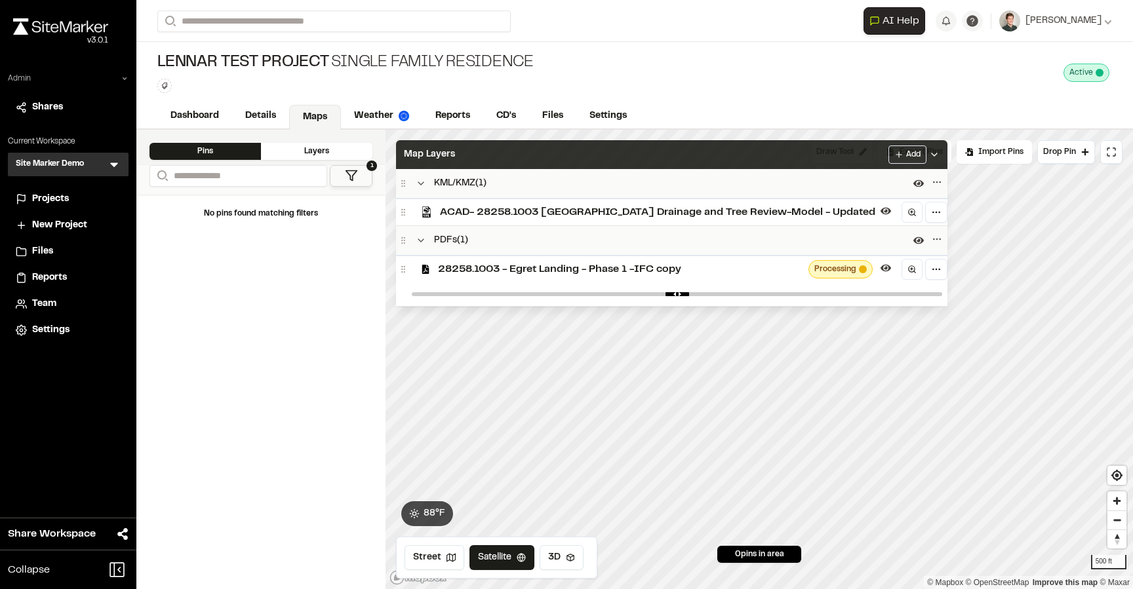
click at [439, 156] on span "Map Layers" at bounding box center [429, 155] width 51 height 14
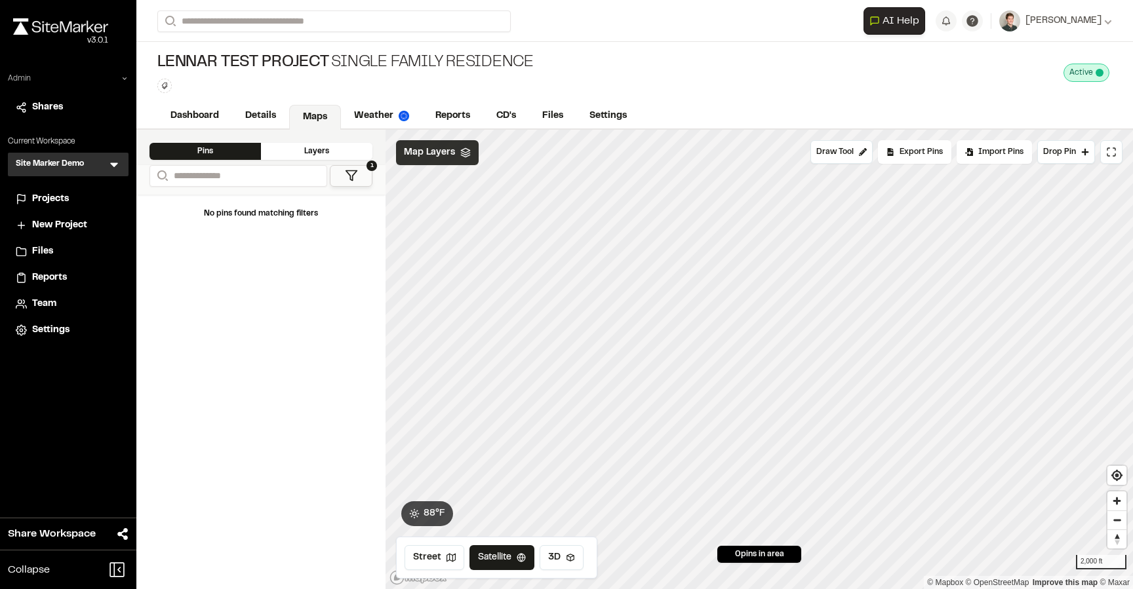
click at [462, 155] on icon at bounding box center [465, 153] width 10 height 10
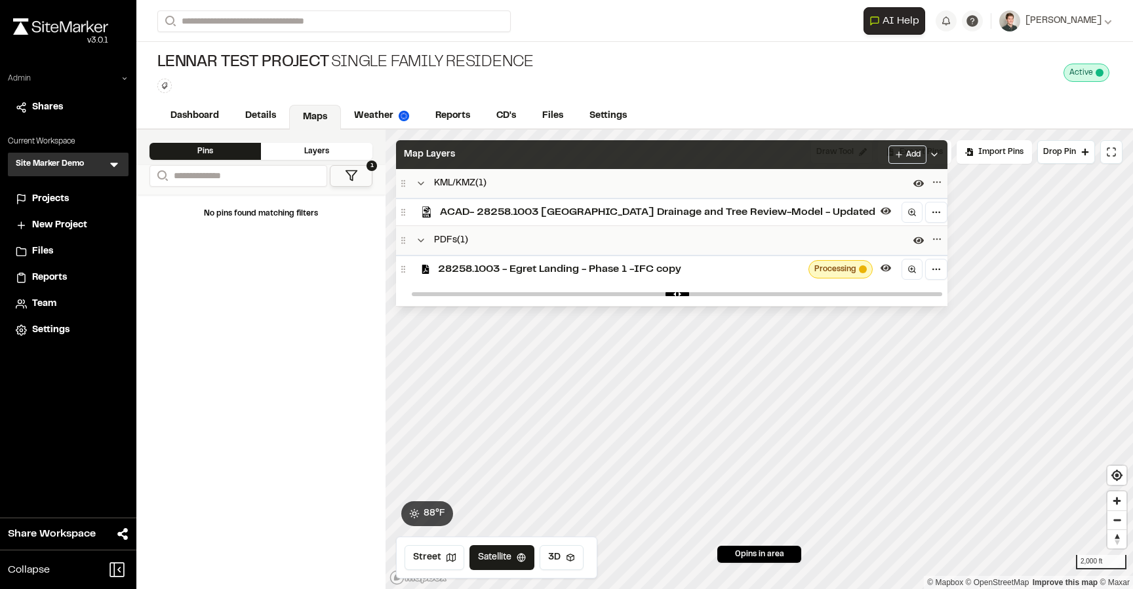
click at [616, 161] on div "Map Layers Add" at bounding box center [671, 154] width 551 height 29
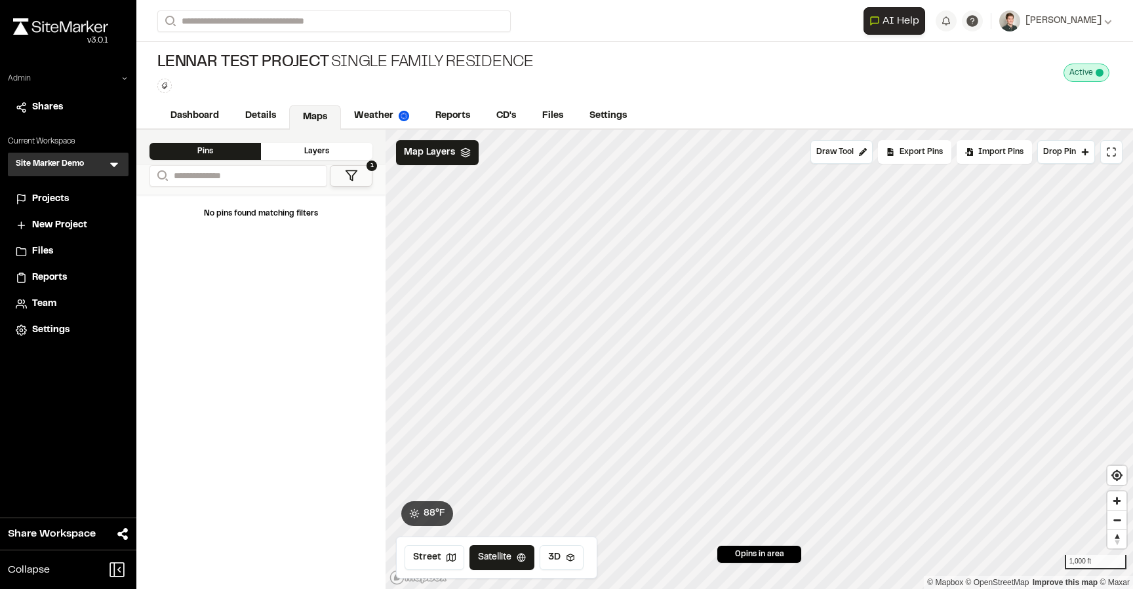
click at [669, 71] on div "Lennar Test Project Single Family Residence Type Enter or comma to add tag. Act…" at bounding box center [634, 73] width 996 height 62
click at [265, 111] on link "Details" at bounding box center [261, 117] width 58 height 25
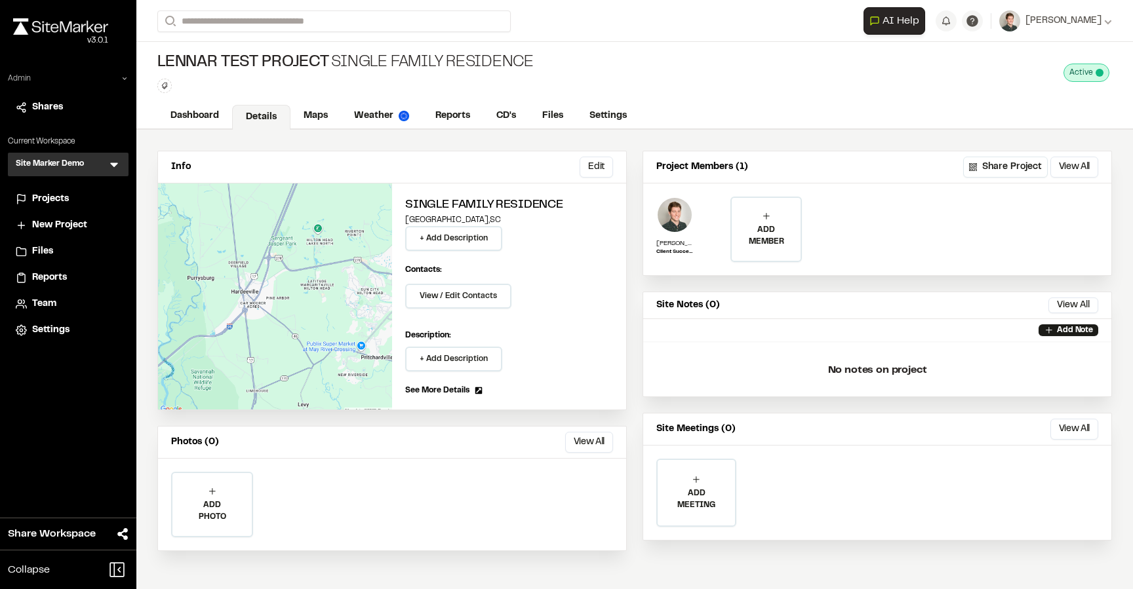
click at [62, 195] on span "Projects" at bounding box center [50, 199] width 37 height 14
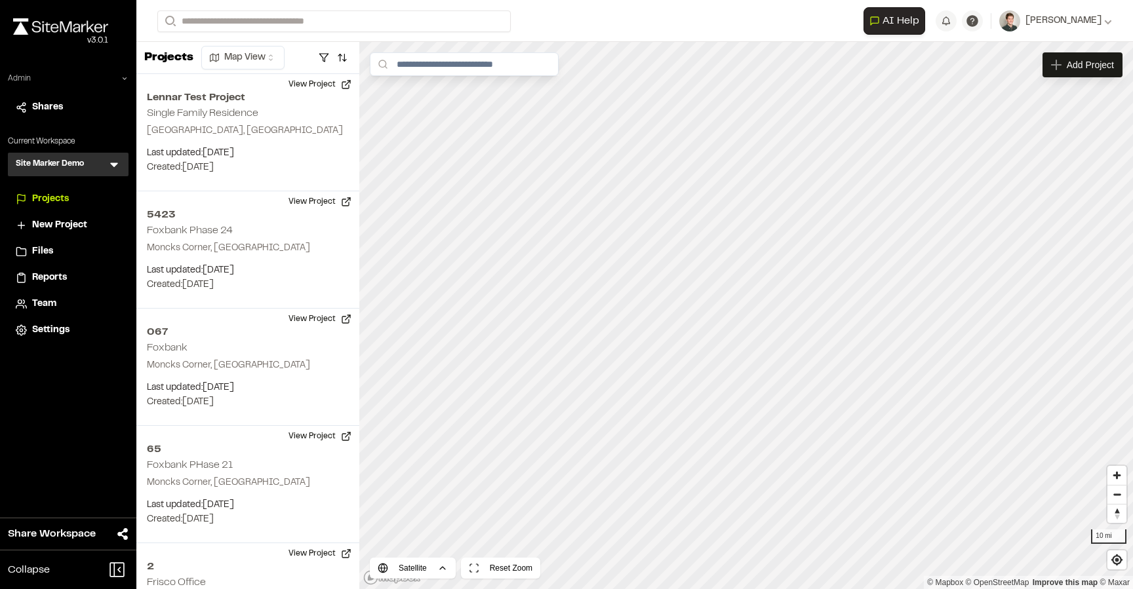
click at [578, 31] on form "Search" at bounding box center [510, 21] width 706 height 22
